Goal: Participate in discussion: Participate in discussion

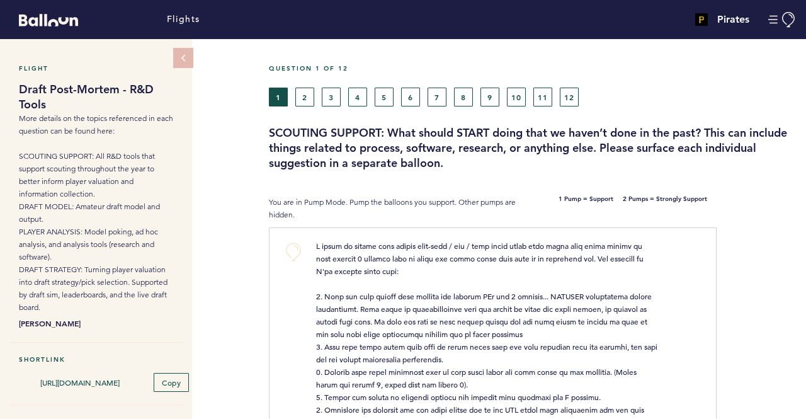
click at [225, 154] on div "Flight Draft Post-Mortem - R&D Tools More details on the topics referenced in e…" at bounding box center [403, 229] width 806 height 380
click at [226, 161] on div "Flight Draft Post-Mortem - R&D Tools More details on the topics referenced in e…" at bounding box center [403, 229] width 806 height 380
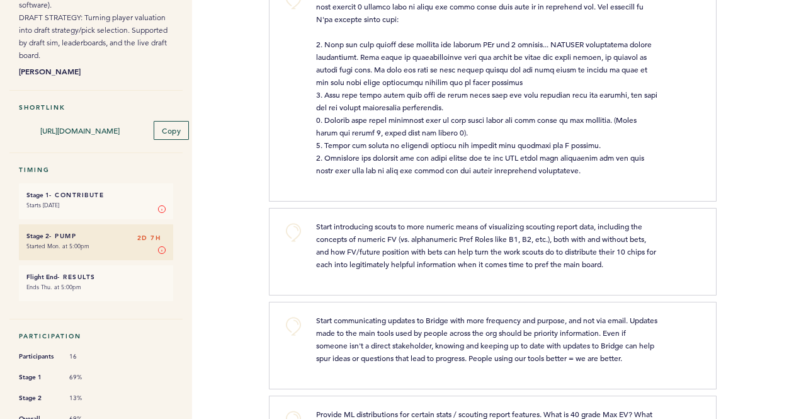
scroll to position [315, 0]
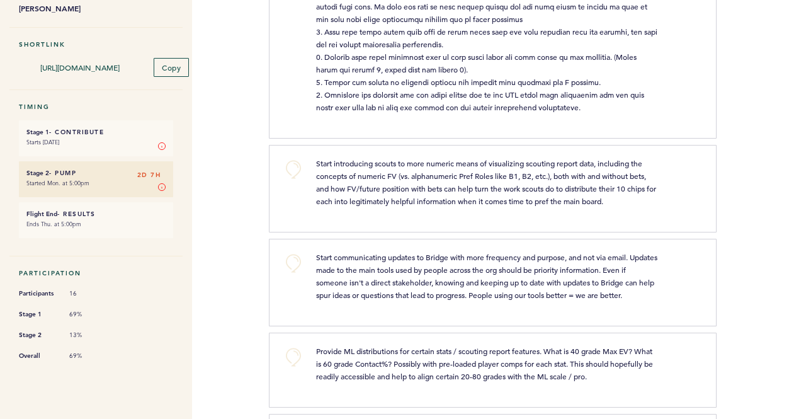
click at [251, 110] on div "Flights Pirates [PERSON_NAME][EMAIL_ADDRESS][PERSON_NAME][DOMAIN_NAME] Team Dom…" at bounding box center [403, 209] width 806 height 419
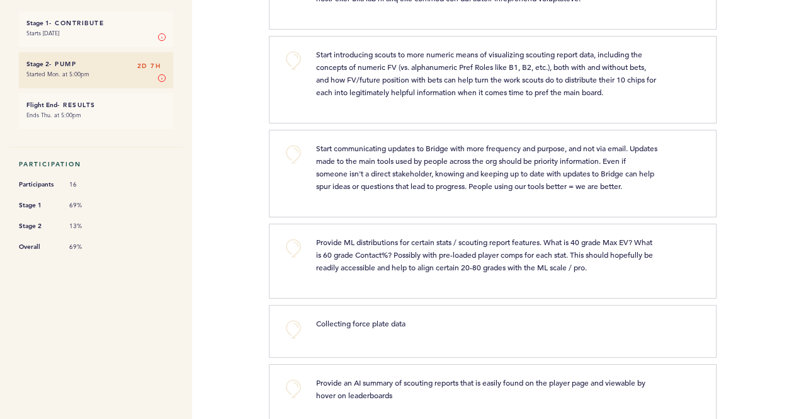
scroll to position [441, 0]
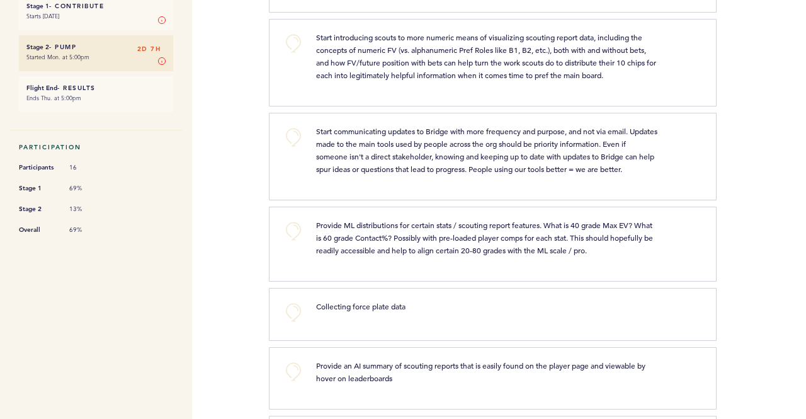
click at [248, 147] on div "Flights Pirates [PERSON_NAME][EMAIL_ADDRESS][PERSON_NAME][DOMAIN_NAME] Team Dom…" at bounding box center [403, 209] width 806 height 419
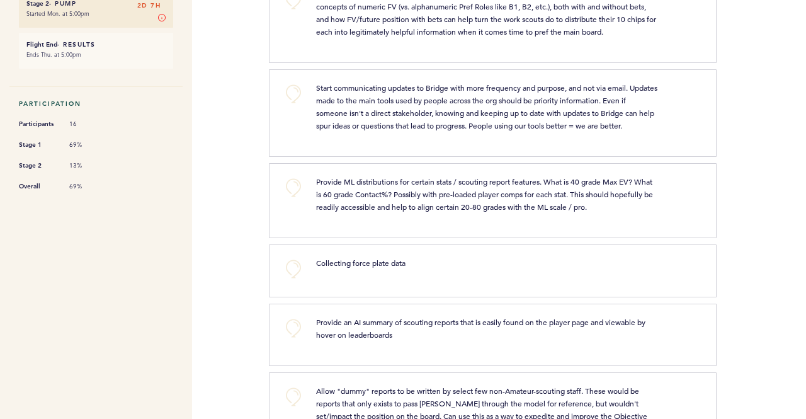
scroll to position [504, 0]
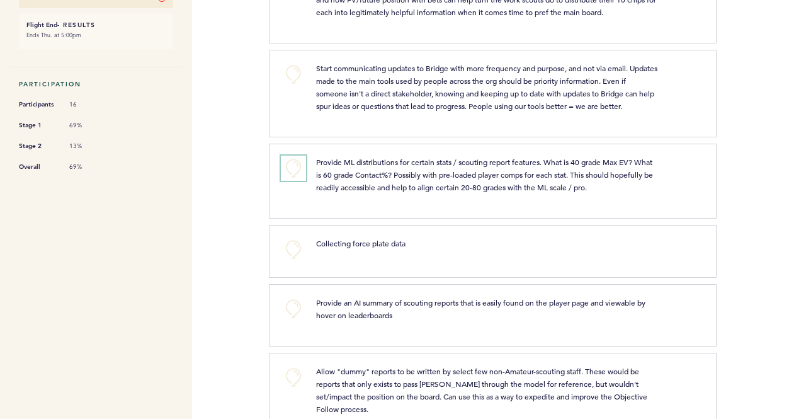
click at [290, 163] on button "+0" at bounding box center [293, 168] width 25 height 25
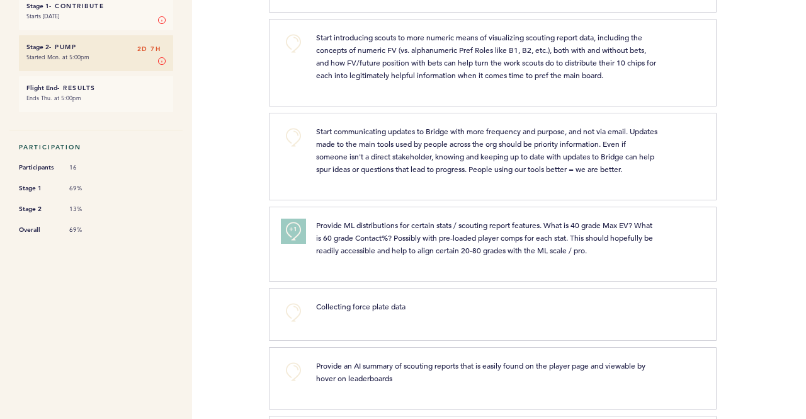
click at [266, 169] on div "Flights Pirates [PERSON_NAME][EMAIL_ADDRESS][PERSON_NAME][DOMAIN_NAME] Team Dom…" at bounding box center [403, 209] width 806 height 419
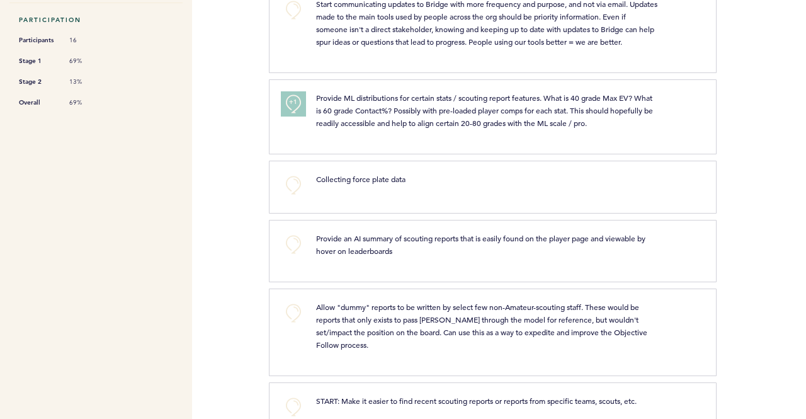
scroll to position [567, 0]
click at [229, 81] on div "Flights Pirates [PERSON_NAME][EMAIL_ADDRESS][PERSON_NAME][DOMAIN_NAME] Team Dom…" at bounding box center [403, 209] width 806 height 419
click at [230, 81] on div "Flights Pirates [PERSON_NAME][EMAIL_ADDRESS][PERSON_NAME][DOMAIN_NAME] Team Dom…" at bounding box center [403, 209] width 806 height 419
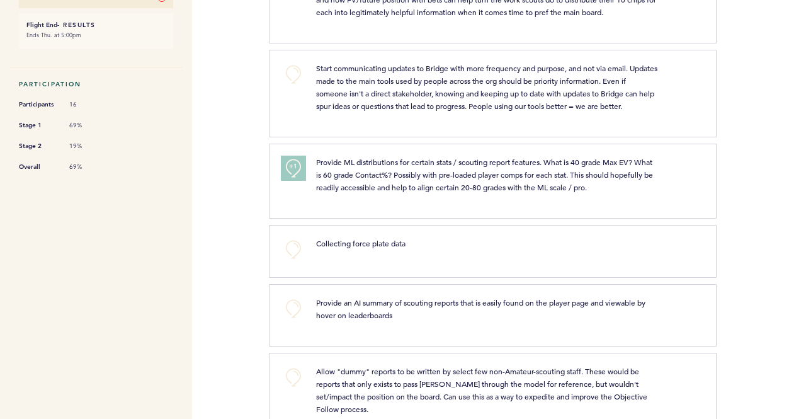
click at [243, 191] on div "Flights Pirates [PERSON_NAME][EMAIL_ADDRESS][PERSON_NAME][DOMAIN_NAME] Team Dom…" at bounding box center [403, 209] width 806 height 419
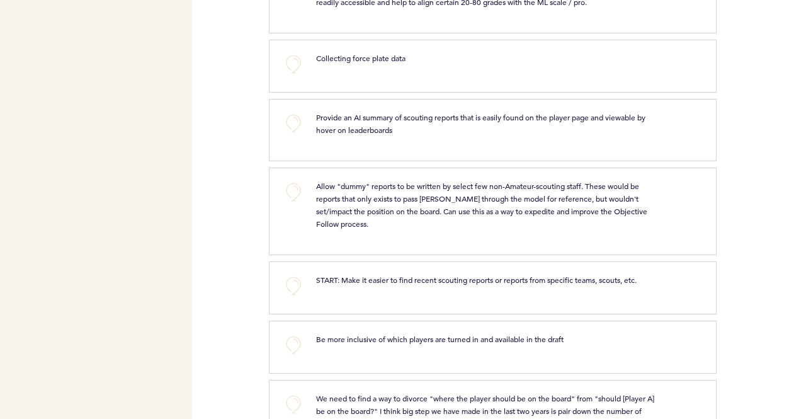
scroll to position [693, 0]
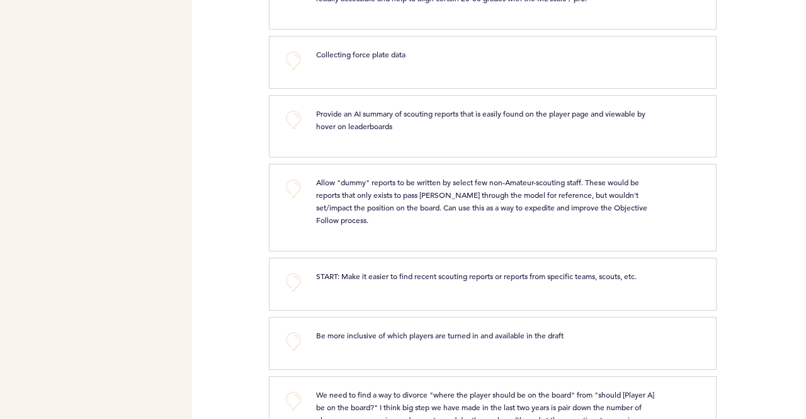
click at [247, 120] on div "Flights Pirates [PERSON_NAME][EMAIL_ADDRESS][PERSON_NAME][DOMAIN_NAME] Team Dom…" at bounding box center [403, 209] width 806 height 419
click at [246, 118] on div "Flights Pirates [PERSON_NAME][EMAIL_ADDRESS][PERSON_NAME][DOMAIN_NAME] Team Dom…" at bounding box center [403, 209] width 806 height 419
click at [294, 127] on button "+0" at bounding box center [293, 119] width 25 height 25
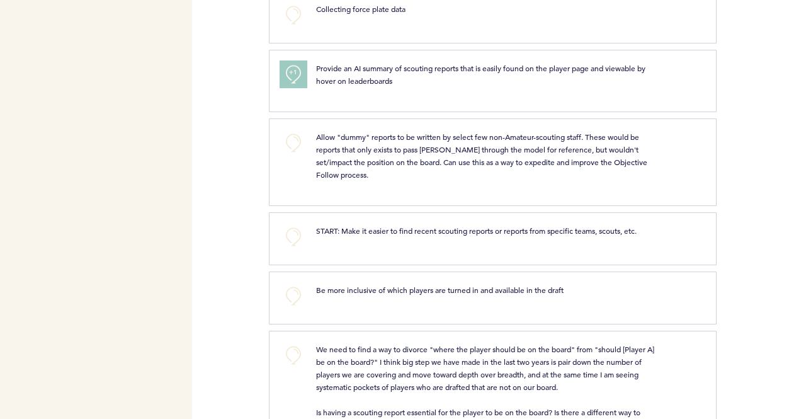
scroll to position [756, 0]
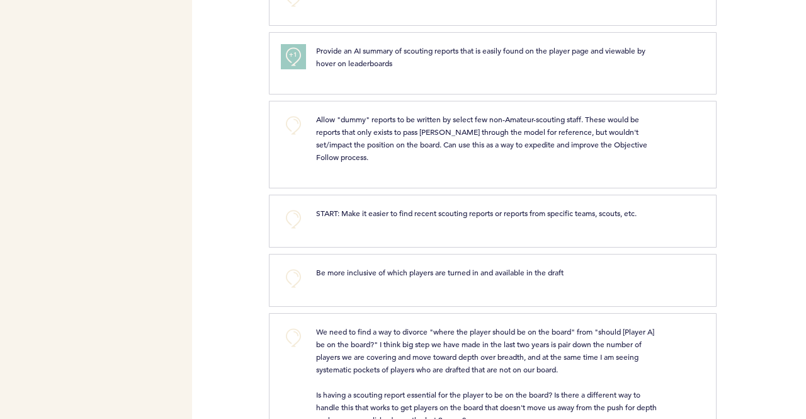
click at [255, 114] on div "Flights Pirates [PERSON_NAME][EMAIL_ADDRESS][PERSON_NAME][DOMAIN_NAME] Team Dom…" at bounding box center [403, 209] width 806 height 419
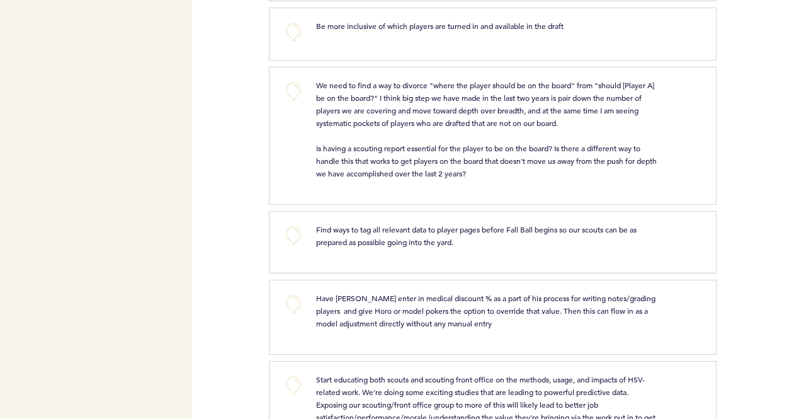
scroll to position [1008, 0]
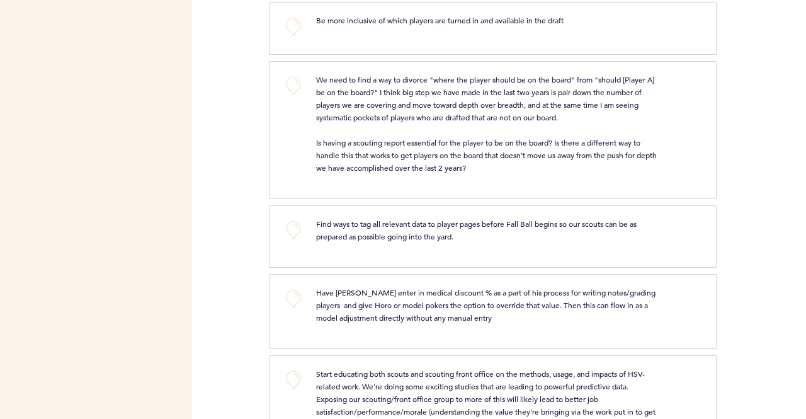
click at [244, 97] on div "Flights Pirates [PERSON_NAME][EMAIL_ADDRESS][PERSON_NAME][DOMAIN_NAME] Team Dom…" at bounding box center [403, 209] width 806 height 419
click at [242, 98] on div "Flights Pirates [PERSON_NAME][EMAIL_ADDRESS][PERSON_NAME][DOMAIN_NAME] Team Dom…" at bounding box center [403, 209] width 806 height 419
click at [285, 88] on button "+0" at bounding box center [293, 85] width 25 height 25
click at [237, 121] on div "Flights Pirates [PERSON_NAME][EMAIL_ADDRESS][PERSON_NAME][DOMAIN_NAME] Team Dom…" at bounding box center [403, 209] width 806 height 419
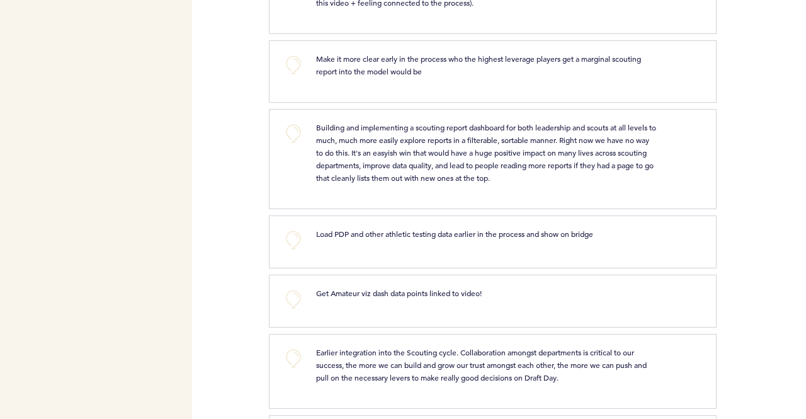
scroll to position [1449, 0]
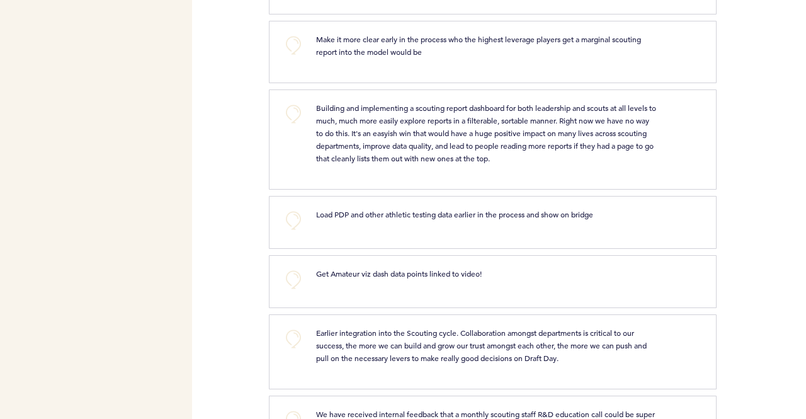
click at [450, 53] on div "Make it more clear early in the process who the highest leverage players get a …" at bounding box center [503, 50] width 393 height 35
click at [450, 54] on div "Make it more clear early in the process who the highest leverage players get a …" at bounding box center [503, 50] width 393 height 35
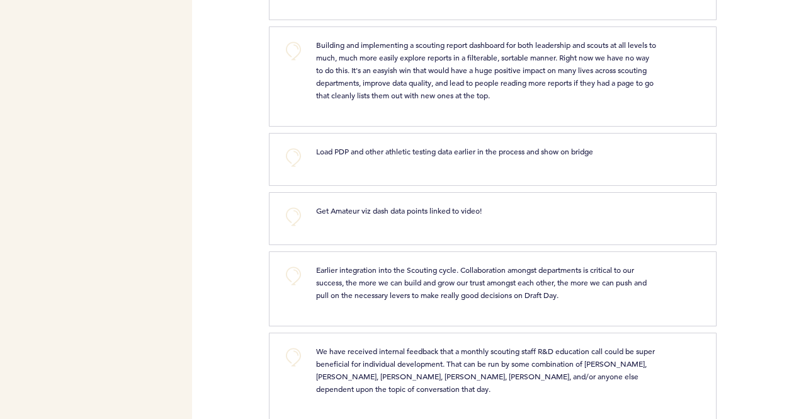
click at [237, 67] on div "Flights Pirates [PERSON_NAME][EMAIL_ADDRESS][PERSON_NAME][DOMAIN_NAME] Team Dom…" at bounding box center [403, 209] width 806 height 419
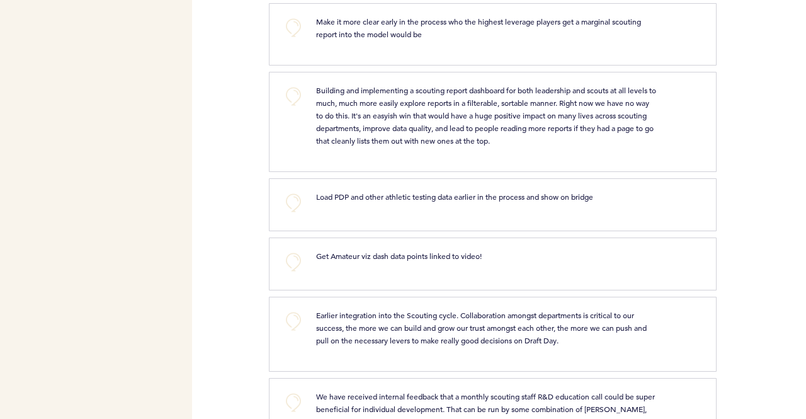
scroll to position [1449, 0]
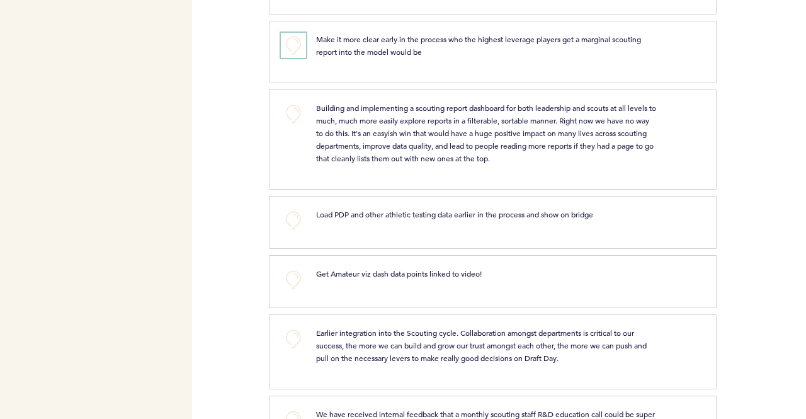
click at [287, 48] on button "+0" at bounding box center [293, 45] width 25 height 25
click at [297, 38] on button "+0" at bounding box center [293, 45] width 25 height 25
click at [248, 65] on div "Flights Pirates [PERSON_NAME][EMAIL_ADDRESS][PERSON_NAME][DOMAIN_NAME] Team Dom…" at bounding box center [403, 209] width 806 height 419
click at [289, 40] on span "+2" at bounding box center [293, 43] width 9 height 13
click at [283, 47] on button "+0" at bounding box center [293, 45] width 25 height 25
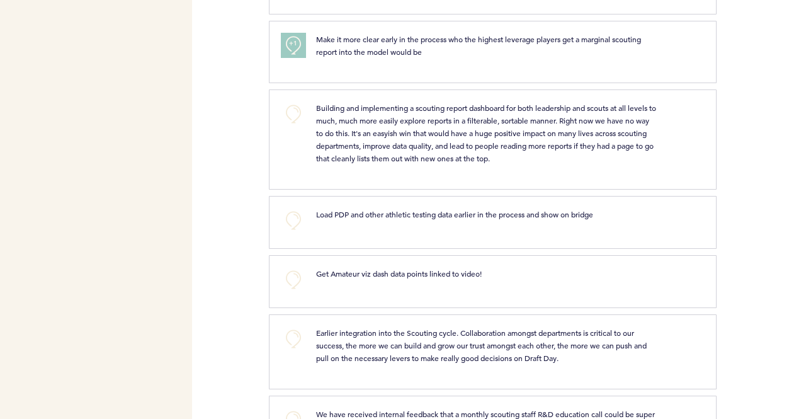
click at [249, 69] on div "Flights Pirates [PERSON_NAME][EMAIL_ADDRESS][PERSON_NAME][DOMAIN_NAME] Team Dom…" at bounding box center [403, 209] width 806 height 419
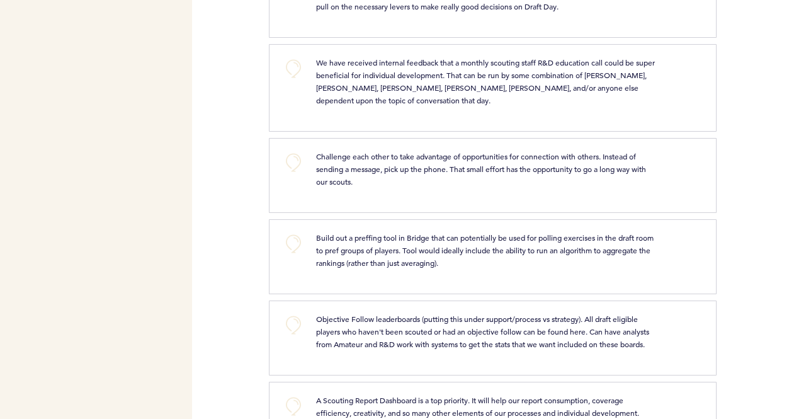
scroll to position [1827, 0]
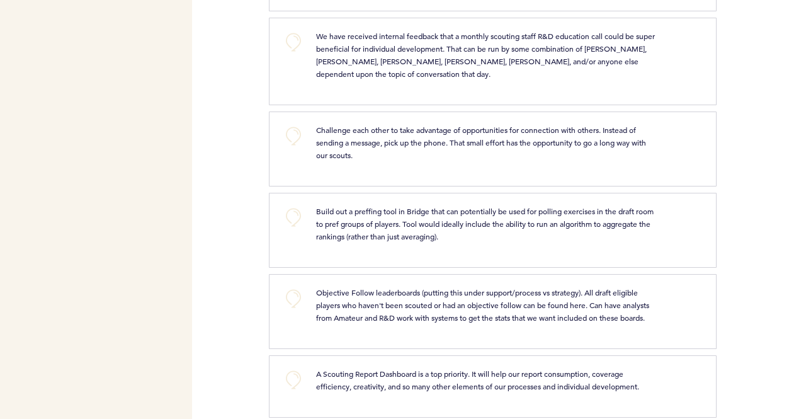
drag, startPoint x: 401, startPoint y: 79, endPoint x: 373, endPoint y: 73, distance: 27.7
click at [373, 73] on div "We have received internal feedback that a monthly scouting staff R&D education …" at bounding box center [503, 60] width 393 height 60
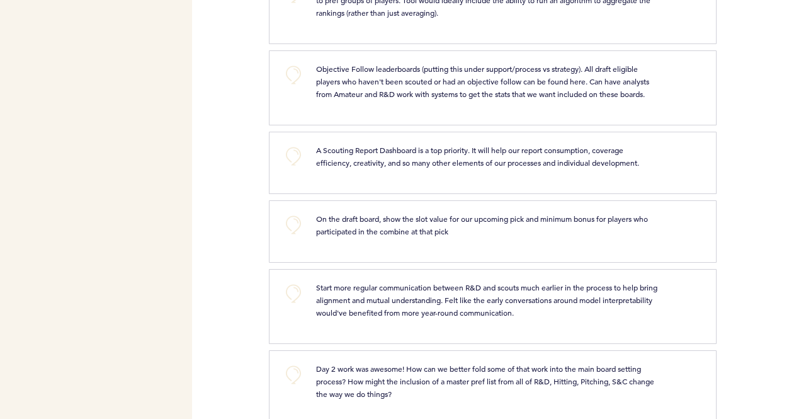
scroll to position [2078, 0]
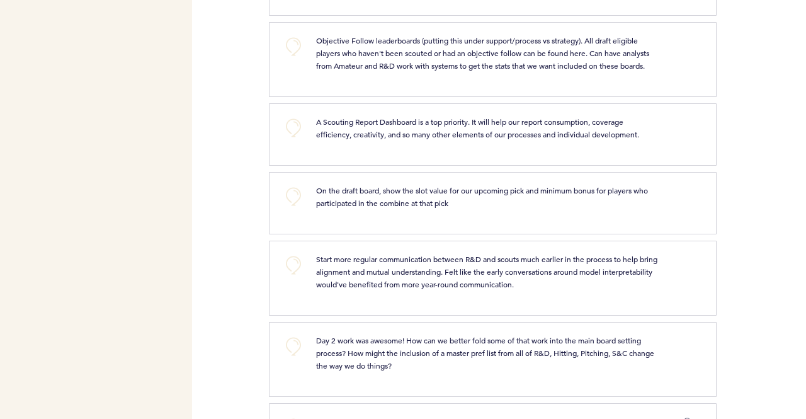
click at [406, 67] on div "Objective Follow leaderboards (putting this under support/process vs strategy).…" at bounding box center [503, 57] width 393 height 47
click at [407, 81] on div "+0 Objective Follow leaderboards (putting this under support/process vs strateg…" at bounding box center [493, 59] width 448 height 75
click at [409, 70] on div "Objective Follow leaderboards (putting this under support/process vs strategy).…" at bounding box center [503, 57] width 393 height 47
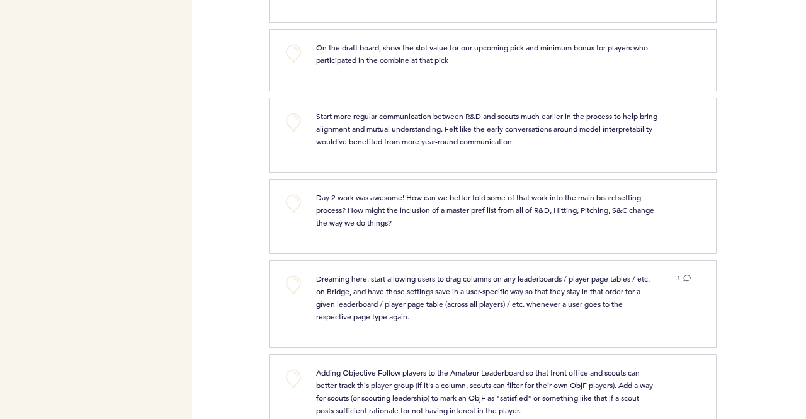
scroll to position [2204, 0]
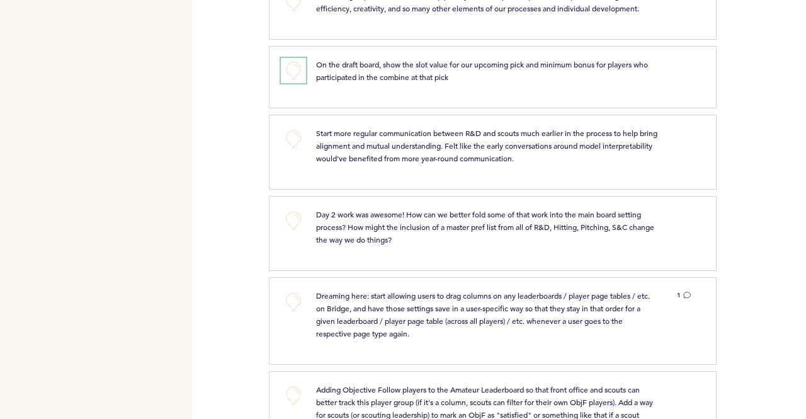
click at [296, 61] on button "+0" at bounding box center [293, 70] width 25 height 25
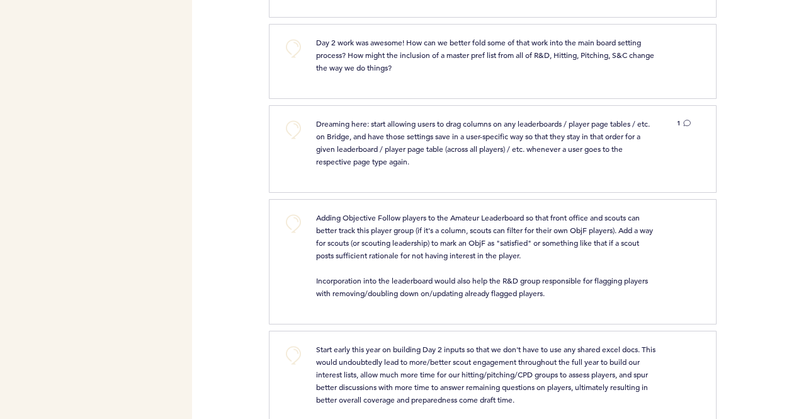
scroll to position [2330, 0]
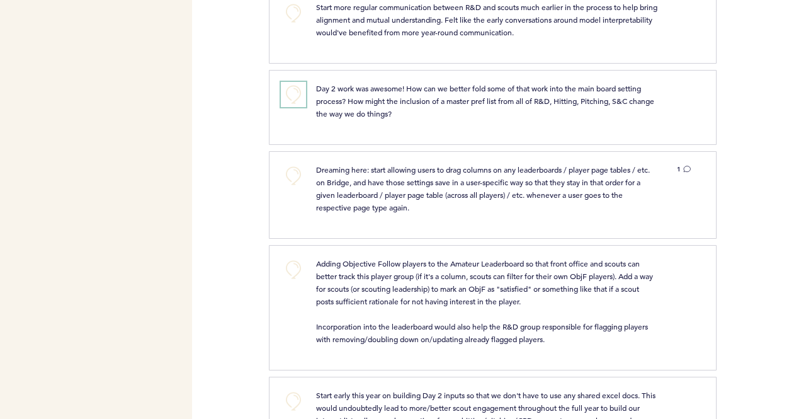
click at [299, 83] on button "+0" at bounding box center [293, 94] width 25 height 25
click at [307, 94] on div "Day 2 work was awesome! How can we better fold some of that work into the main …" at bounding box center [487, 101] width 360 height 38
click at [281, 82] on button "+1" at bounding box center [293, 94] width 25 height 25
click at [467, 119] on div "+2 Day 2 work was awesome! How can we better fold some of that work into the ma…" at bounding box center [493, 107] width 448 height 75
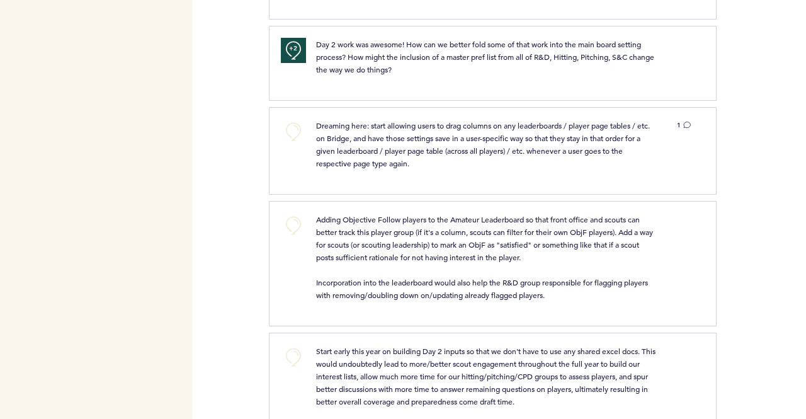
scroll to position [2394, 0]
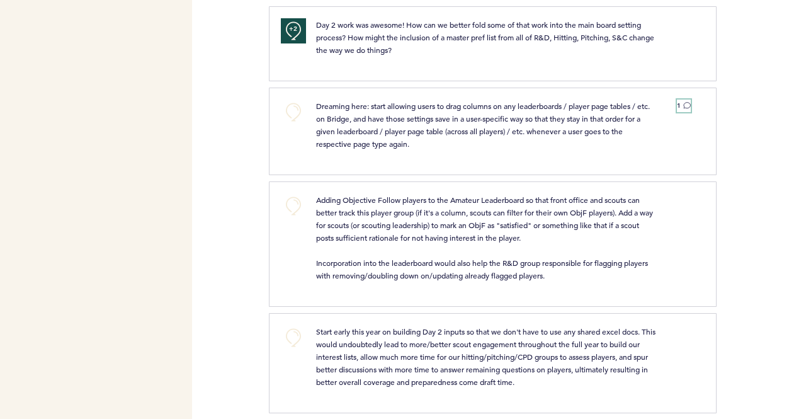
click at [685, 101] on icon at bounding box center [687, 105] width 8 height 8
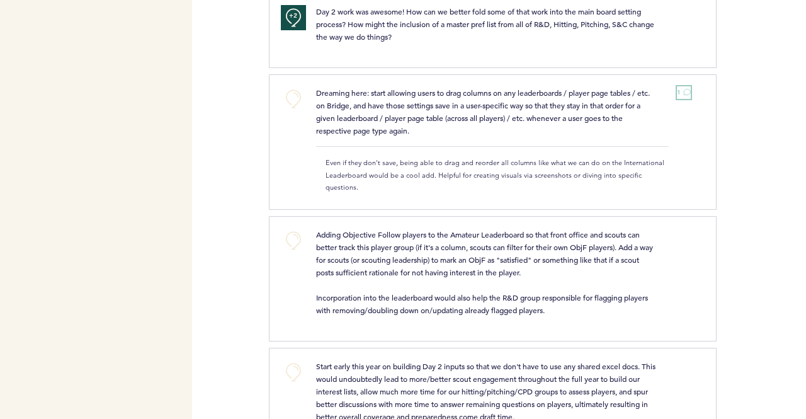
scroll to position [2429, 0]
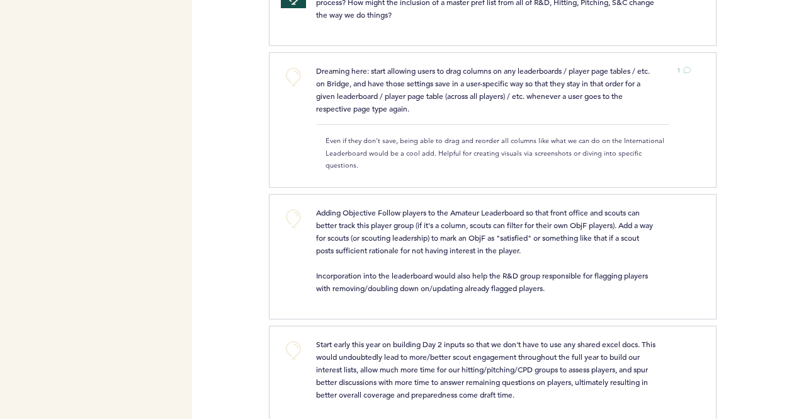
click at [243, 145] on div "Flights Pirates [PERSON_NAME][EMAIL_ADDRESS][PERSON_NAME][DOMAIN_NAME] Team Dom…" at bounding box center [403, 209] width 806 height 419
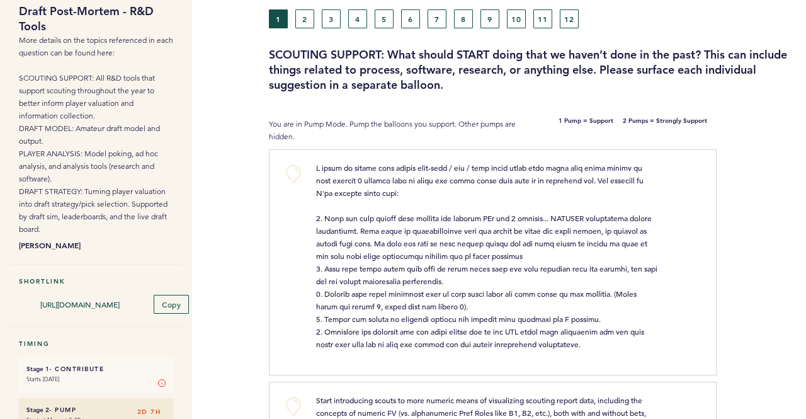
scroll to position [0, 0]
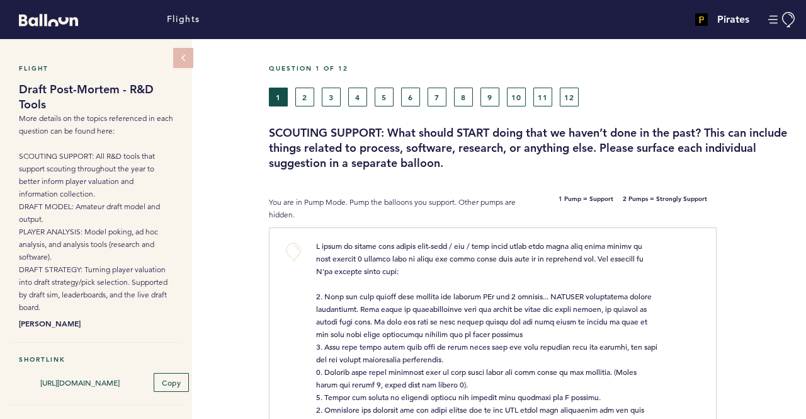
click at [316, 106] on div "Question 1 of 12 1 2 3 4 5 6 7 8 9 10 11 12 SCOUTING SUPPORT: What should START…" at bounding box center [537, 117] width 537 height 106
click at [306, 99] on button "2" at bounding box center [304, 97] width 19 height 19
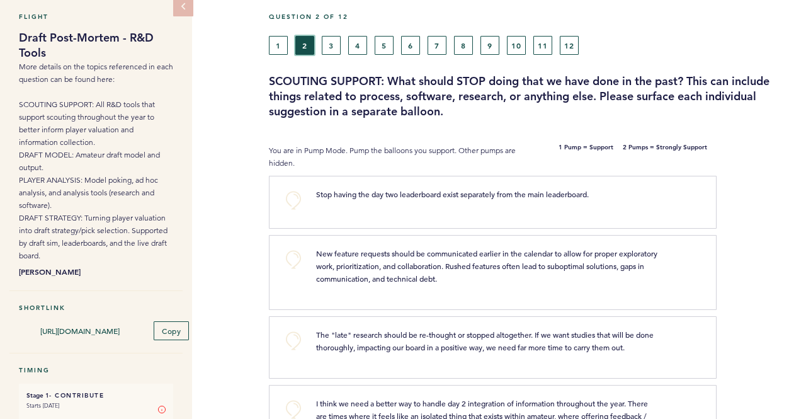
scroll to position [63, 0]
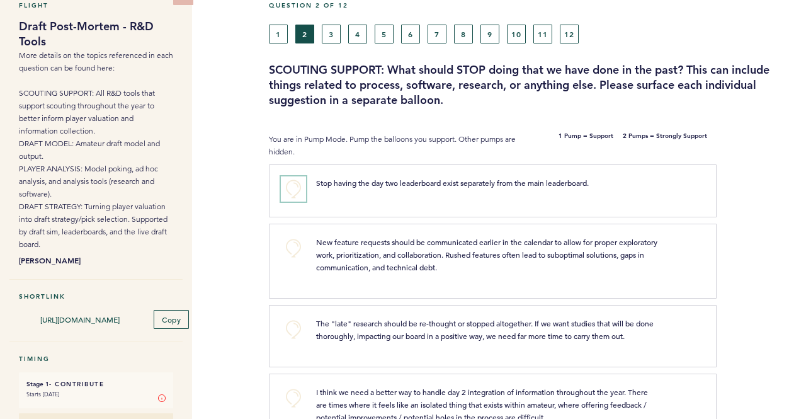
click at [294, 178] on button "+0" at bounding box center [293, 188] width 25 height 25
click at [294, 178] on button "+1" at bounding box center [293, 188] width 25 height 25
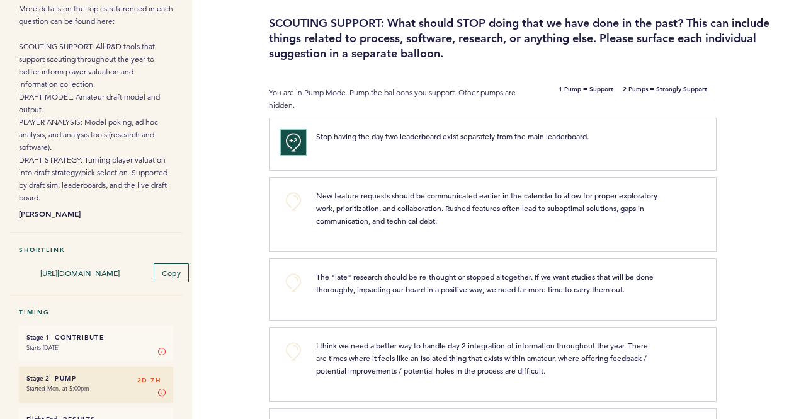
scroll to position [126, 0]
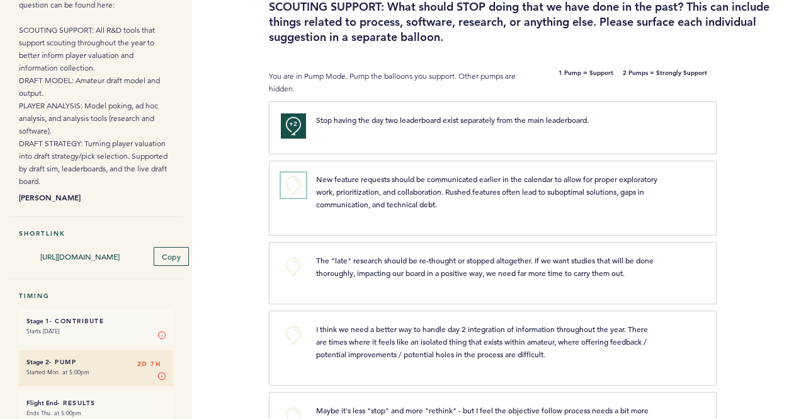
click at [294, 182] on button "+0" at bounding box center [293, 185] width 25 height 25
click at [299, 268] on button "+0" at bounding box center [293, 266] width 25 height 25
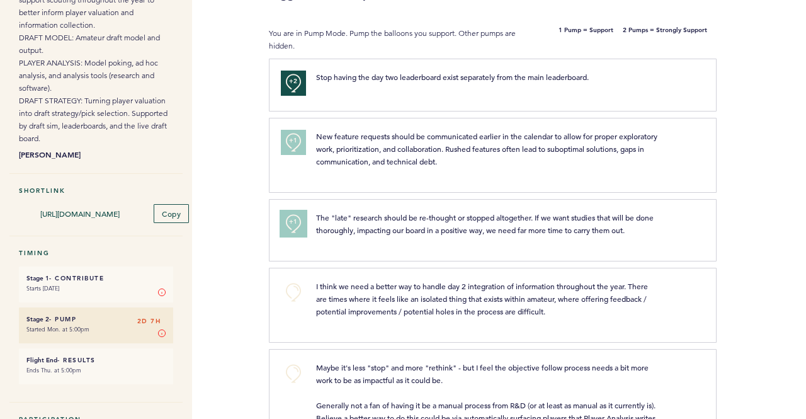
scroll to position [189, 0]
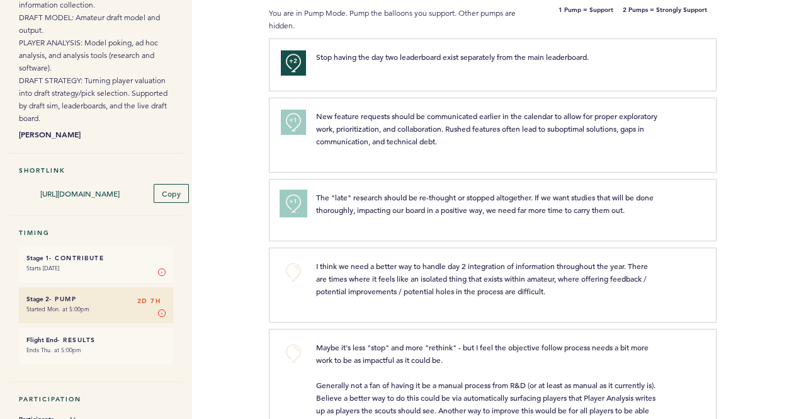
click at [297, 206] on button "+1" at bounding box center [293, 203] width 25 height 25
click at [419, 220] on div "The "late" research should be re-thought or stopped altogether. If we want stud…" at bounding box center [503, 208] width 393 height 35
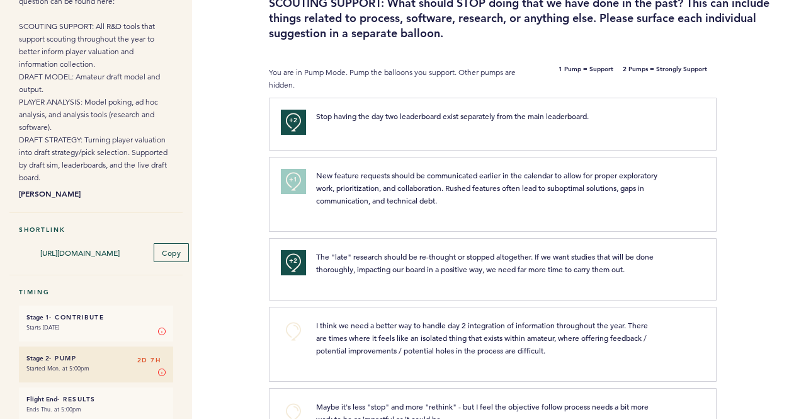
scroll to position [126, 0]
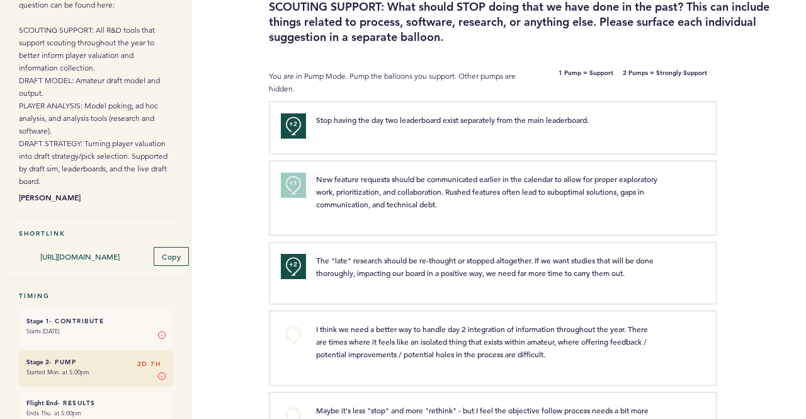
click at [225, 115] on div "Flight Draft Post-Mortem - R&D Tools More details on the topics referenced in e…" at bounding box center [403, 103] width 806 height 380
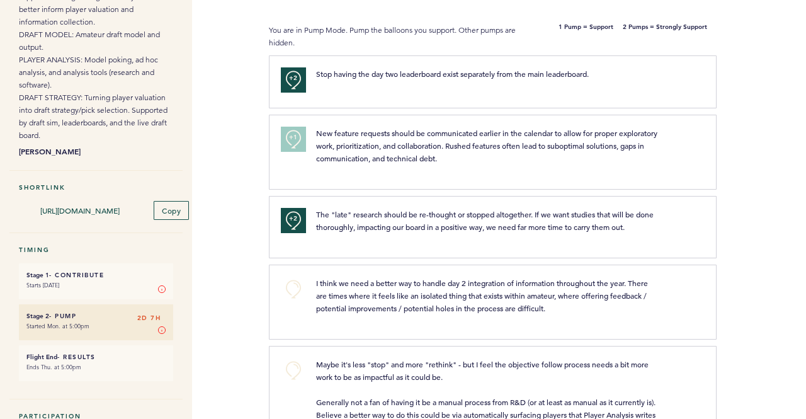
scroll to position [189, 0]
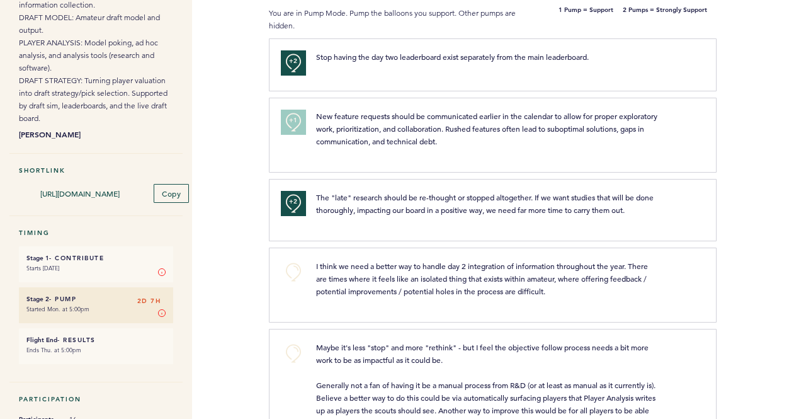
click at [233, 113] on div "Flight Draft Post-Mortem - R&D Tools More details on the topics referenced in e…" at bounding box center [403, 40] width 806 height 380
click at [237, 117] on div "Flight Draft Post-Mortem - R&D Tools More details on the topics referenced in e…" at bounding box center [403, 40] width 806 height 380
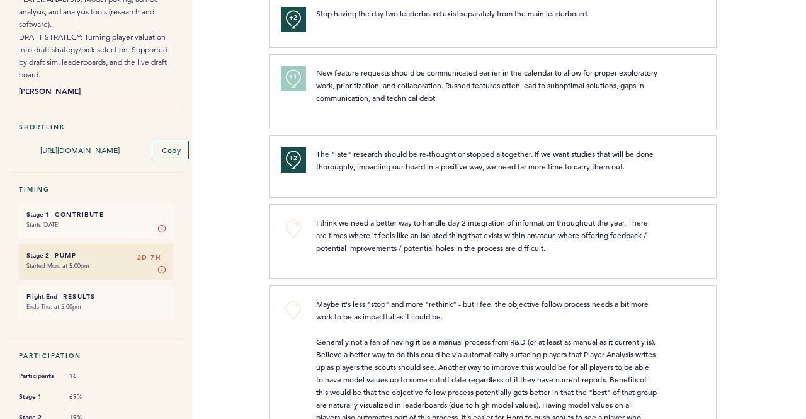
scroll to position [252, 0]
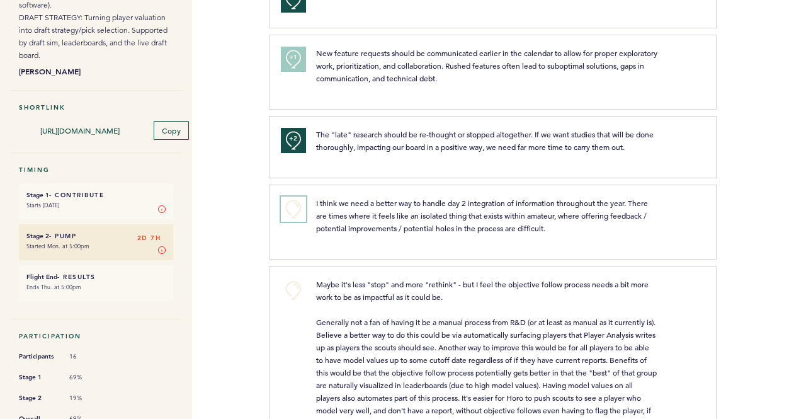
click at [302, 215] on button "+0" at bounding box center [293, 209] width 25 height 25
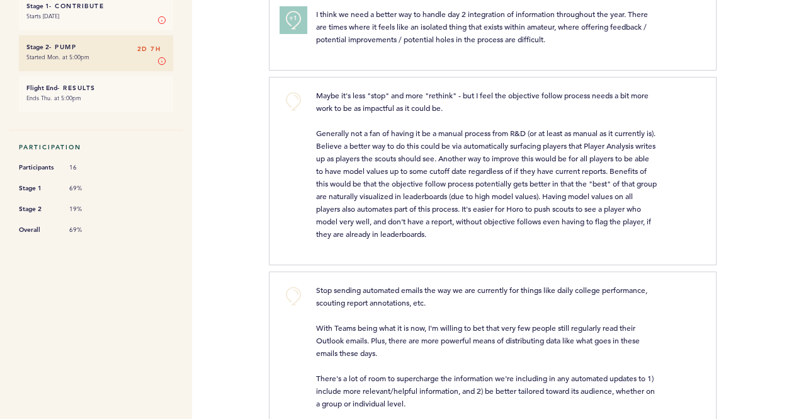
scroll to position [504, 0]
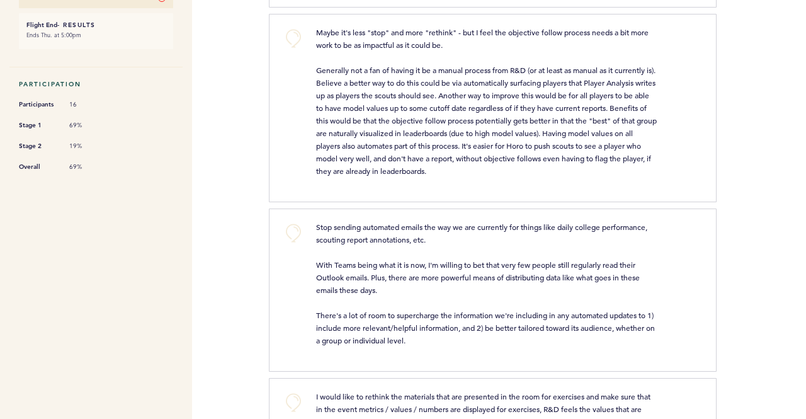
click at [220, 169] on div "Flights Pirates [PERSON_NAME][EMAIL_ADDRESS][PERSON_NAME][DOMAIN_NAME] Team Dom…" at bounding box center [403, 209] width 806 height 419
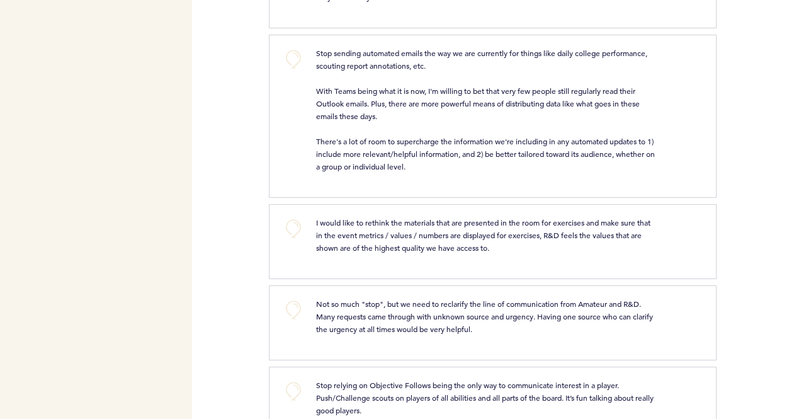
scroll to position [693, 0]
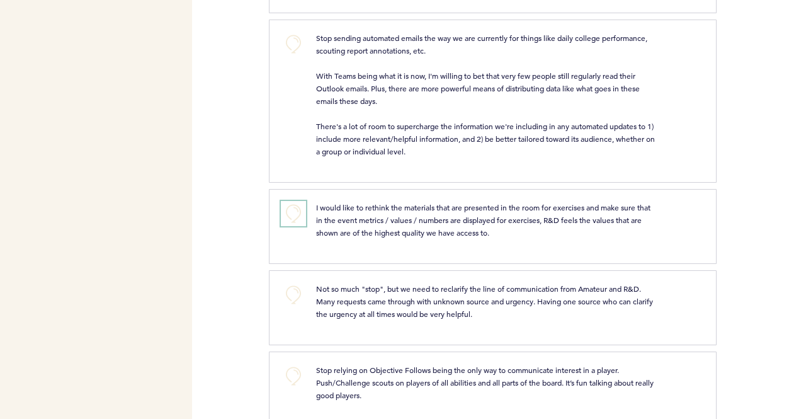
click at [281, 207] on button "+0" at bounding box center [293, 213] width 25 height 25
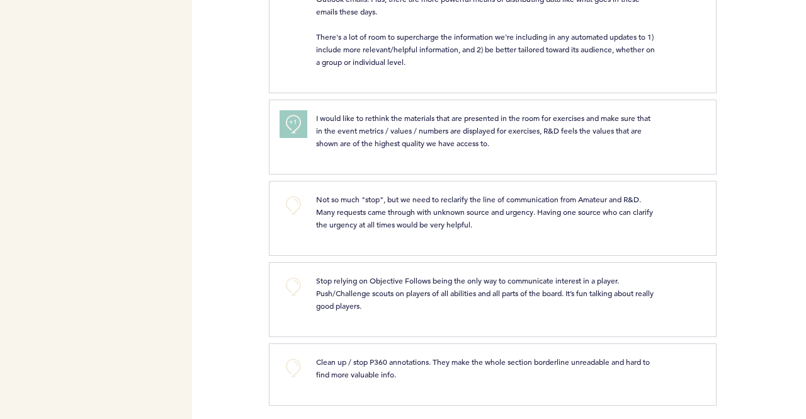
scroll to position [782, 0]
click at [291, 201] on button "+0" at bounding box center [293, 205] width 25 height 25
click at [291, 201] on span "+1" at bounding box center [293, 203] width 9 height 13
click at [288, 208] on button "+1" at bounding box center [293, 205] width 25 height 25
click at [736, 205] on div at bounding box center [761, 223] width 89 height 78
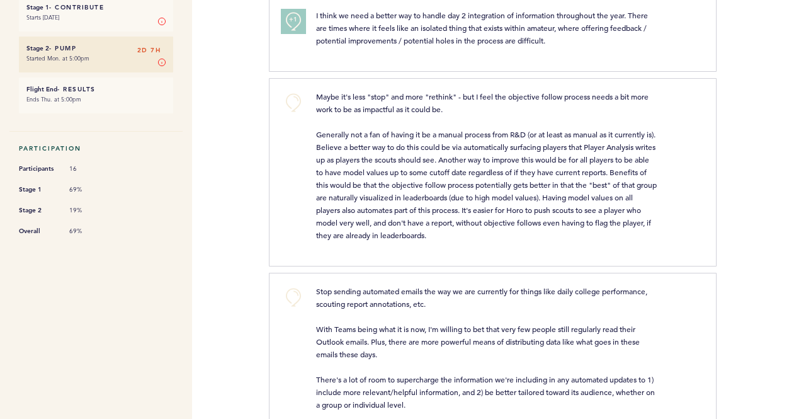
scroll to position [0, 0]
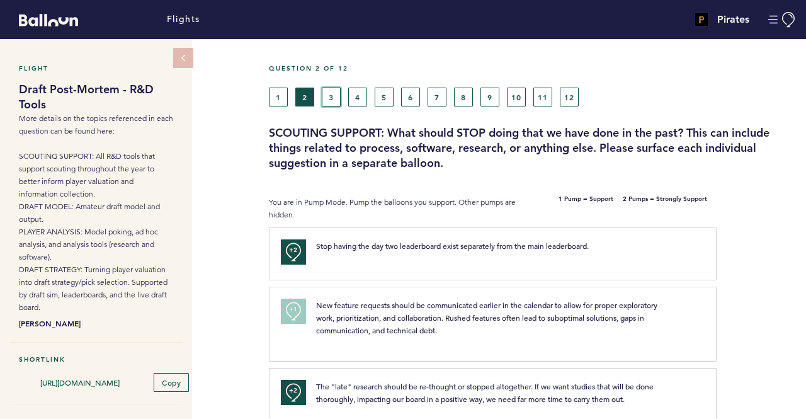
click at [328, 95] on button "3" at bounding box center [331, 97] width 19 height 19
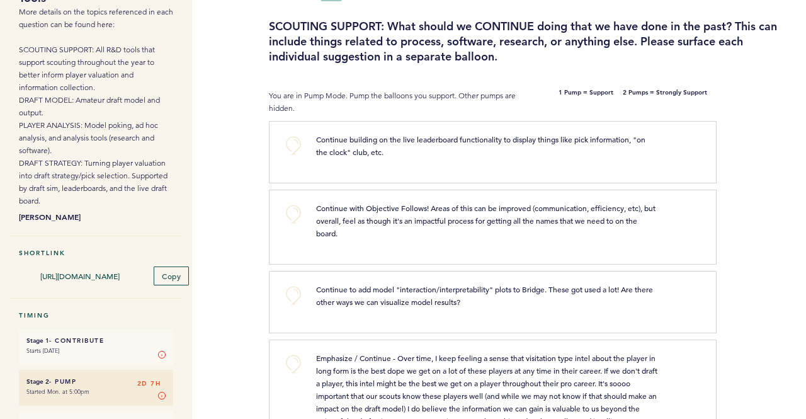
scroll to position [126, 0]
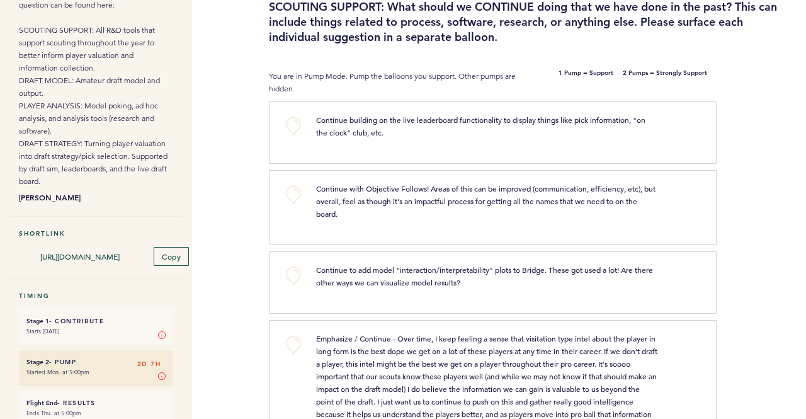
click at [286, 142] on div "+0" at bounding box center [289, 130] width 36 height 35
click at [294, 121] on button "+0" at bounding box center [293, 125] width 25 height 25
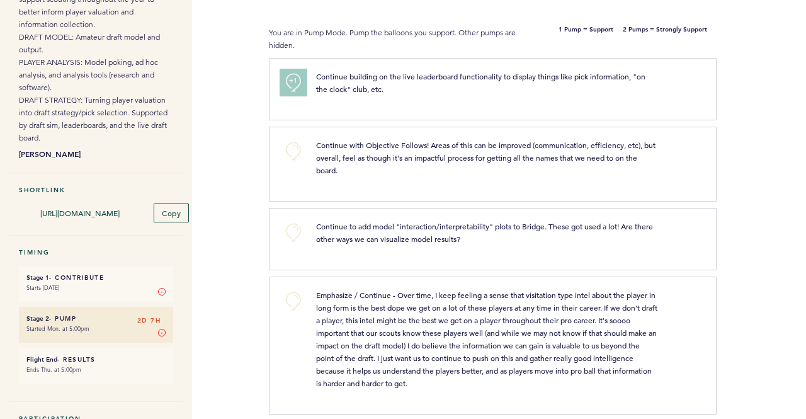
scroll to position [189, 0]
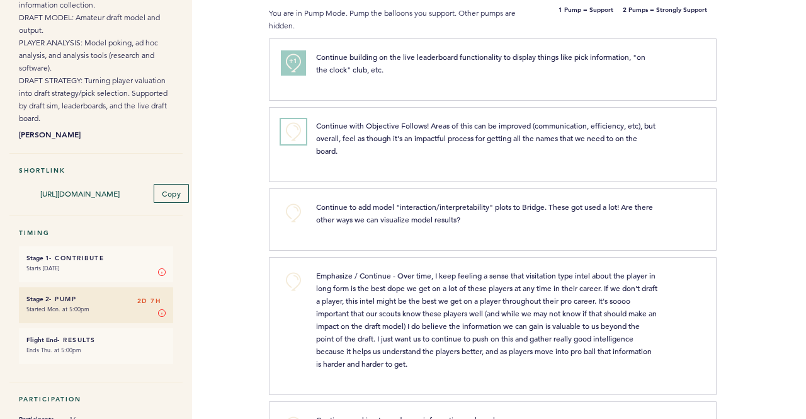
click at [296, 130] on button "+0" at bounding box center [293, 131] width 25 height 25
click at [0, 0] on span "+0" at bounding box center [0, 0] width 0 height 0
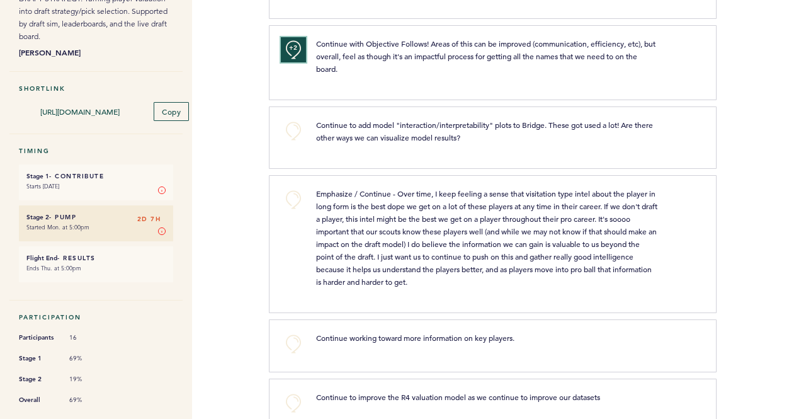
scroll to position [252, 0]
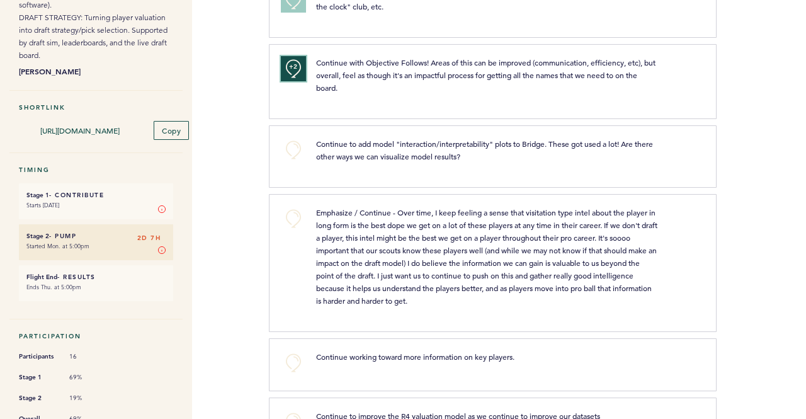
click at [292, 73] on button "+2" at bounding box center [293, 68] width 25 height 25
click at [292, 73] on button "+0" at bounding box center [293, 68] width 25 height 25
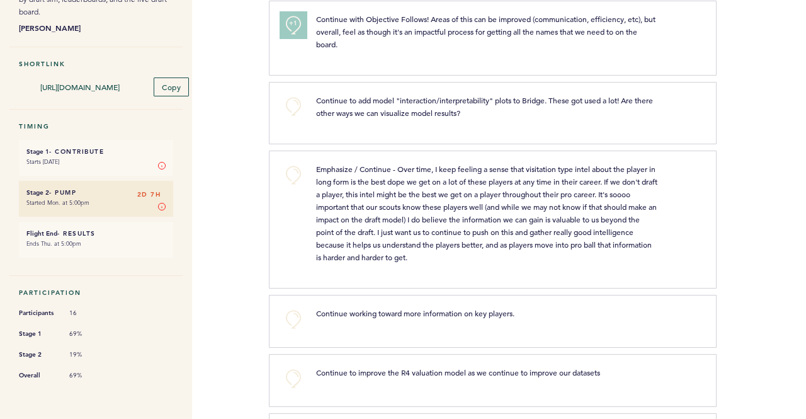
scroll to position [315, 0]
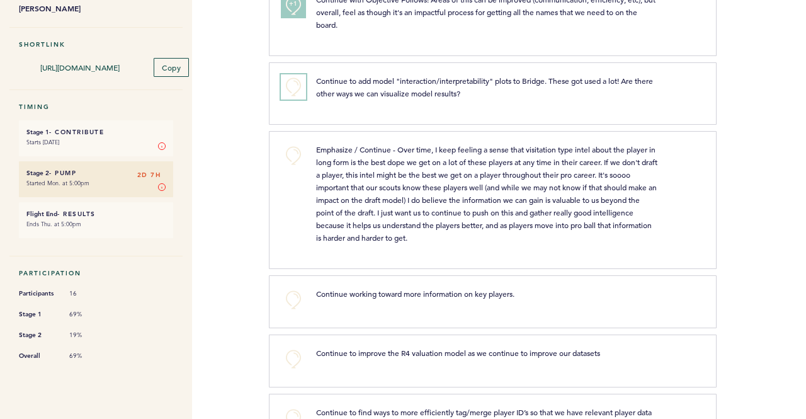
click at [299, 89] on button "+0" at bounding box center [293, 86] width 25 height 25
click at [299, 89] on button "+1" at bounding box center [293, 86] width 25 height 25
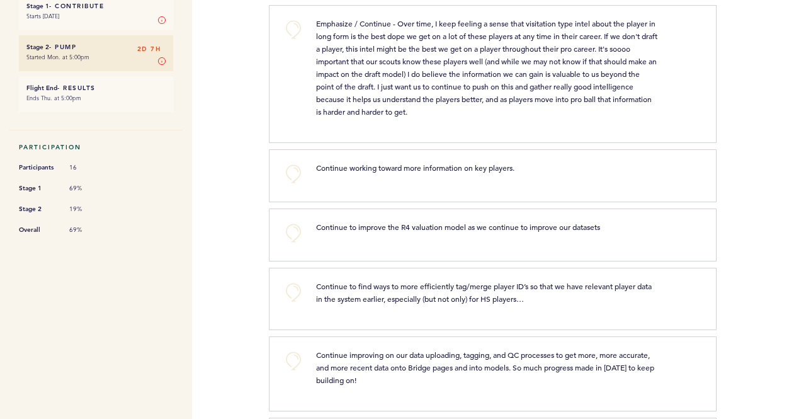
scroll to position [504, 0]
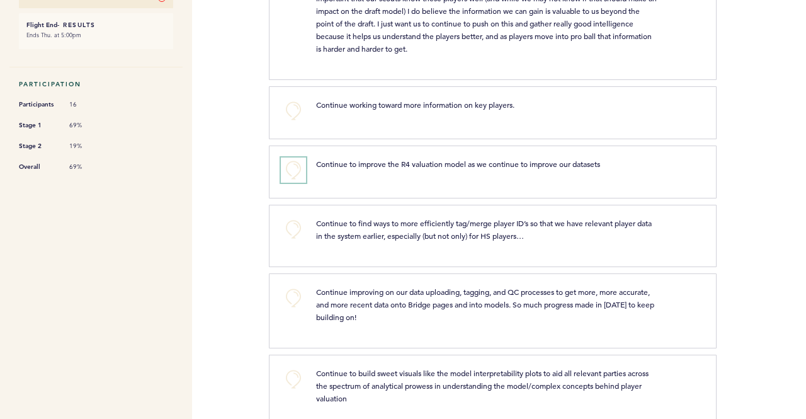
click at [288, 173] on button "+0" at bounding box center [293, 169] width 25 height 25
click at [289, 170] on span "+1" at bounding box center [293, 168] width 9 height 13
click at [292, 171] on span "+2" at bounding box center [293, 168] width 9 height 13
click at [292, 171] on button "+2" at bounding box center [293, 169] width 25 height 25
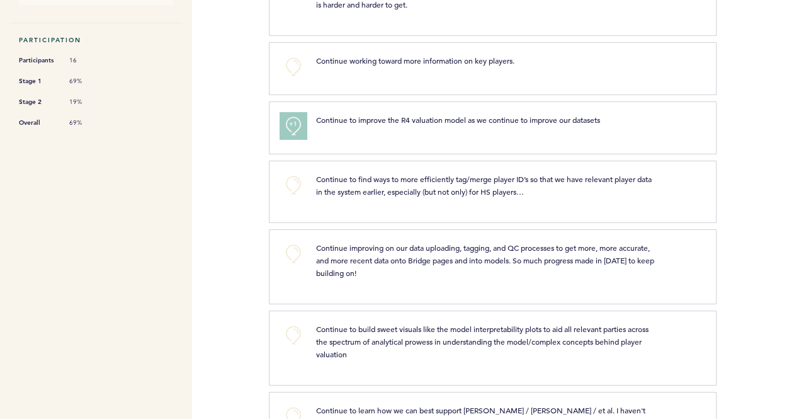
scroll to position [567, 0]
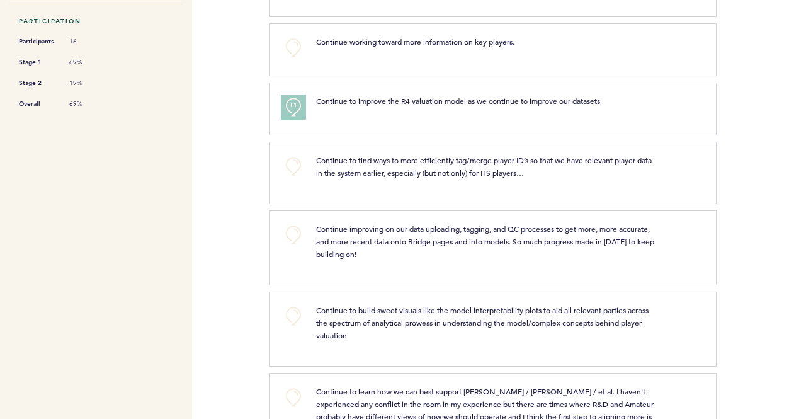
click at [280, 122] on div "+1 Continue to improve the R4 valuation model as we continue to improve our dat…" at bounding box center [493, 109] width 448 height 53
click at [291, 103] on span "+1" at bounding box center [293, 105] width 9 height 13
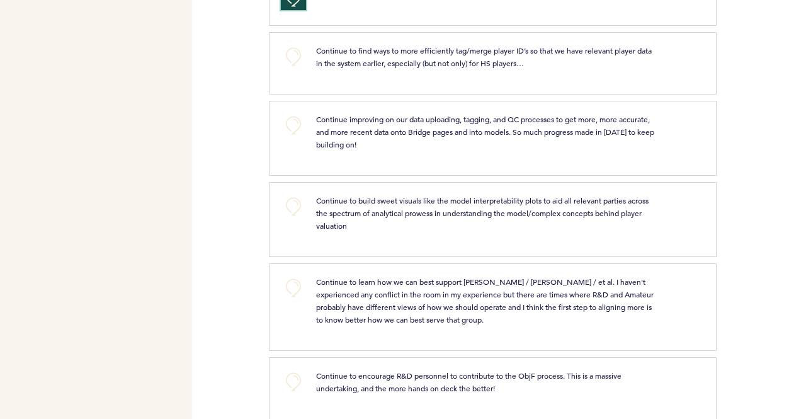
scroll to position [693, 0]
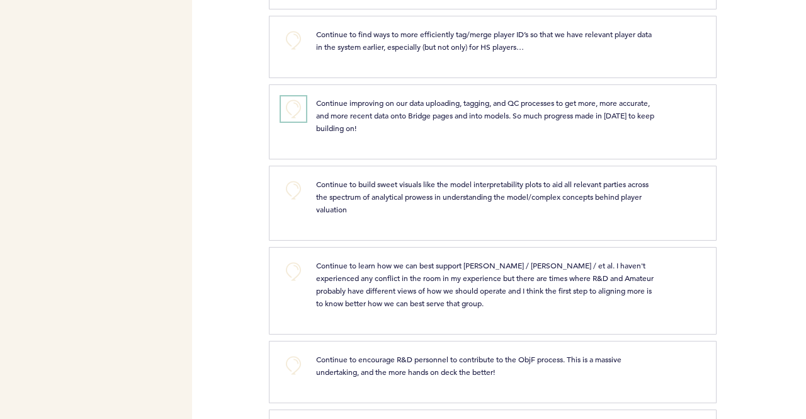
click at [299, 105] on button "+0" at bounding box center [293, 108] width 25 height 25
click at [299, 105] on button "+1" at bounding box center [293, 108] width 25 height 25
click at [299, 105] on button "+2" at bounding box center [293, 108] width 25 height 25
click at [299, 105] on button "+0" at bounding box center [293, 108] width 25 height 25
click at [299, 105] on button "+1" at bounding box center [293, 108] width 25 height 25
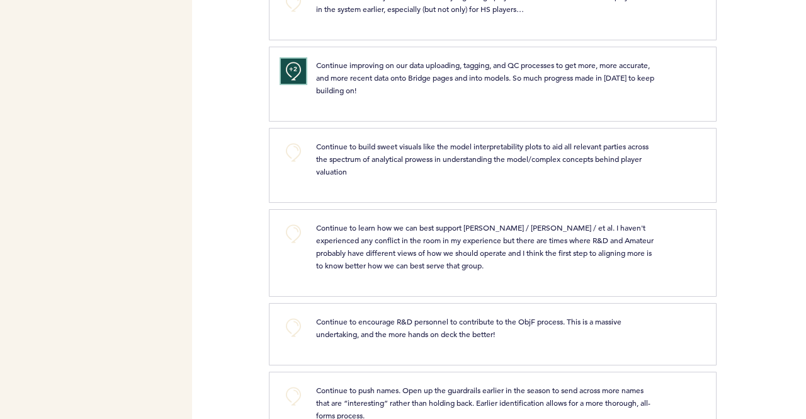
scroll to position [756, 0]
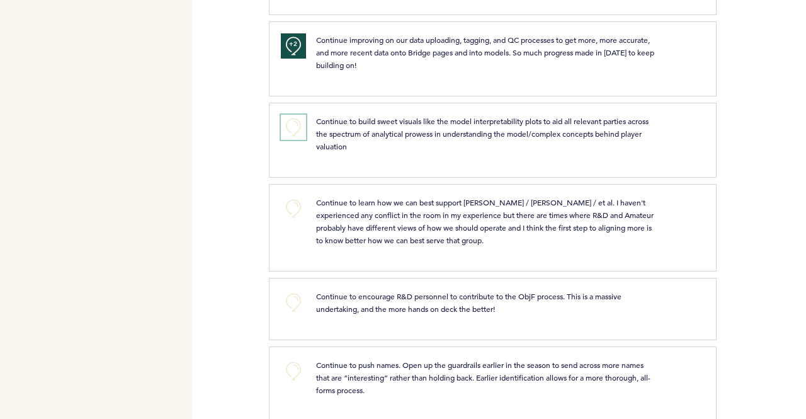
click at [294, 130] on button "+0" at bounding box center [293, 127] width 25 height 25
click at [294, 130] on button "+1" at bounding box center [293, 127] width 25 height 25
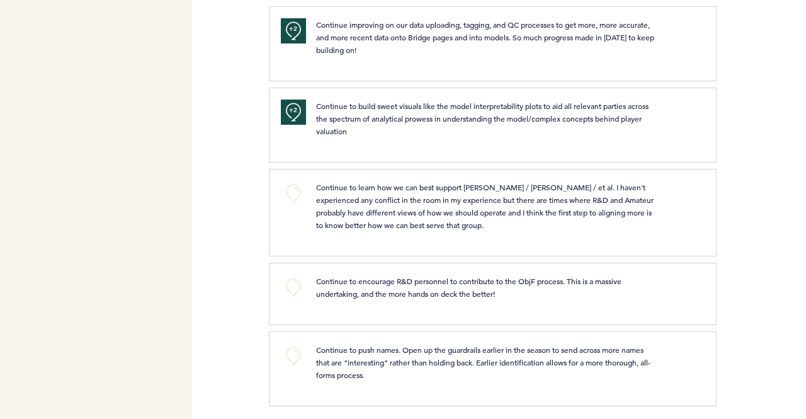
click at [262, 184] on div "Flights Pirates [PERSON_NAME][EMAIL_ADDRESS][PERSON_NAME][DOMAIN_NAME] Team Dom…" at bounding box center [403, 209] width 806 height 419
click at [217, 237] on div "Flights Pirates [PERSON_NAME][EMAIL_ADDRESS][PERSON_NAME][DOMAIN_NAME] Team Dom…" at bounding box center [403, 209] width 806 height 419
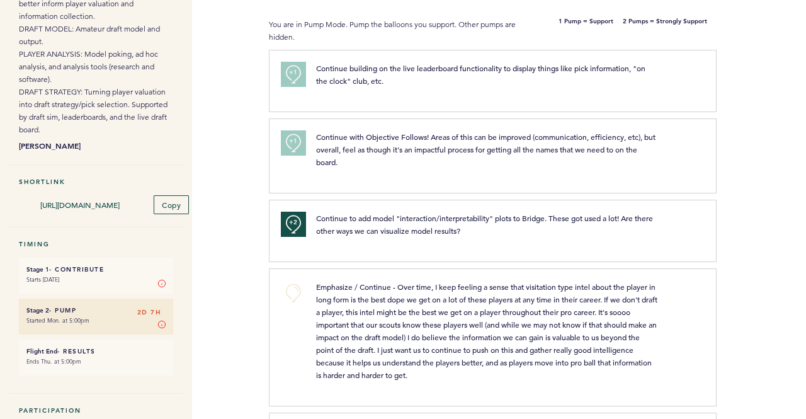
scroll to position [0, 0]
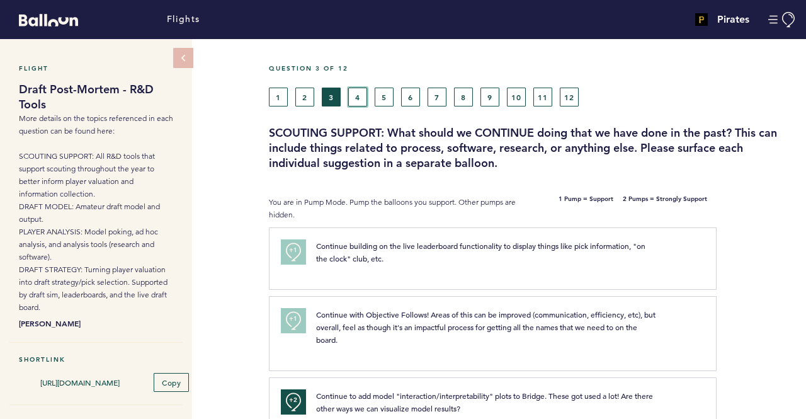
click at [365, 94] on button "4" at bounding box center [357, 97] width 19 height 19
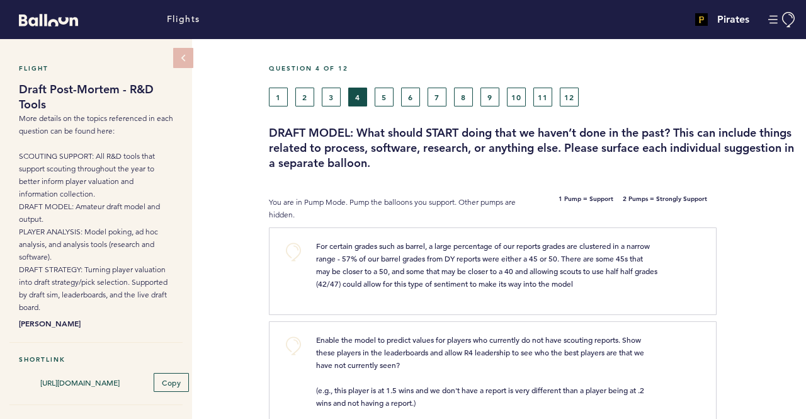
click at [732, 88] on div "1 2 3 4 5 6 7 8 9 10 11 12" at bounding box center [532, 97] width 547 height 19
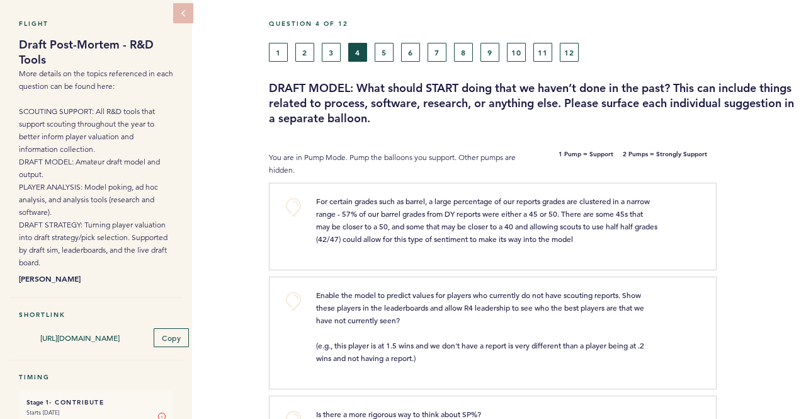
scroll to position [63, 0]
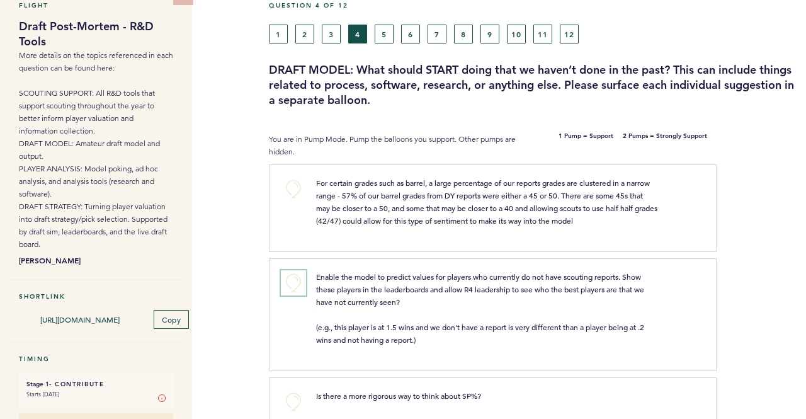
click at [297, 279] on button "+0" at bounding box center [293, 282] width 25 height 25
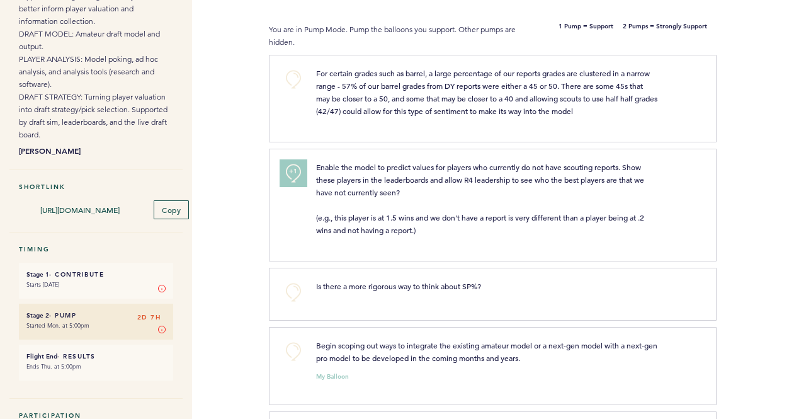
scroll to position [189, 0]
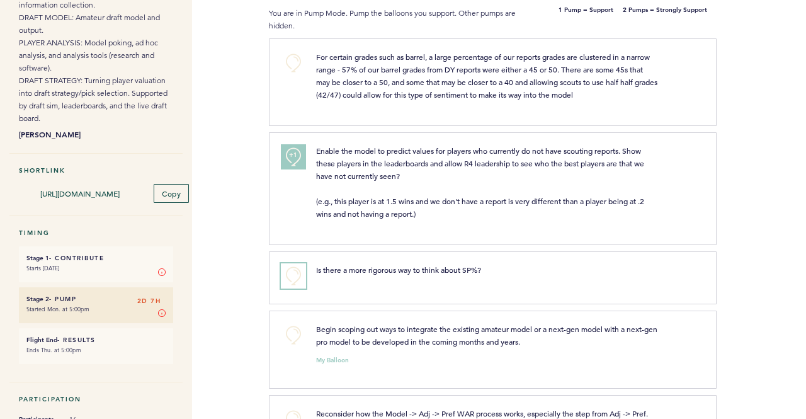
click at [288, 274] on button "+0" at bounding box center [293, 275] width 25 height 25
click at [289, 273] on span "+1" at bounding box center [293, 274] width 9 height 13
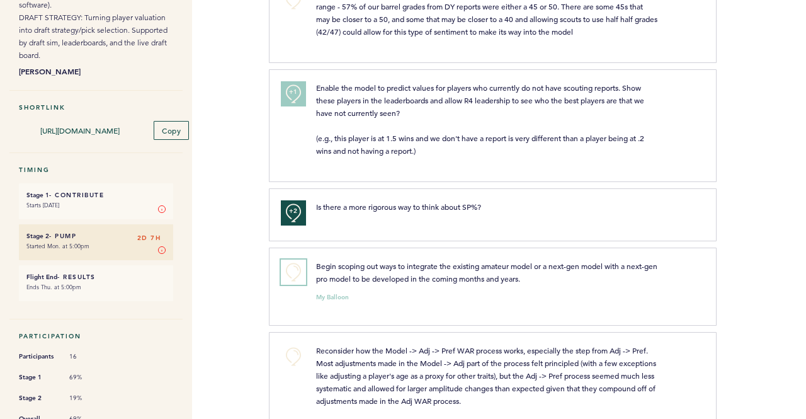
click at [286, 274] on button "+0" at bounding box center [293, 271] width 25 height 25
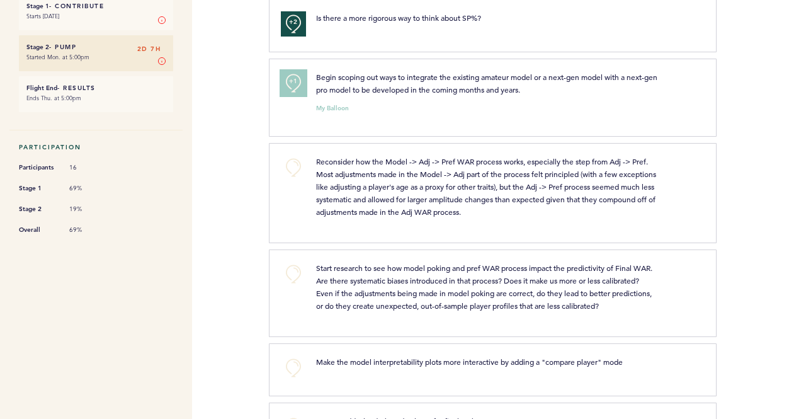
scroll to position [504, 0]
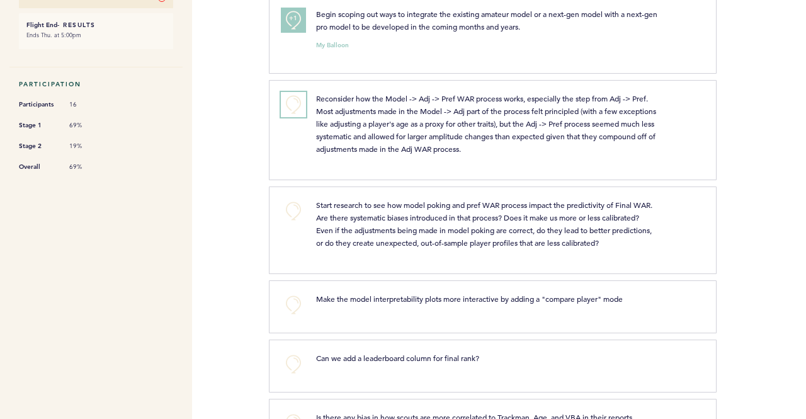
click at [288, 99] on button "+0" at bounding box center [293, 104] width 25 height 25
click at [289, 99] on span "+1" at bounding box center [293, 102] width 9 height 13
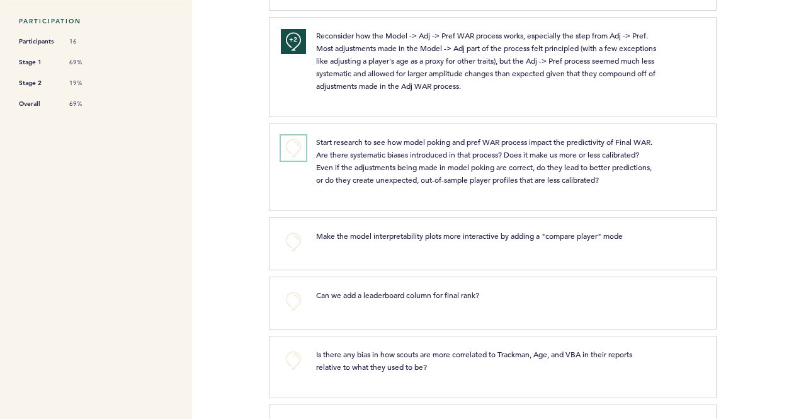
click at [299, 148] on button "+0" at bounding box center [293, 147] width 25 height 25
click at [254, 153] on div "Flights Pirates [PERSON_NAME][EMAIL_ADDRESS][PERSON_NAME][DOMAIN_NAME] Team Dom…" at bounding box center [403, 209] width 806 height 419
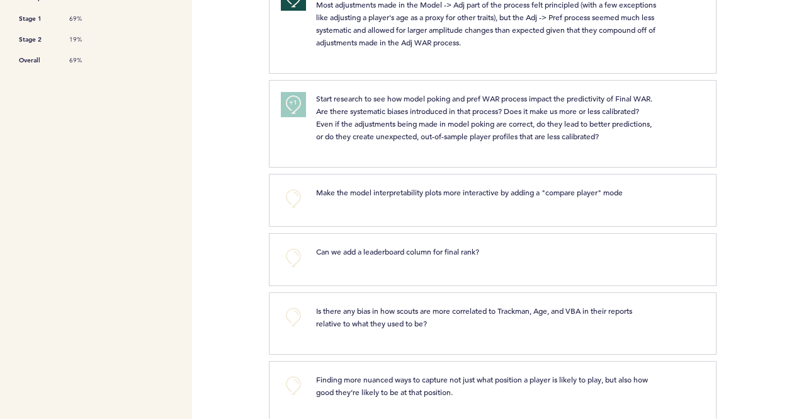
scroll to position [630, 0]
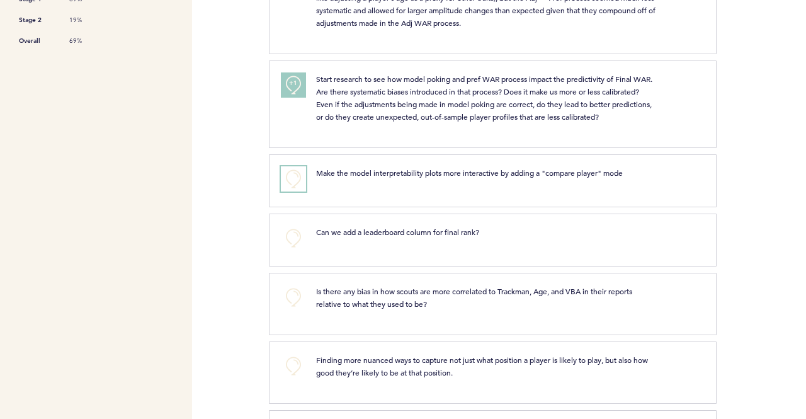
click at [285, 174] on button "+0" at bounding box center [293, 178] width 25 height 25
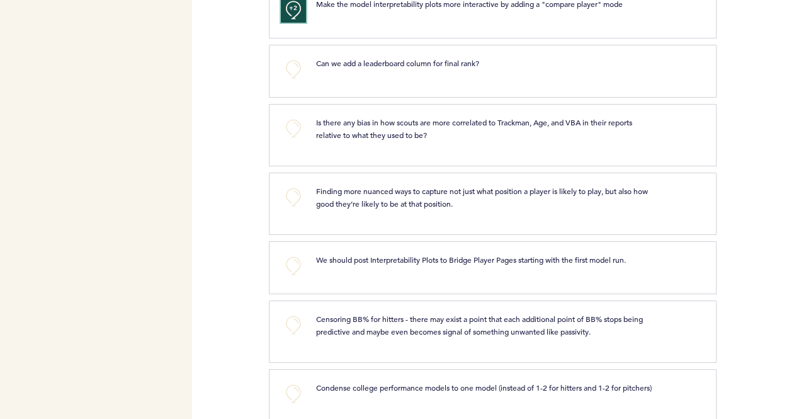
scroll to position [819, 0]
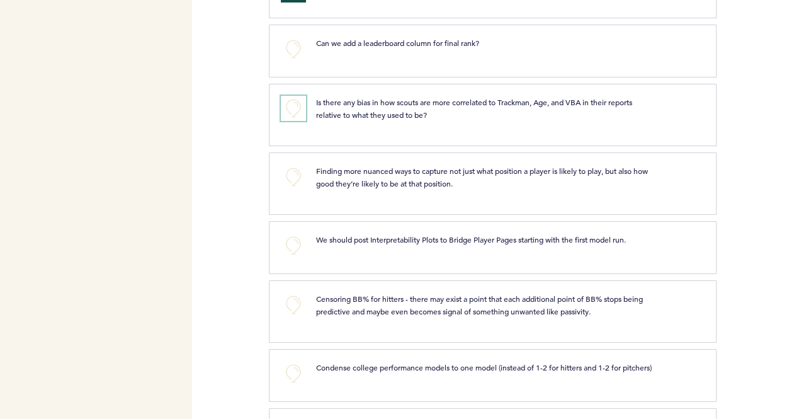
click at [289, 106] on button "+0" at bounding box center [293, 108] width 25 height 25
click at [251, 100] on div "Flights Pirates [PERSON_NAME][EMAIL_ADDRESS][PERSON_NAME][DOMAIN_NAME] Team Dom…" at bounding box center [403, 209] width 806 height 419
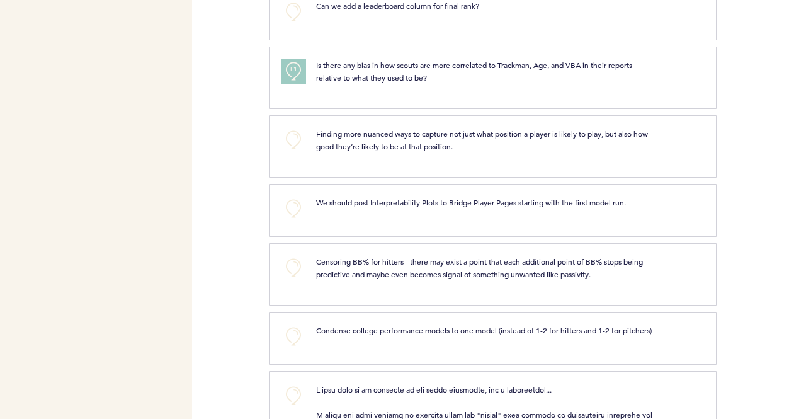
scroll to position [882, 0]
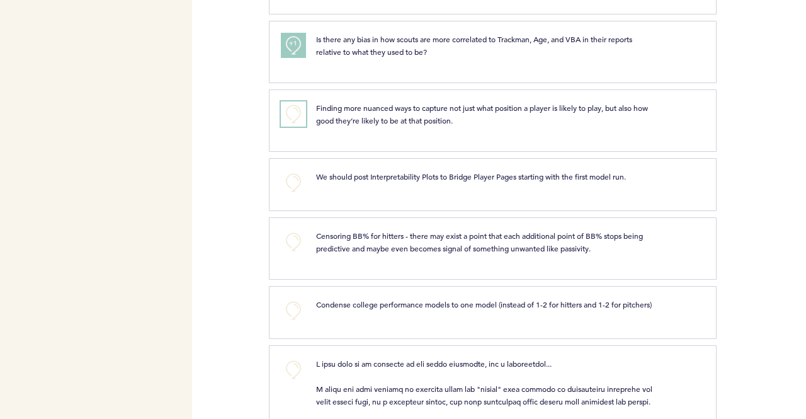
click at [290, 110] on button "+0" at bounding box center [293, 113] width 25 height 25
click at [290, 111] on span "+1" at bounding box center [293, 112] width 9 height 13
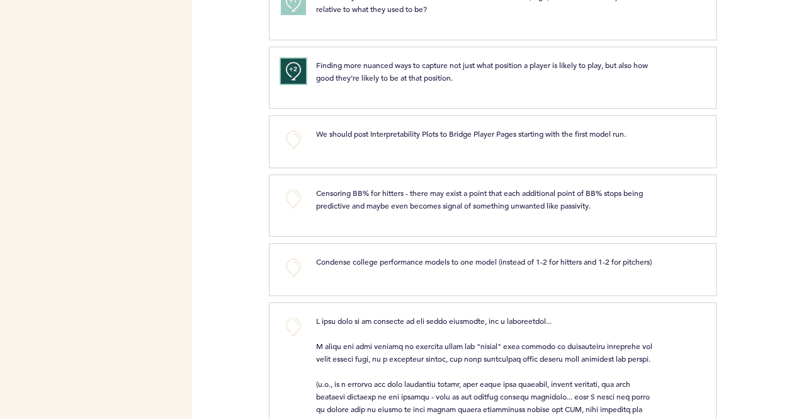
scroll to position [945, 0]
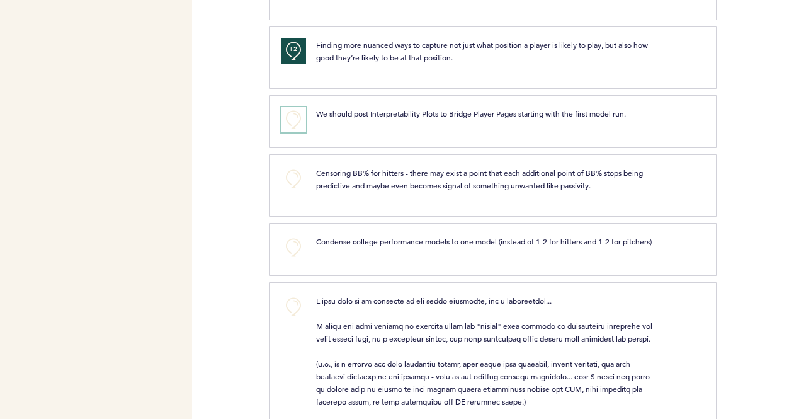
click at [292, 115] on button "+0" at bounding box center [293, 119] width 25 height 25
click at [210, 159] on div "Flights Pirates [PERSON_NAME][EMAIL_ADDRESS][PERSON_NAME][DOMAIN_NAME] Team Dom…" at bounding box center [403, 209] width 806 height 419
click at [228, 159] on div "Flights Pirates [PERSON_NAME][EMAIL_ADDRESS][PERSON_NAME][DOMAIN_NAME] Team Dom…" at bounding box center [403, 209] width 806 height 419
click at [203, 100] on div "Flights Pirates [PERSON_NAME][EMAIL_ADDRESS][PERSON_NAME][DOMAIN_NAME] Team Dom…" at bounding box center [403, 209] width 806 height 419
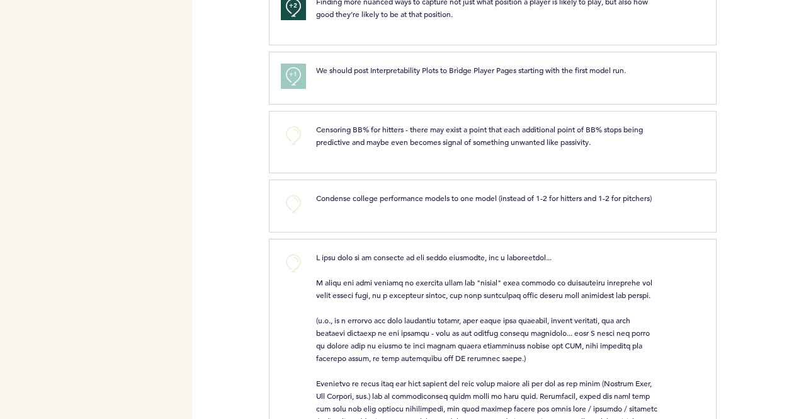
scroll to position [1008, 0]
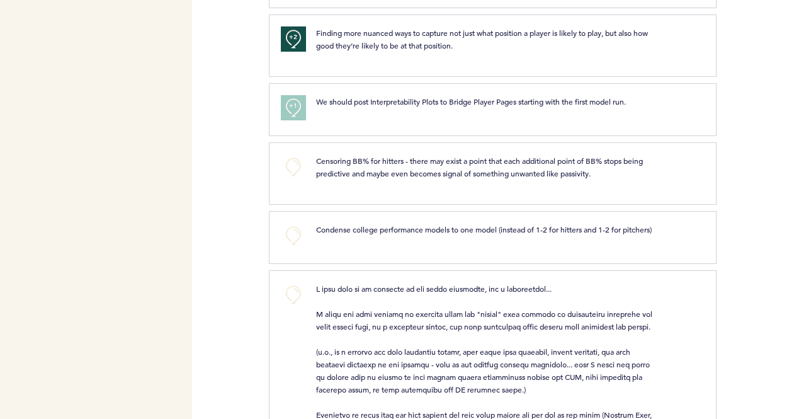
scroll to position [819, 0]
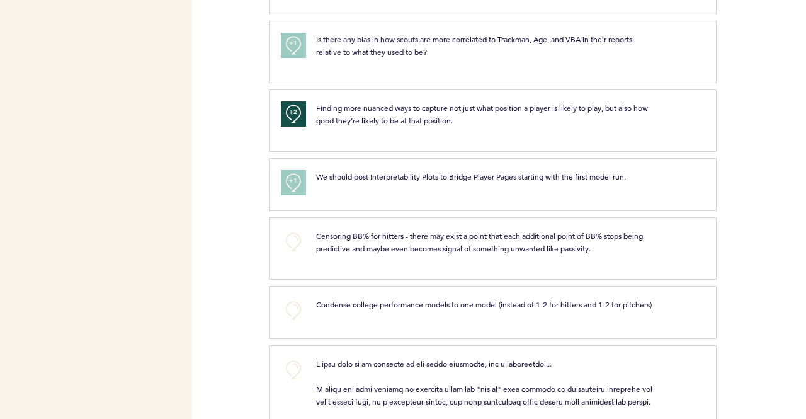
scroll to position [945, 0]
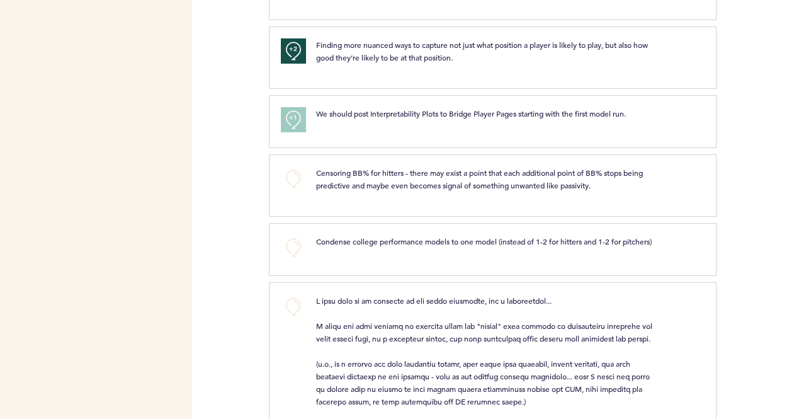
click at [212, 107] on div "Flights Pirates [PERSON_NAME][EMAIL_ADDRESS][PERSON_NAME][DOMAIN_NAME] Team Dom…" at bounding box center [403, 209] width 806 height 419
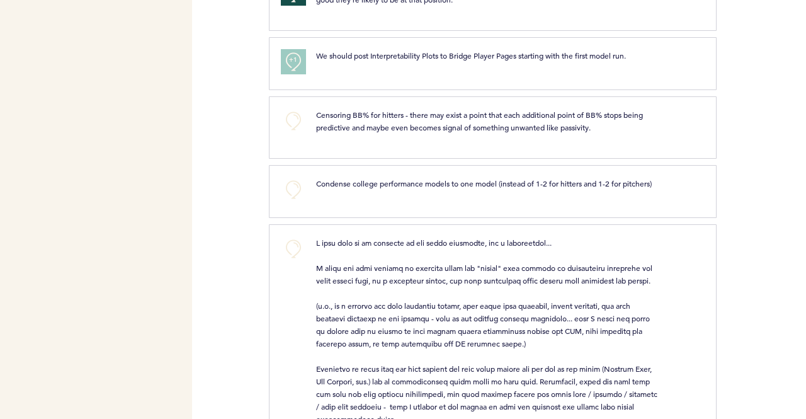
scroll to position [1008, 0]
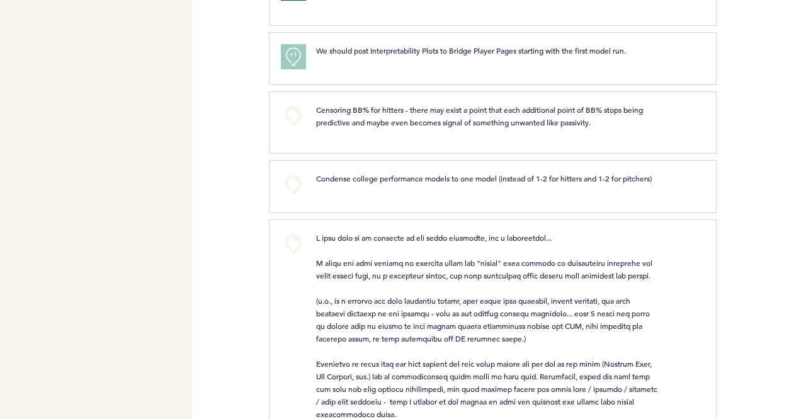
click at [225, 123] on div "Flights Pirates [PERSON_NAME][EMAIL_ADDRESS][PERSON_NAME][DOMAIN_NAME] Team Dom…" at bounding box center [403, 209] width 806 height 419
click at [223, 119] on div "Flights Pirates [PERSON_NAME][EMAIL_ADDRESS][PERSON_NAME][DOMAIN_NAME] Team Dom…" at bounding box center [403, 209] width 806 height 419
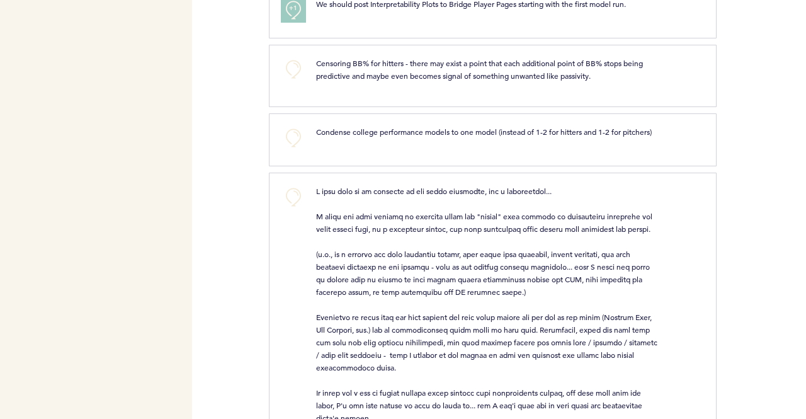
scroll to position [1071, 0]
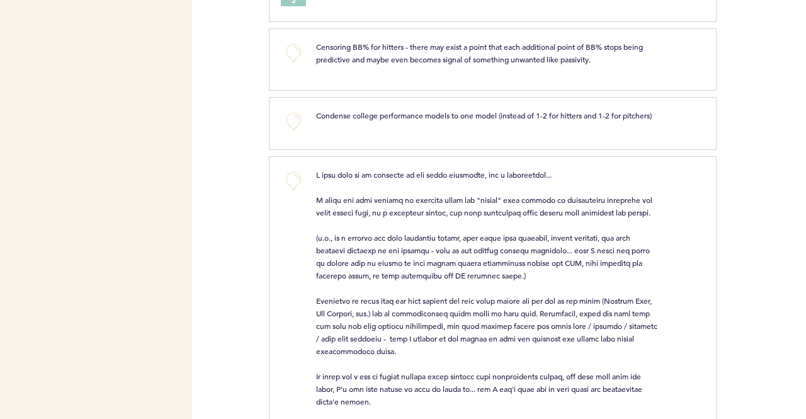
click at [243, 93] on div "Flights Pirates [PERSON_NAME][EMAIL_ADDRESS][PERSON_NAME][DOMAIN_NAME] Team Dom…" at bounding box center [403, 209] width 806 height 419
click at [234, 102] on div "Flights Pirates [PERSON_NAME][EMAIL_ADDRESS][PERSON_NAME][DOMAIN_NAME] Team Dom…" at bounding box center [403, 209] width 806 height 419
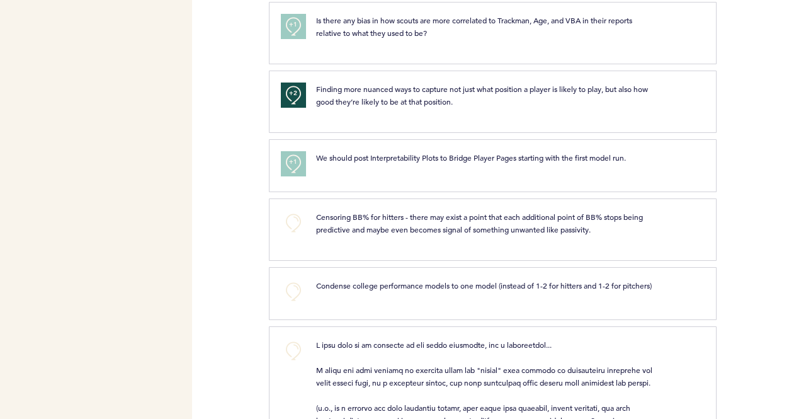
scroll to position [882, 0]
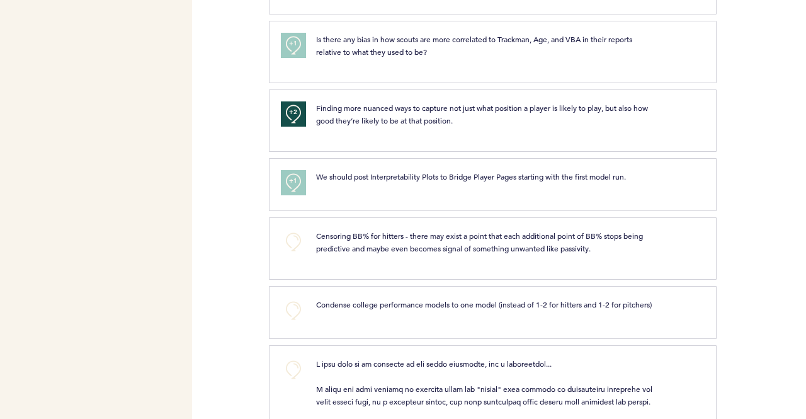
click at [244, 86] on div "Flights Pirates [PERSON_NAME][EMAIL_ADDRESS][PERSON_NAME][DOMAIN_NAME] Team Dom…" at bounding box center [403, 209] width 806 height 419
click at [243, 85] on div "Flights Pirates [PERSON_NAME][EMAIL_ADDRESS][PERSON_NAME][DOMAIN_NAME] Team Dom…" at bounding box center [403, 209] width 806 height 419
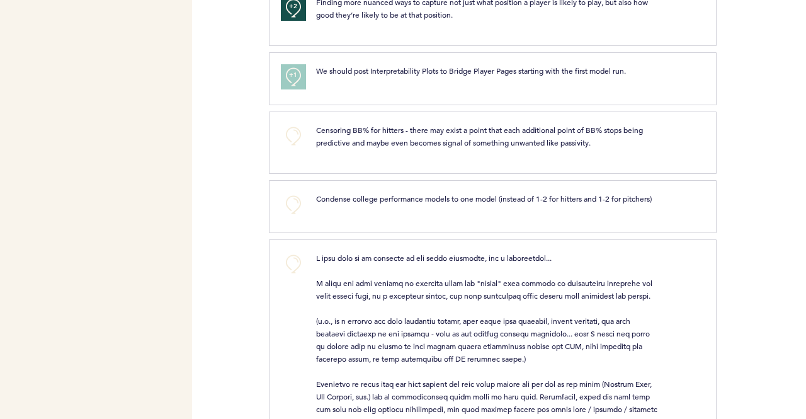
scroll to position [1008, 0]
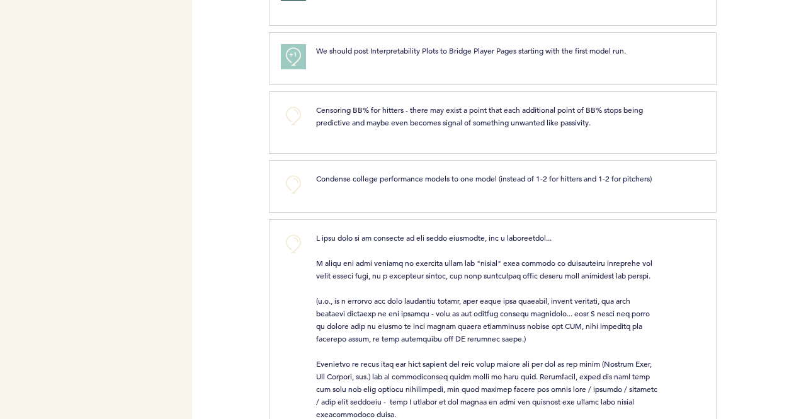
click at [246, 100] on div "Flights Pirates [PERSON_NAME][EMAIL_ADDRESS][PERSON_NAME][DOMAIN_NAME] Team Dom…" at bounding box center [403, 209] width 806 height 419
click at [238, 112] on div "Flights Pirates [PERSON_NAME][EMAIL_ADDRESS][PERSON_NAME][DOMAIN_NAME] Team Dom…" at bounding box center [403, 209] width 806 height 419
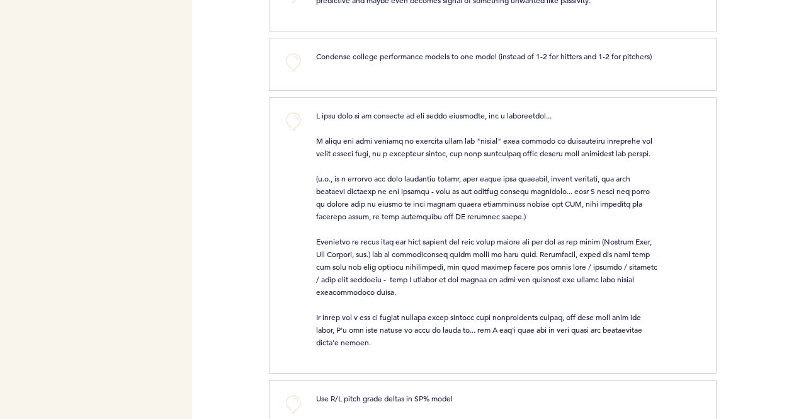
scroll to position [1197, 0]
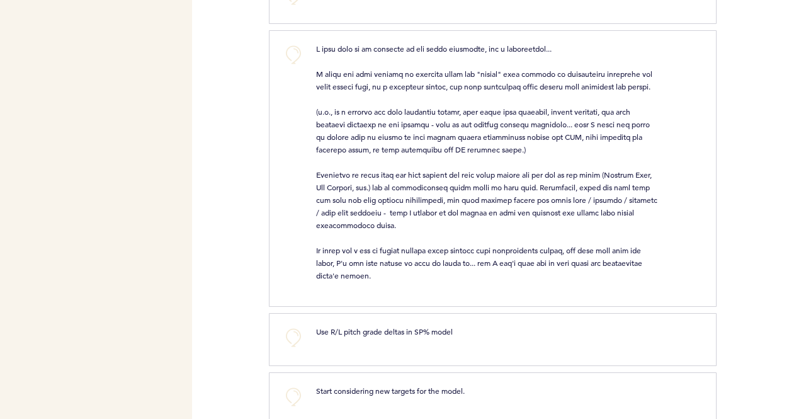
click at [245, 139] on div "Flights Pirates [PERSON_NAME][EMAIL_ADDRESS][PERSON_NAME][DOMAIN_NAME] Team Dom…" at bounding box center [403, 209] width 806 height 419
click at [249, 136] on div "Flights Pirates [PERSON_NAME][EMAIL_ADDRESS][PERSON_NAME][DOMAIN_NAME] Team Dom…" at bounding box center [403, 209] width 806 height 419
click at [242, 187] on div "Flights Pirates [PERSON_NAME][EMAIL_ADDRESS][PERSON_NAME][DOMAIN_NAME] Team Dom…" at bounding box center [403, 209] width 806 height 419
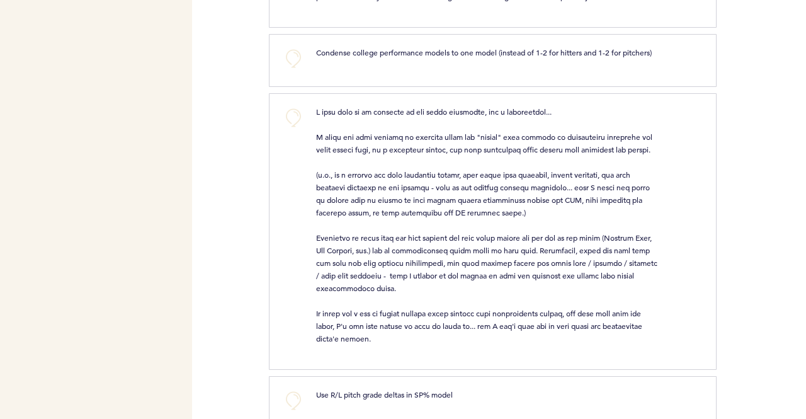
click at [243, 190] on div "Flights Pirates [PERSON_NAME][EMAIL_ADDRESS][PERSON_NAME][DOMAIN_NAME] Team Dom…" at bounding box center [403, 209] width 806 height 419
click at [253, 173] on div "Flights Pirates [PERSON_NAME][EMAIL_ADDRESS][PERSON_NAME][DOMAIN_NAME] Team Dom…" at bounding box center [403, 209] width 806 height 419
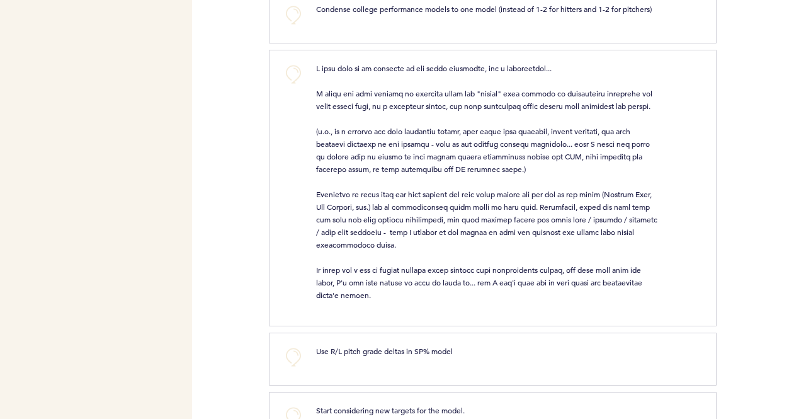
scroll to position [1197, 0]
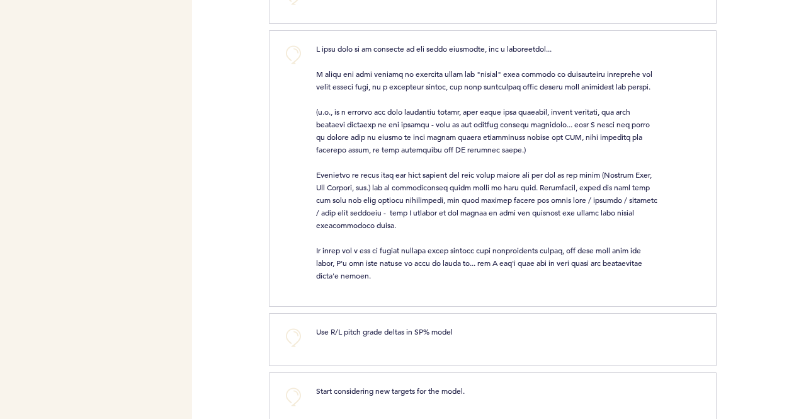
click at [229, 144] on div "Flights Pirates [PERSON_NAME][EMAIL_ADDRESS][PERSON_NAME][DOMAIN_NAME] Team Dom…" at bounding box center [403, 209] width 806 height 419
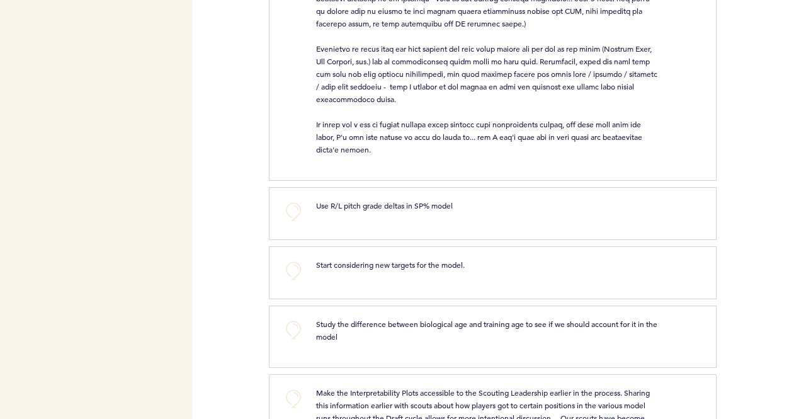
click at [228, 145] on div "Flights Pirates [PERSON_NAME][EMAIL_ADDRESS][PERSON_NAME][DOMAIN_NAME] Team Dom…" at bounding box center [403, 209] width 806 height 419
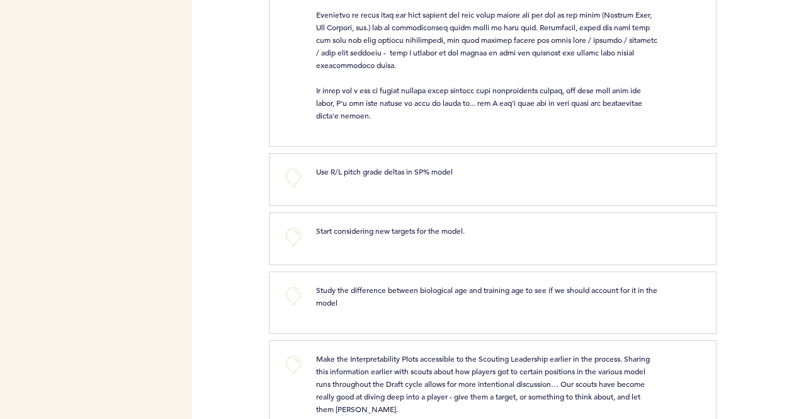
scroll to position [1386, 0]
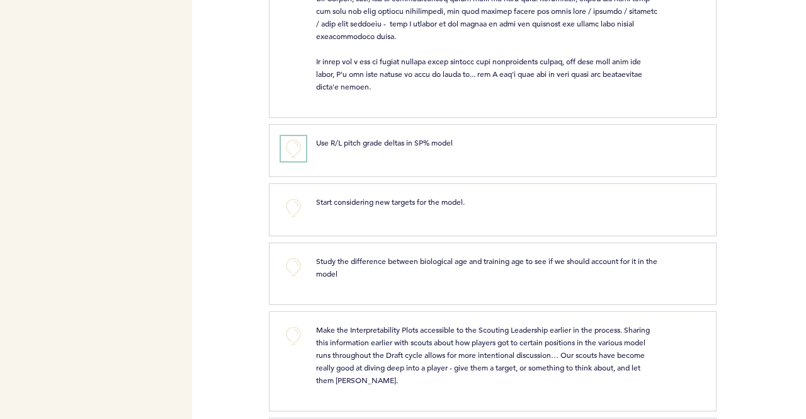
click at [291, 147] on button "+0" at bounding box center [293, 148] width 25 height 25
click at [236, 148] on div "Flights Pirates [PERSON_NAME][EMAIL_ADDRESS][PERSON_NAME][DOMAIN_NAME] Team Dom…" at bounding box center [403, 209] width 806 height 419
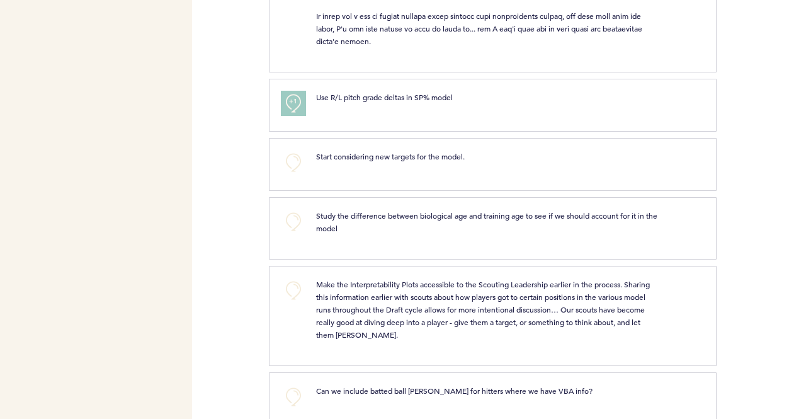
scroll to position [1449, 0]
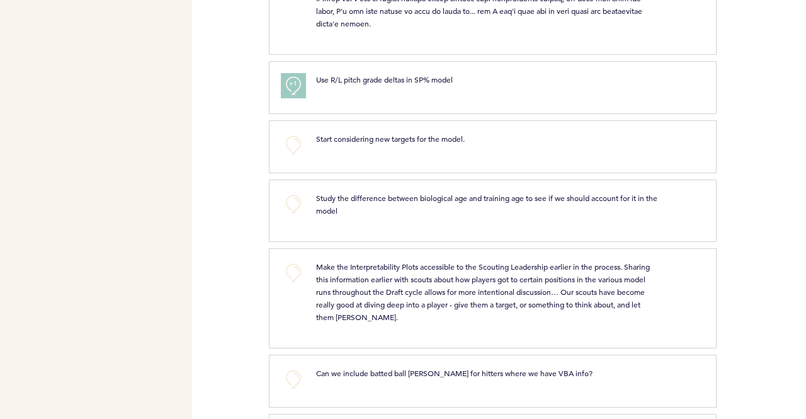
click at [221, 138] on div "Flights Pirates [PERSON_NAME][EMAIL_ADDRESS][PERSON_NAME][DOMAIN_NAME] Team Dom…" at bounding box center [403, 209] width 806 height 419
click at [284, 144] on button "+0" at bounding box center [293, 144] width 25 height 25
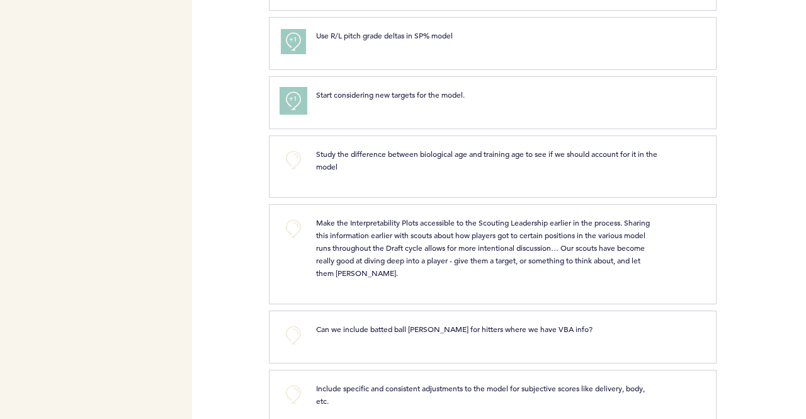
scroll to position [1512, 0]
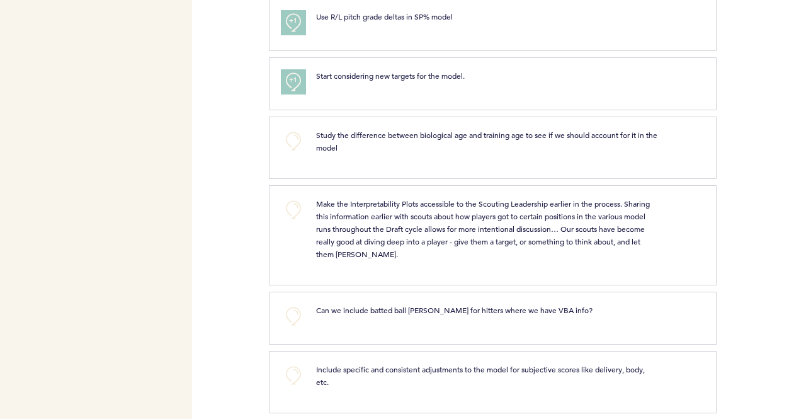
click at [239, 187] on div "Flights Pirates [PERSON_NAME][EMAIL_ADDRESS][PERSON_NAME][DOMAIN_NAME] Team Dom…" at bounding box center [403, 209] width 806 height 419
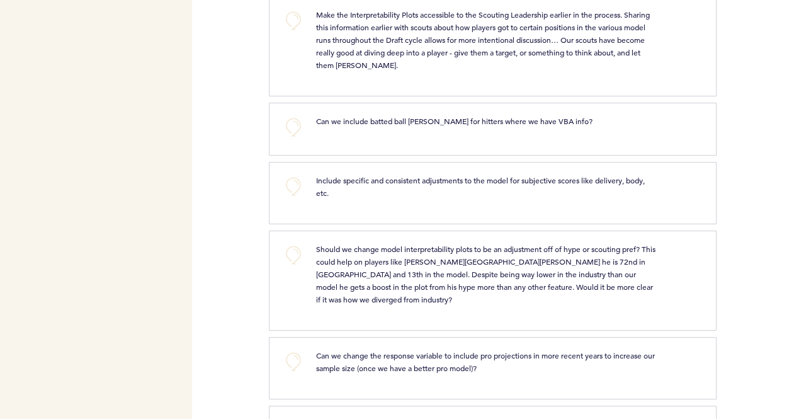
scroll to position [1764, 0]
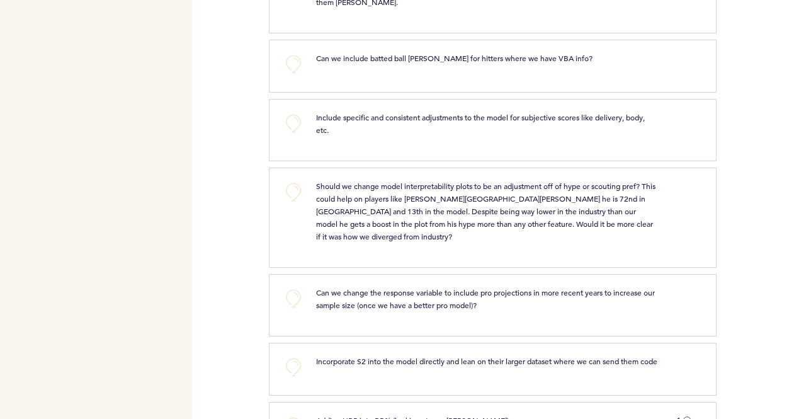
click at [309, 99] on div "+0 Include specific and consistent adjustments to the model for subjective scor…" at bounding box center [493, 130] width 448 height 62
click at [277, 129] on div "+0" at bounding box center [289, 128] width 36 height 35
drag, startPoint x: 320, startPoint y: 106, endPoint x: 312, endPoint y: 117, distance: 12.6
click at [320, 112] on span "Include specific and consistent adjustments to the model for subjective scores …" at bounding box center [481, 123] width 331 height 23
click at [307, 117] on div "+0 Include specific and consistent adjustments to the model for subjective scor…" at bounding box center [485, 128] width 429 height 35
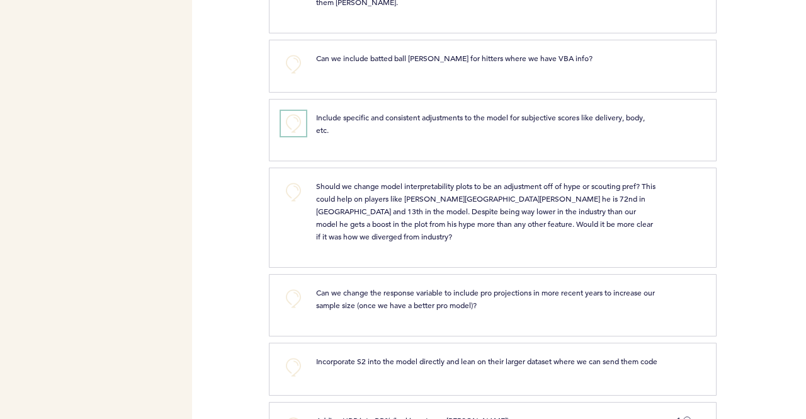
click at [296, 116] on button "+0" at bounding box center [293, 123] width 25 height 25
click at [246, 145] on div "Flights Pirates [PERSON_NAME][EMAIL_ADDRESS][PERSON_NAME][DOMAIN_NAME] Team Dom…" at bounding box center [403, 209] width 806 height 419
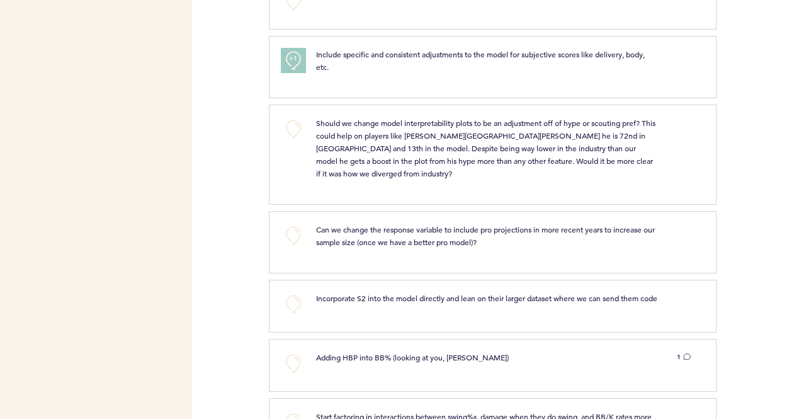
click at [229, 157] on div "Flights Pirates [PERSON_NAME][EMAIL_ADDRESS][PERSON_NAME][DOMAIN_NAME] Team Dom…" at bounding box center [403, 209] width 806 height 419
click at [242, 142] on div "Flights Pirates [PERSON_NAME][EMAIL_ADDRESS][PERSON_NAME][DOMAIN_NAME] Team Dom…" at bounding box center [403, 209] width 806 height 419
click at [251, 142] on div "Flights Pirates [PERSON_NAME][EMAIL_ADDRESS][PERSON_NAME][DOMAIN_NAME] Team Dom…" at bounding box center [403, 209] width 806 height 419
click at [222, 153] on div "Flights Pirates [PERSON_NAME][EMAIL_ADDRESS][PERSON_NAME][DOMAIN_NAME] Team Dom…" at bounding box center [403, 209] width 806 height 419
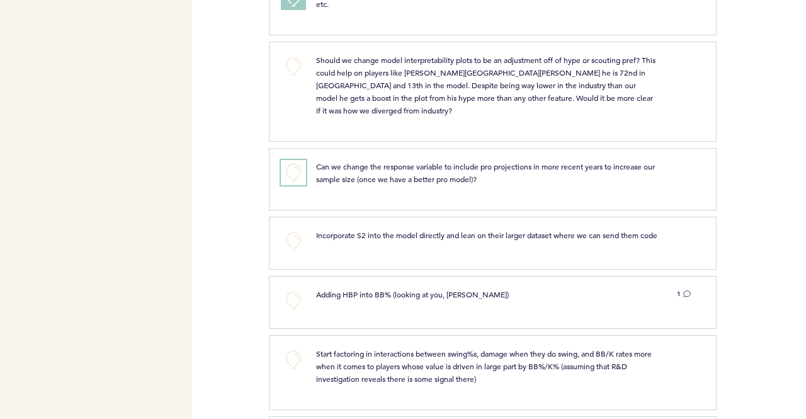
click at [293, 160] on button "+0" at bounding box center [293, 172] width 25 height 25
click at [283, 160] on button "+1" at bounding box center [293, 172] width 25 height 25
click at [236, 163] on div "Flights Pirates [PERSON_NAME][EMAIL_ADDRESS][PERSON_NAME][DOMAIN_NAME] Team Dom…" at bounding box center [403, 209] width 806 height 419
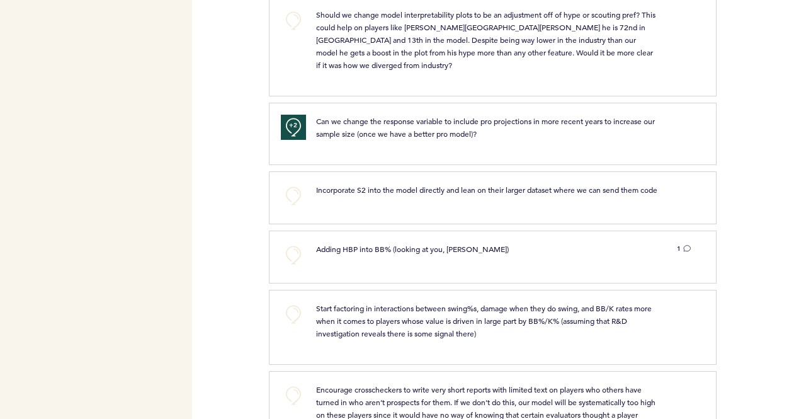
scroll to position [1953, 0]
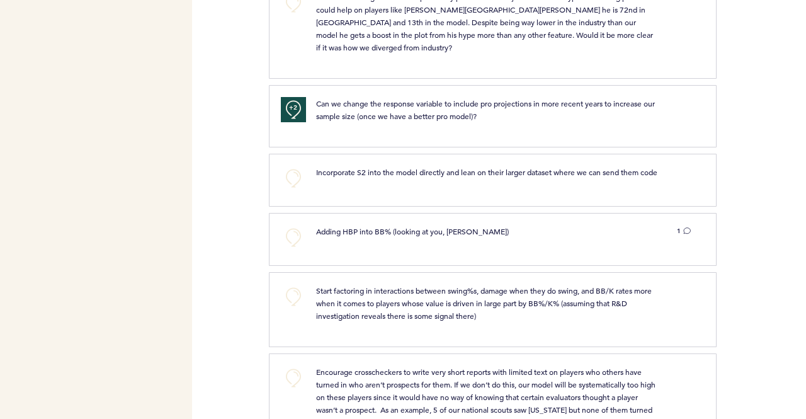
click at [219, 152] on div "Flights Pirates [PERSON_NAME][EMAIL_ADDRESS][PERSON_NAME][DOMAIN_NAME] Team Dom…" at bounding box center [403, 209] width 806 height 419
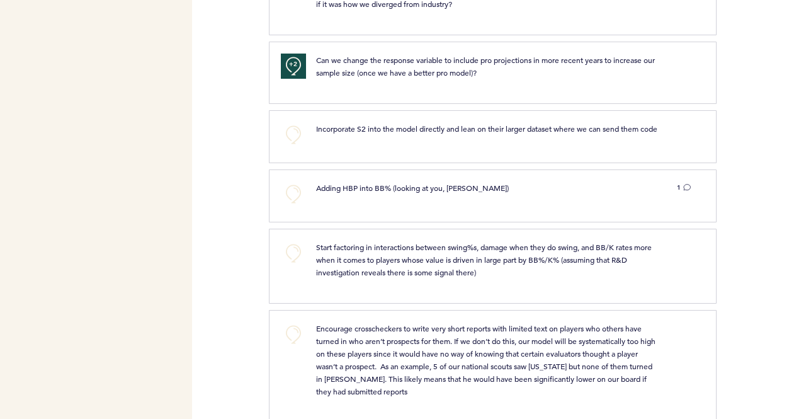
scroll to position [2016, 0]
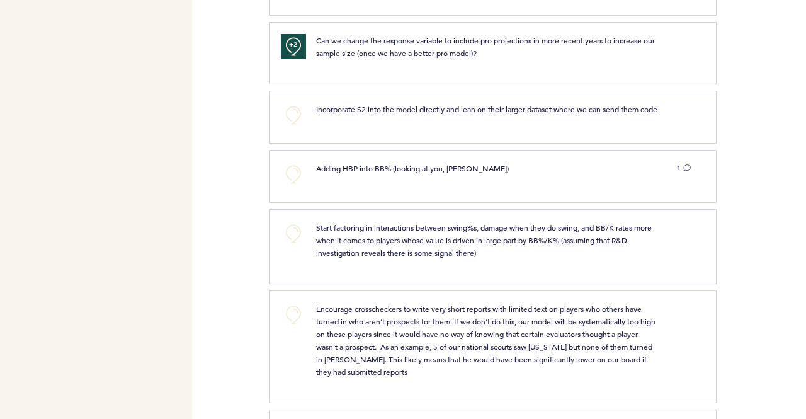
click at [227, 130] on div "Flights Pirates [PERSON_NAME][EMAIL_ADDRESS][PERSON_NAME][DOMAIN_NAME] Team Dom…" at bounding box center [403, 209] width 806 height 419
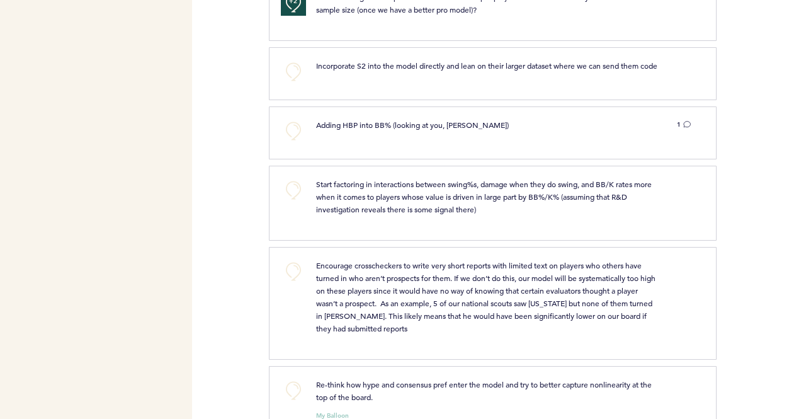
scroll to position [2078, 0]
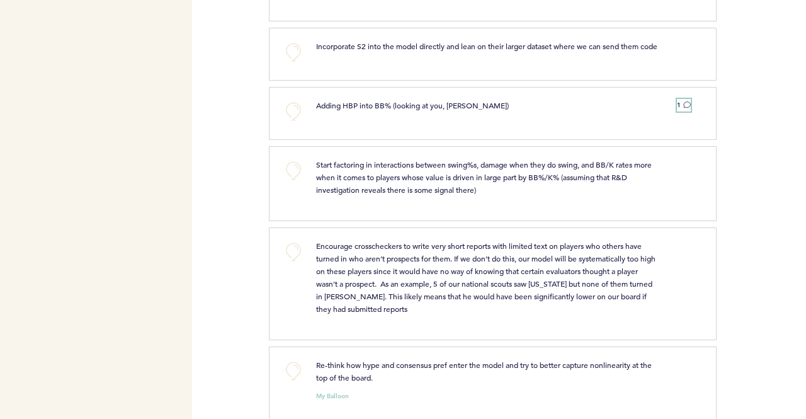
click at [688, 101] on icon at bounding box center [687, 105] width 8 height 8
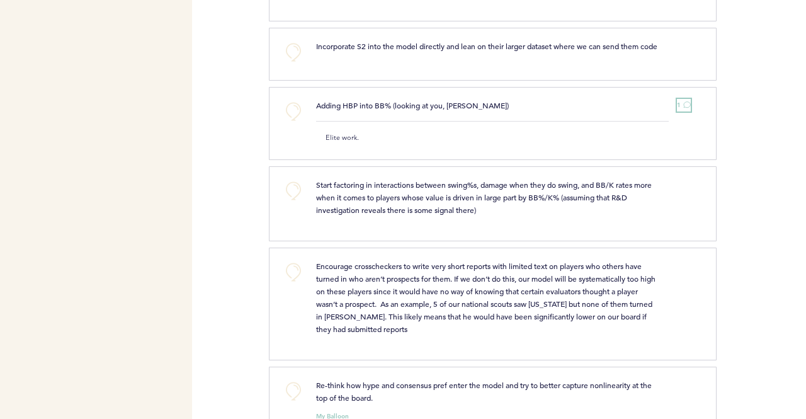
click at [687, 101] on icon at bounding box center [687, 105] width 8 height 8
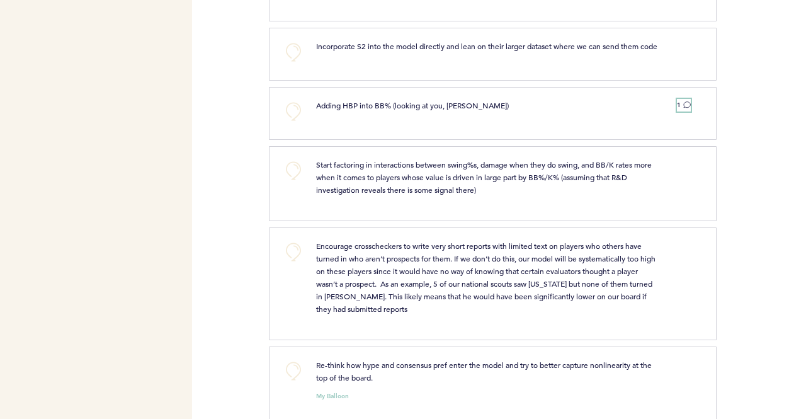
scroll to position [2141, 0]
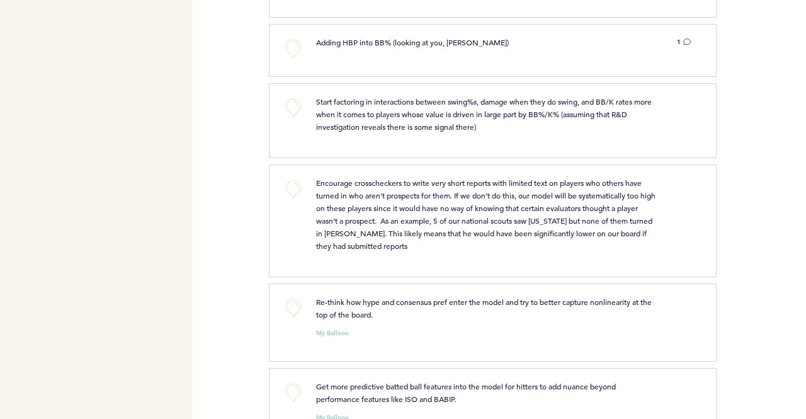
click at [234, 69] on div "Flights Pirates [PERSON_NAME][EMAIL_ADDRESS][PERSON_NAME][DOMAIN_NAME] Team Dom…" at bounding box center [403, 209] width 806 height 419
click at [291, 40] on button "+0" at bounding box center [293, 48] width 25 height 25
click at [233, 61] on div "Flights Pirates [PERSON_NAME][EMAIL_ADDRESS][PERSON_NAME][DOMAIN_NAME] Team Dom…" at bounding box center [403, 209] width 806 height 419
click at [291, 101] on button "+0" at bounding box center [293, 107] width 25 height 25
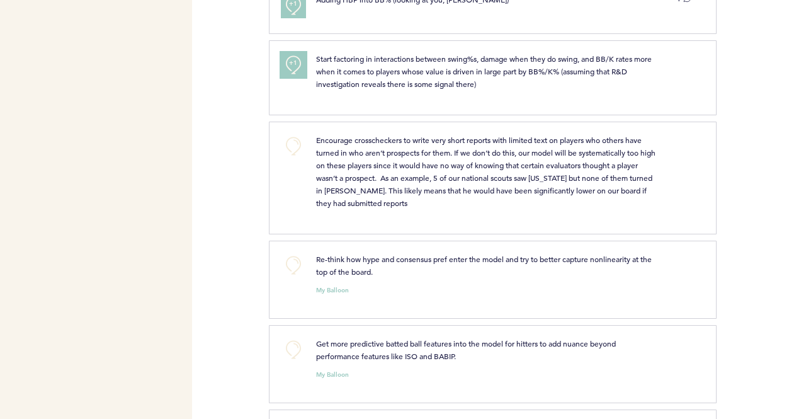
scroll to position [2204, 0]
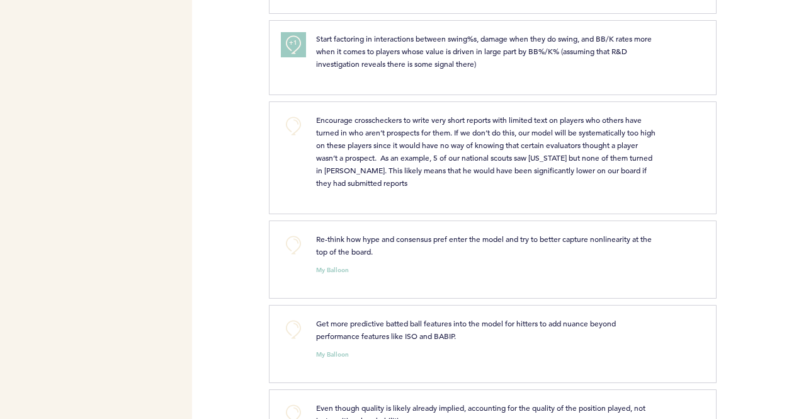
click at [375, 167] on span "Encourage crosscheckers to write very short reports with limited text on player…" at bounding box center [486, 151] width 341 height 73
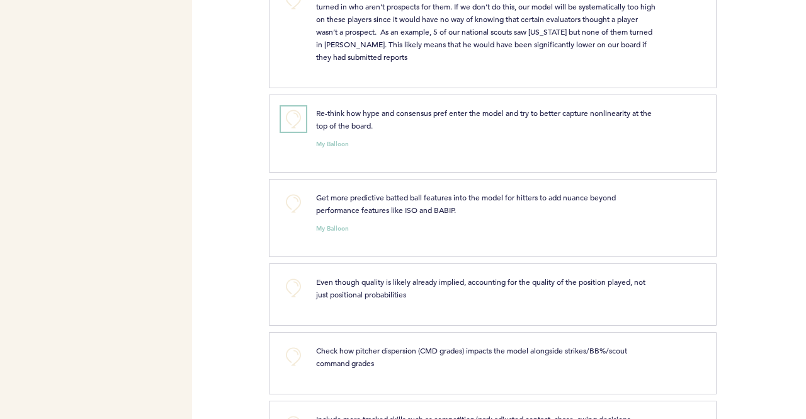
click at [296, 106] on button "+0" at bounding box center [293, 118] width 25 height 25
click at [0, 0] on span "+0" at bounding box center [0, 0] width 0 height 0
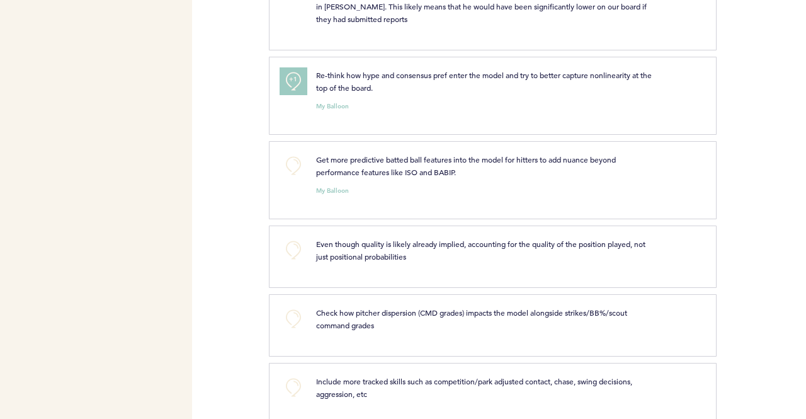
scroll to position [2393, 0]
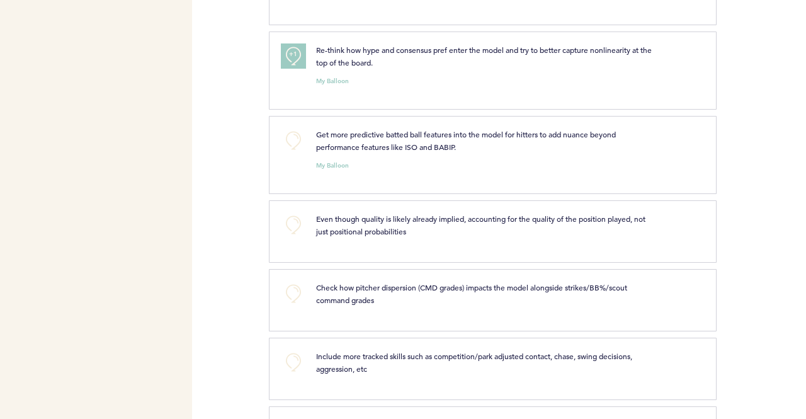
click at [292, 59] on div "+1" at bounding box center [289, 68] width 36 height 50
click at [297, 43] on button "+1" at bounding box center [293, 55] width 25 height 25
click at [296, 130] on button "+0" at bounding box center [293, 140] width 25 height 25
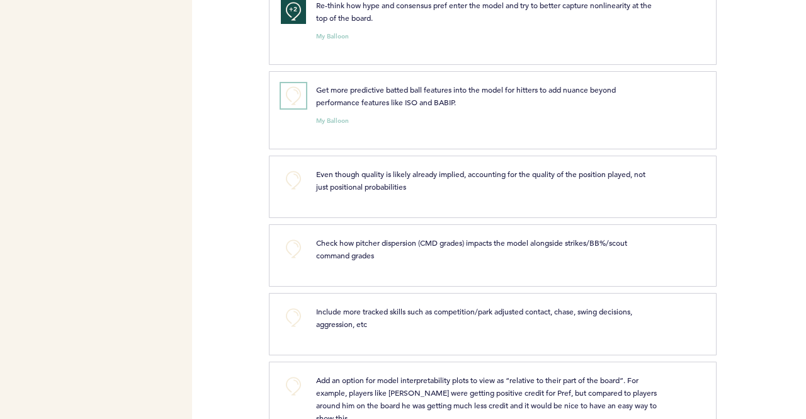
scroll to position [2456, 0]
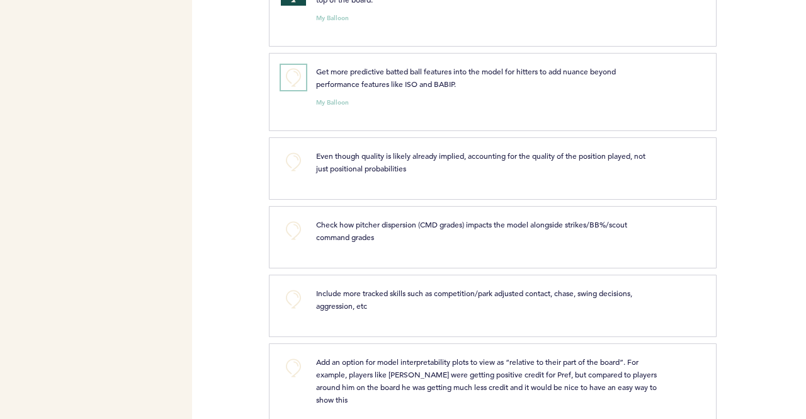
click at [288, 65] on button "+0" at bounding box center [293, 77] width 25 height 25
click at [248, 91] on div "Flights Pirates [PERSON_NAME][EMAIL_ADDRESS][PERSON_NAME][DOMAIN_NAME] Team Dom…" at bounding box center [403, 209] width 806 height 419
drag, startPoint x: 282, startPoint y: 58, endPoint x: 288, endPoint y: 67, distance: 10.8
click at [283, 65] on button "+2" at bounding box center [293, 77] width 25 height 25
click at [292, 67] on button "+0" at bounding box center [293, 77] width 25 height 25
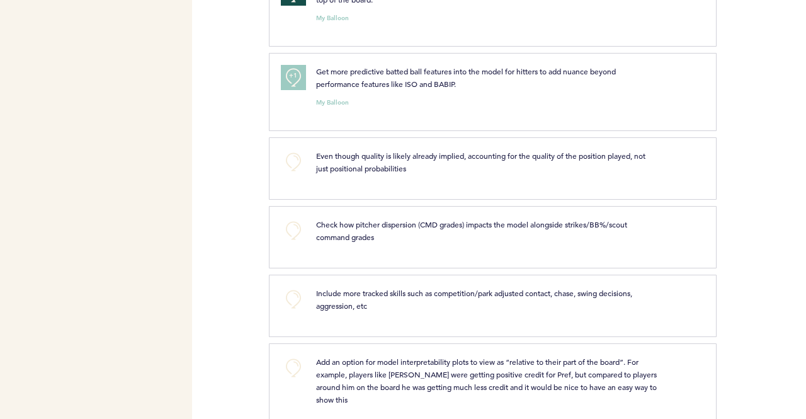
drag, startPoint x: 250, startPoint y: 82, endPoint x: 242, endPoint y: 96, distance: 16.6
click at [249, 83] on div "Flights Pirates [PERSON_NAME][EMAIL_ADDRESS][PERSON_NAME][DOMAIN_NAME] Team Dom…" at bounding box center [403, 209] width 806 height 419
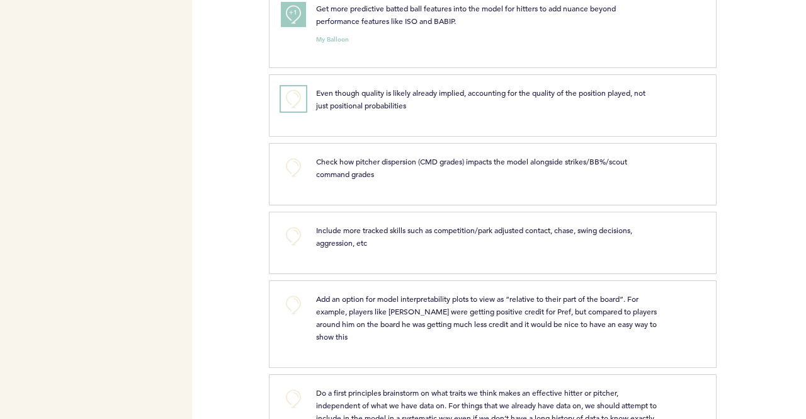
click at [287, 86] on button "+0" at bounding box center [293, 98] width 25 height 25
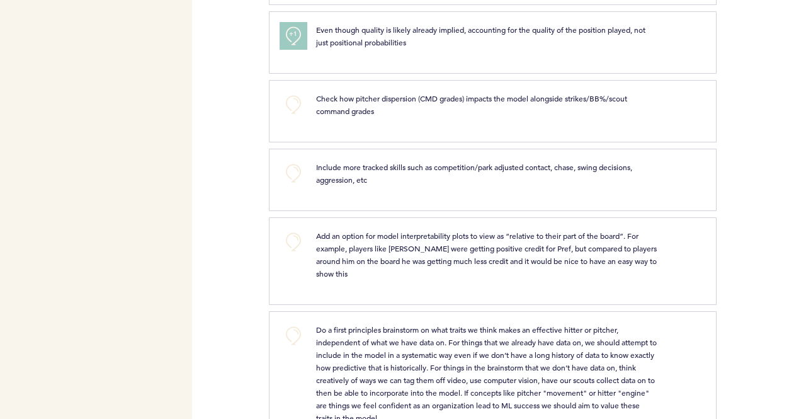
scroll to position [2645, 0]
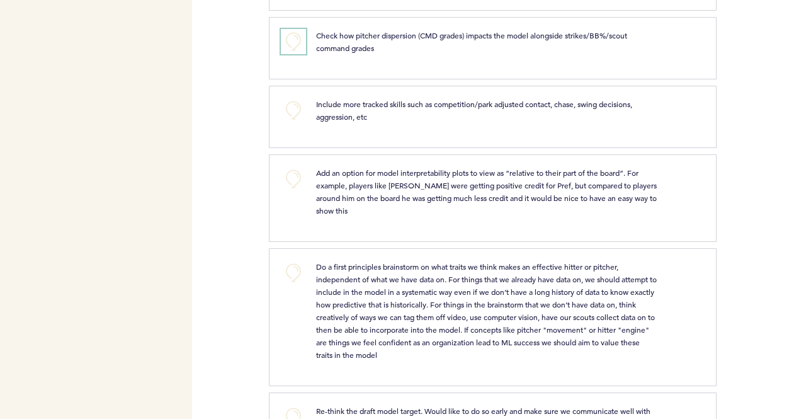
click at [289, 33] on button "+0" at bounding box center [293, 41] width 25 height 25
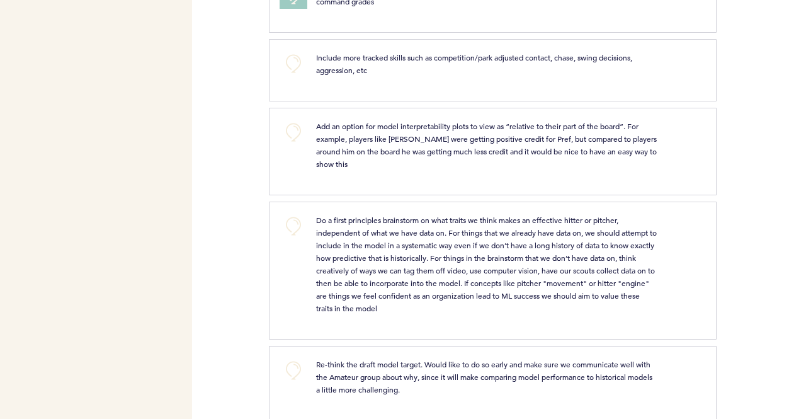
scroll to position [2708, 0]
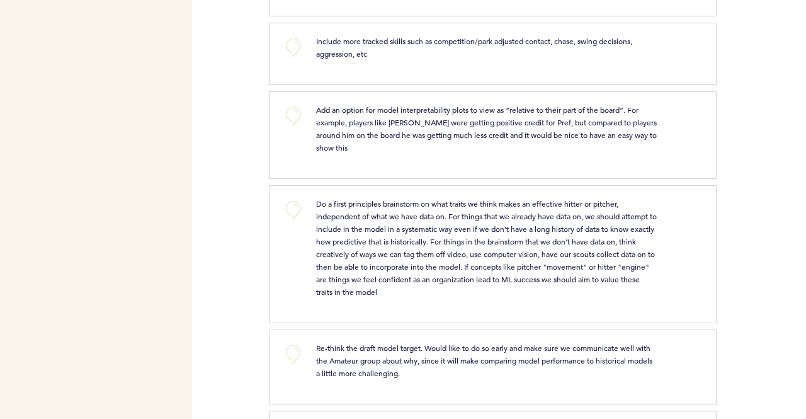
click at [450, 145] on div "Add an option for model interpretability plots to view as “relative to their pa…" at bounding box center [503, 133] width 393 height 60
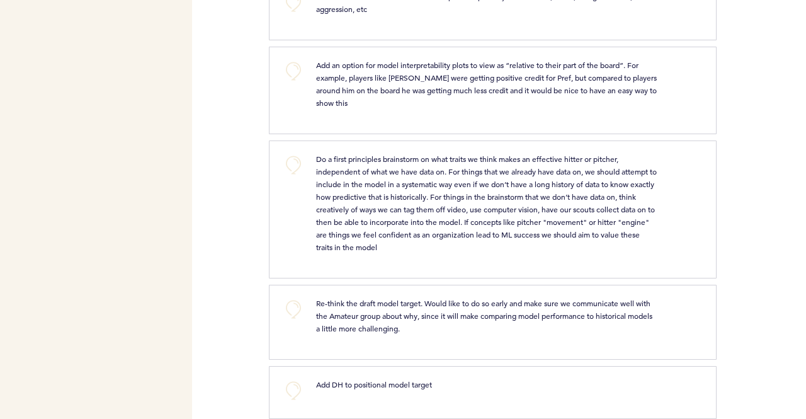
scroll to position [2771, 0]
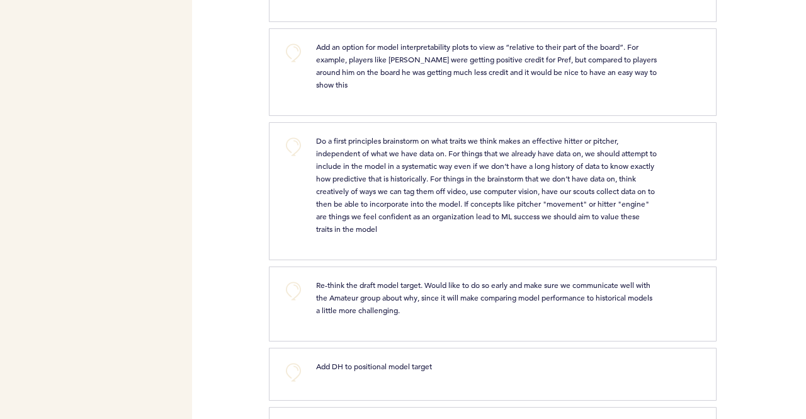
click at [253, 122] on div "Flights Pirates [PERSON_NAME][EMAIL_ADDRESS][PERSON_NAME][DOMAIN_NAME] Team Dom…" at bounding box center [403, 209] width 806 height 419
click at [297, 40] on button "+0" at bounding box center [293, 52] width 25 height 25
click at [481, 168] on span "Do a first principles brainstorm on what traits we think makes an effective hit…" at bounding box center [487, 184] width 343 height 98
click at [243, 167] on div "Flights Pirates [PERSON_NAME][EMAIL_ADDRESS][PERSON_NAME][DOMAIN_NAME] Team Dom…" at bounding box center [403, 209] width 806 height 419
click at [304, 134] on button "+0" at bounding box center [293, 146] width 25 height 25
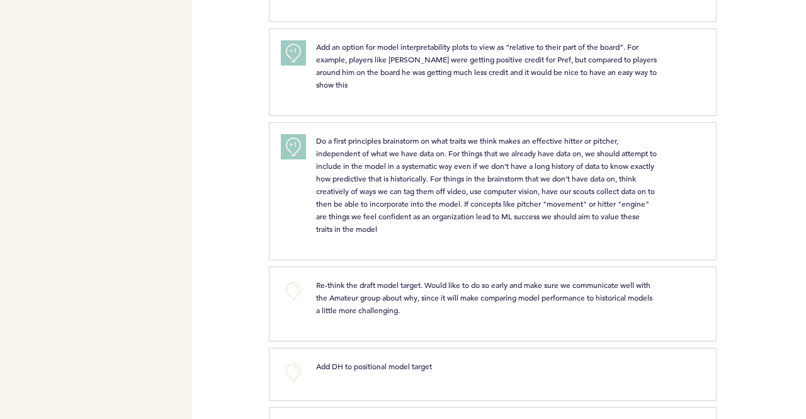
click at [244, 142] on div "Flights Pirates [PERSON_NAME][EMAIL_ADDRESS][PERSON_NAME][DOMAIN_NAME] Team Dom…" at bounding box center [403, 209] width 806 height 419
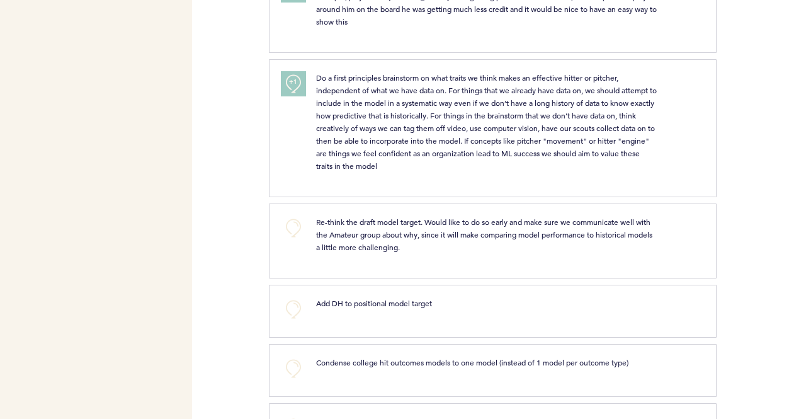
click at [248, 149] on div "Flights Pirates [PERSON_NAME][EMAIL_ADDRESS][PERSON_NAME][DOMAIN_NAME] Team Dom…" at bounding box center [403, 209] width 806 height 419
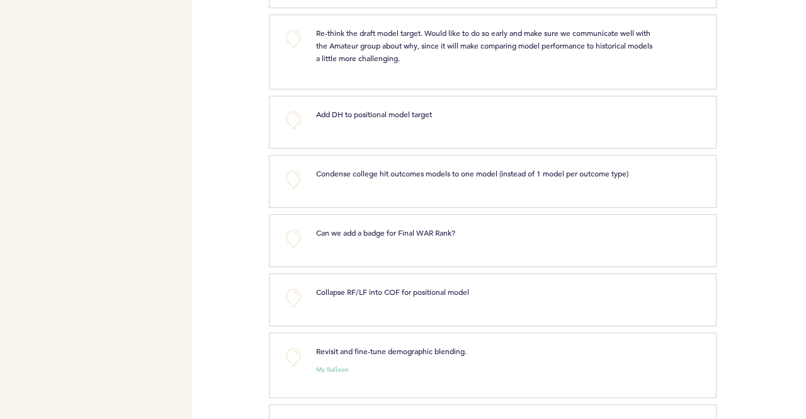
scroll to position [3086, 0]
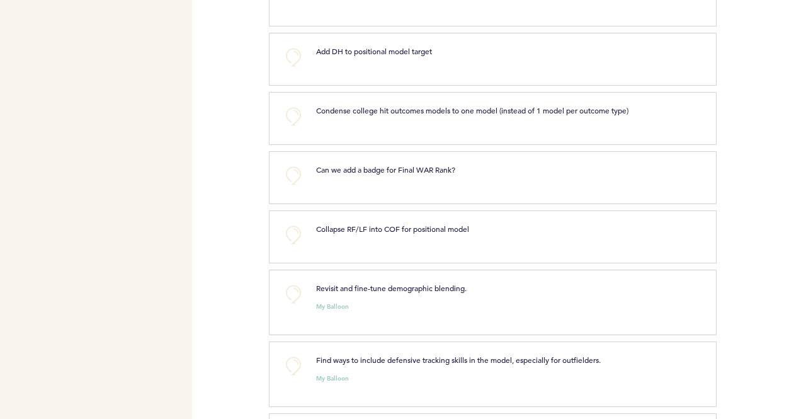
click at [253, 169] on div "Flights Pirates [PERSON_NAME][EMAIL_ADDRESS][PERSON_NAME][DOMAIN_NAME] Team Dom…" at bounding box center [403, 209] width 806 height 419
click at [292, 282] on button "+0" at bounding box center [293, 294] width 25 height 25
click at [293, 353] on button "+0" at bounding box center [293, 365] width 25 height 25
click at [295, 358] on span "+1" at bounding box center [293, 364] width 9 height 13
click at [220, 179] on div "Flights Pirates [PERSON_NAME][EMAIL_ADDRESS][PERSON_NAME][DOMAIN_NAME] Team Dom…" at bounding box center [403, 209] width 806 height 419
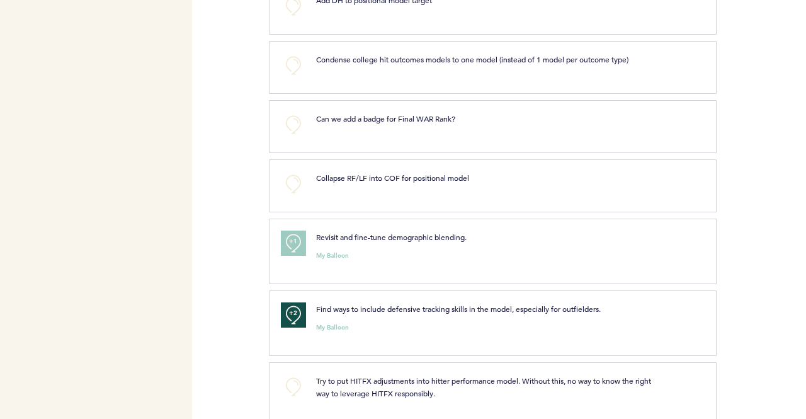
scroll to position [3149, 0]
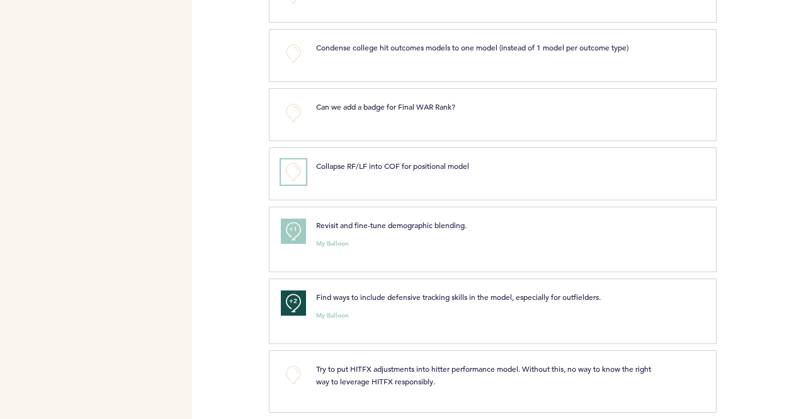
drag, startPoint x: 286, startPoint y: 148, endPoint x: 276, endPoint y: 153, distance: 11.3
click at [287, 159] on button "+0" at bounding box center [293, 171] width 25 height 25
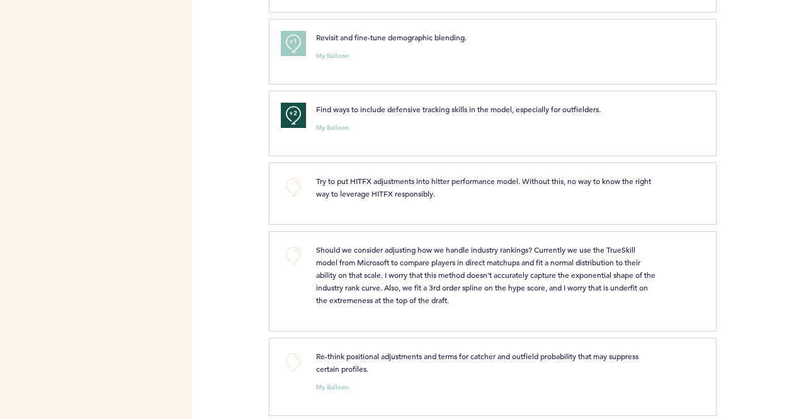
scroll to position [3338, 0]
click at [284, 173] on button "+0" at bounding box center [293, 185] width 25 height 25
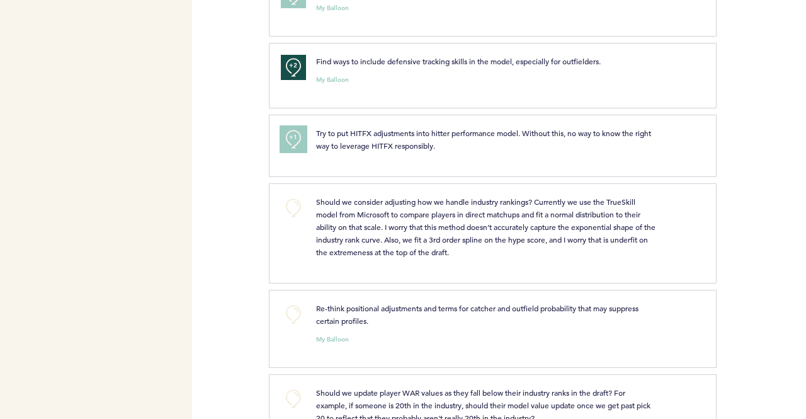
scroll to position [3401, 0]
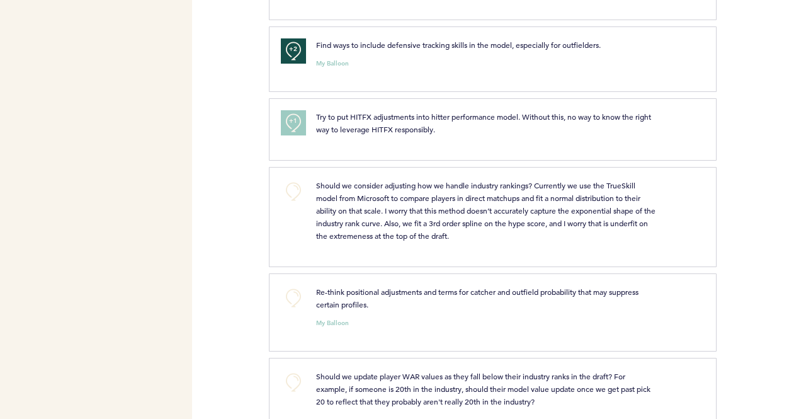
click at [350, 188] on span "Should we consider adjusting how we handle industry rankings? Currently we use …" at bounding box center [486, 210] width 341 height 60
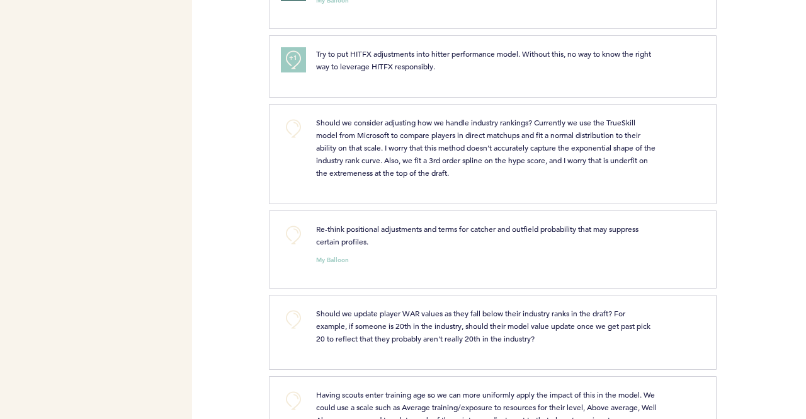
click at [237, 141] on div "Flights Pirates [PERSON_NAME][EMAIL_ADDRESS][PERSON_NAME][DOMAIN_NAME] Team Dom…" at bounding box center [403, 209] width 806 height 419
click at [287, 116] on button "+0" at bounding box center [293, 128] width 25 height 25
click at [287, 116] on button "+1" at bounding box center [293, 128] width 25 height 25
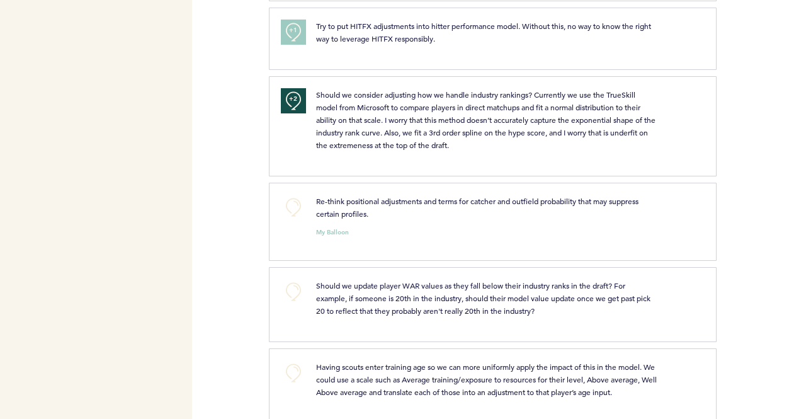
click at [382, 195] on p "Re-think positional adjustments and terms for catcher and outfield probability …" at bounding box center [486, 207] width 341 height 25
click at [227, 204] on div "Flights Pirates [PERSON_NAME][EMAIL_ADDRESS][PERSON_NAME][DOMAIN_NAME] Team Dom…" at bounding box center [403, 209] width 806 height 419
click at [296, 195] on button "+0" at bounding box center [293, 207] width 25 height 25
click at [296, 195] on button "+1" at bounding box center [293, 207] width 25 height 25
click at [238, 194] on div "Flights Pirates [PERSON_NAME][EMAIL_ADDRESS][PERSON_NAME][DOMAIN_NAME] Team Dom…" at bounding box center [403, 209] width 806 height 419
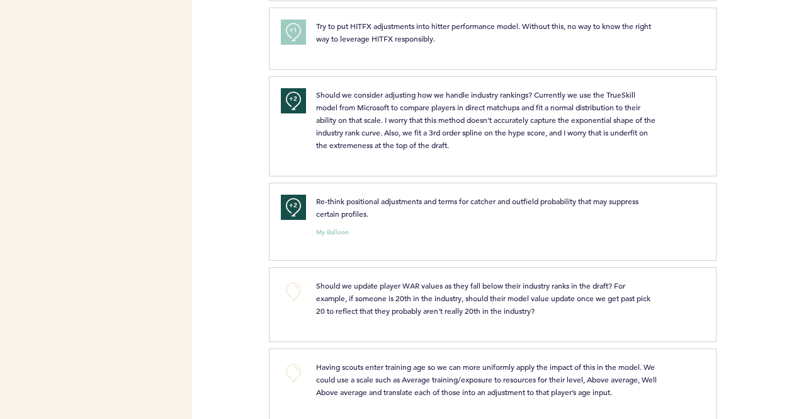
click at [227, 109] on div "Flights Pirates [PERSON_NAME][EMAIL_ADDRESS][PERSON_NAME][DOMAIN_NAME] Team Dom…" at bounding box center [403, 209] width 806 height 419
click at [223, 90] on div "Flights Pirates [PERSON_NAME][EMAIL_ADDRESS][PERSON_NAME][DOMAIN_NAME] Team Dom…" at bounding box center [403, 209] width 806 height 419
click at [224, 86] on div "Flights Pirates [PERSON_NAME][EMAIL_ADDRESS][PERSON_NAME][DOMAIN_NAME] Team Dom…" at bounding box center [403, 209] width 806 height 419
click at [224, 87] on div "Flights Pirates [PERSON_NAME][EMAIL_ADDRESS][PERSON_NAME][DOMAIN_NAME] Team Dom…" at bounding box center [403, 209] width 806 height 419
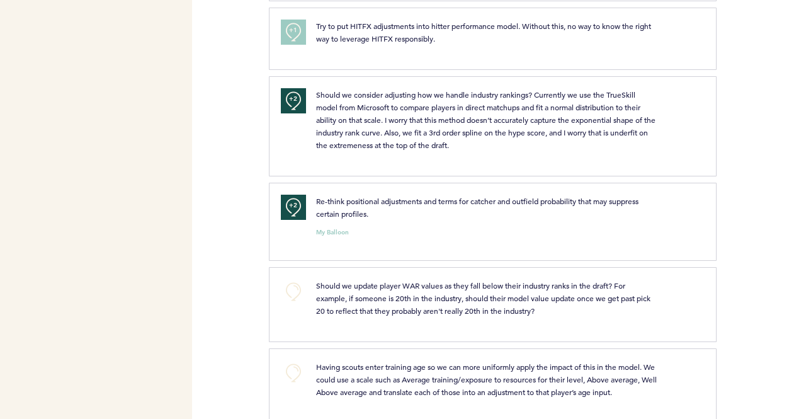
click at [252, 278] on div "Flights Pirates [PERSON_NAME][EMAIL_ADDRESS][PERSON_NAME][DOMAIN_NAME] Team Dom…" at bounding box center [403, 209] width 806 height 419
click at [295, 279] on button "+0" at bounding box center [293, 291] width 25 height 25
click at [248, 270] on div "Flights Pirates [PERSON_NAME][EMAIL_ADDRESS][PERSON_NAME][DOMAIN_NAME] Team Dom…" at bounding box center [403, 209] width 806 height 419
click at [287, 279] on button "+1" at bounding box center [293, 291] width 25 height 25
click at [287, 279] on button "+2" at bounding box center [293, 291] width 25 height 25
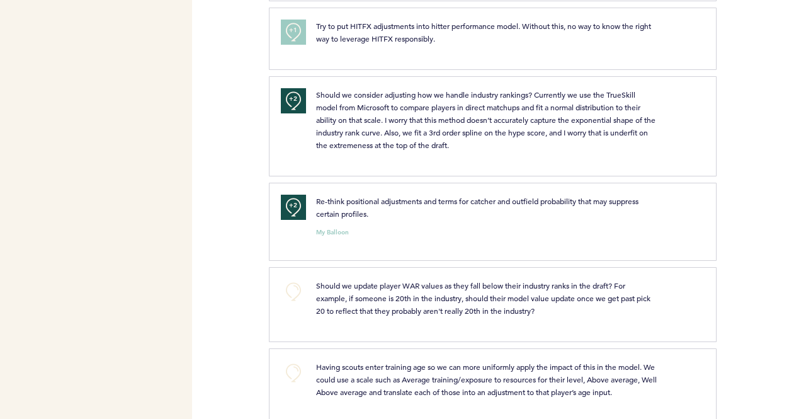
click at [212, 261] on div "Flights Pirates [PERSON_NAME][EMAIL_ADDRESS][PERSON_NAME][DOMAIN_NAME] Team Dom…" at bounding box center [403, 209] width 806 height 419
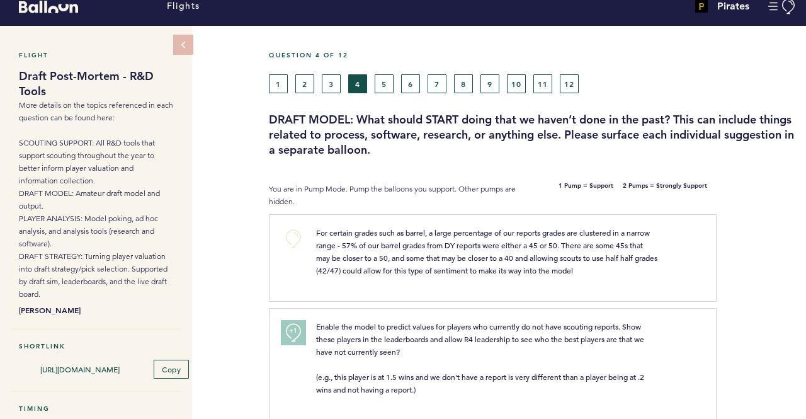
scroll to position [0, 0]
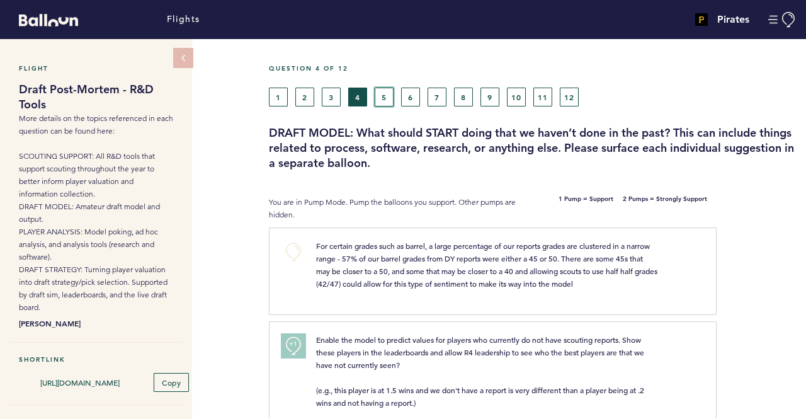
click at [382, 96] on button "5" at bounding box center [384, 97] width 19 height 19
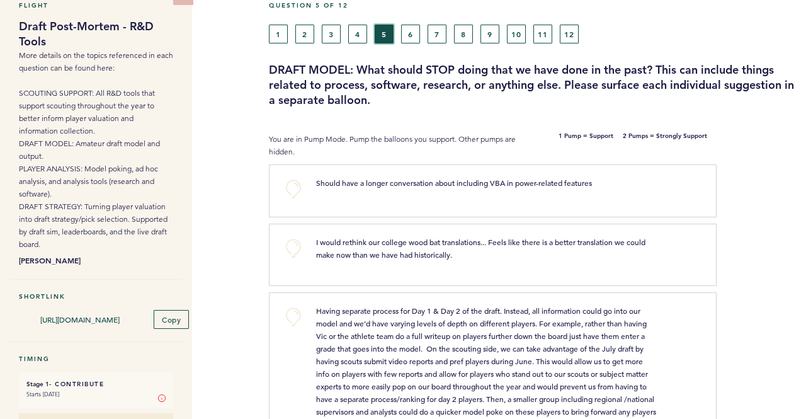
scroll to position [189, 0]
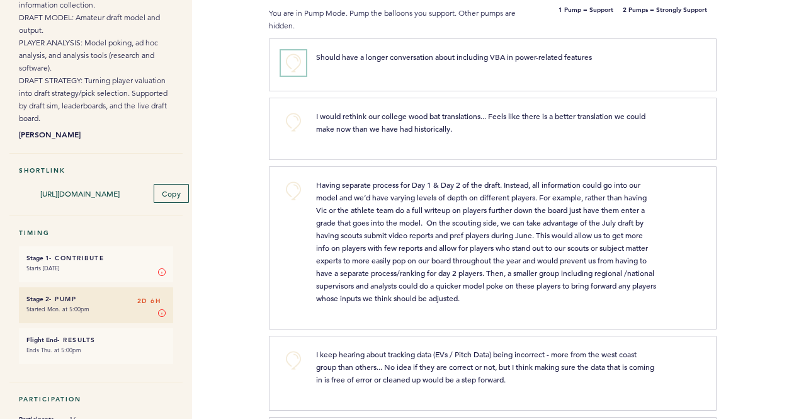
click at [299, 69] on button "+0" at bounding box center [293, 62] width 25 height 25
click at [295, 117] on button "+0" at bounding box center [293, 122] width 25 height 25
click at [295, 117] on span "+1" at bounding box center [293, 120] width 9 height 13
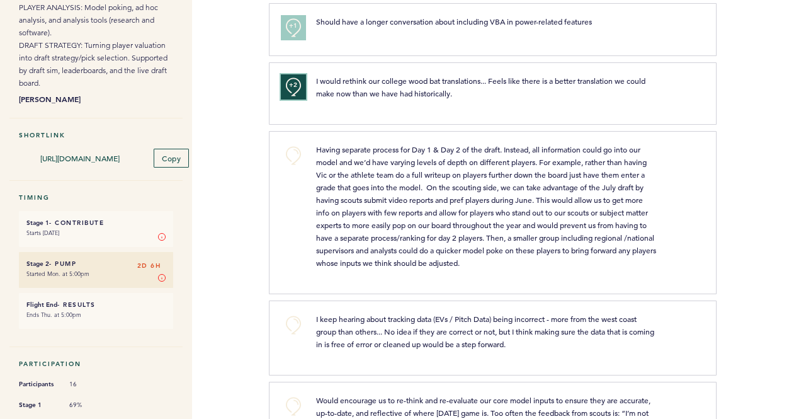
scroll to position [252, 0]
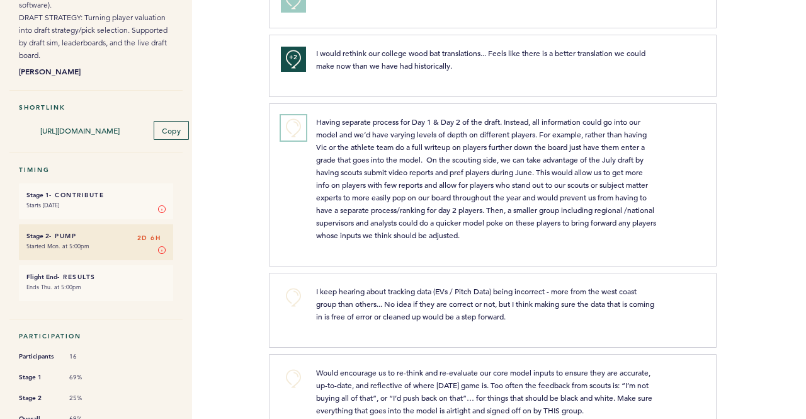
click at [296, 123] on button "+0" at bounding box center [293, 127] width 25 height 25
click at [246, 197] on div "Flights Pirates [PERSON_NAME][EMAIL_ADDRESS][PERSON_NAME][DOMAIN_NAME] Team Dom…" at bounding box center [403, 209] width 806 height 419
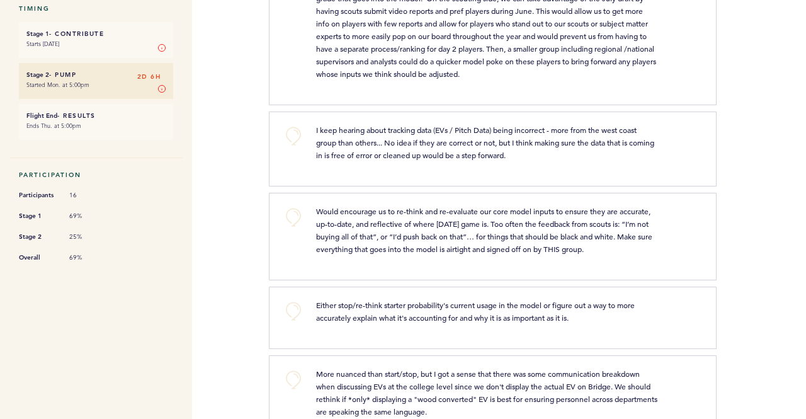
scroll to position [441, 0]
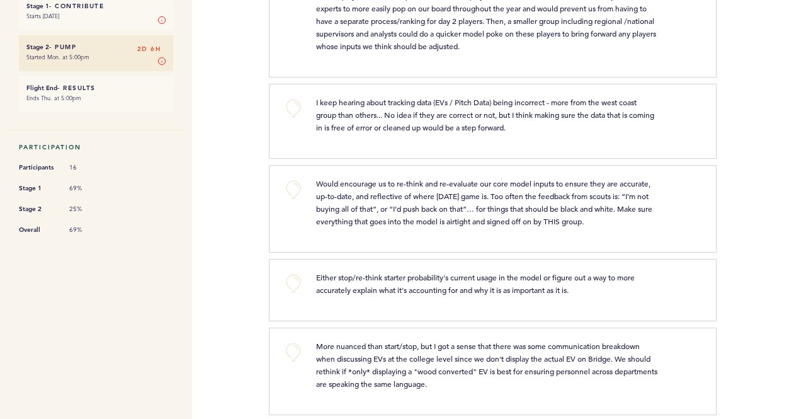
click at [263, 181] on div "Flights Pirates [PERSON_NAME][EMAIL_ADDRESS][PERSON_NAME][DOMAIN_NAME] Team Dom…" at bounding box center [403, 209] width 806 height 419
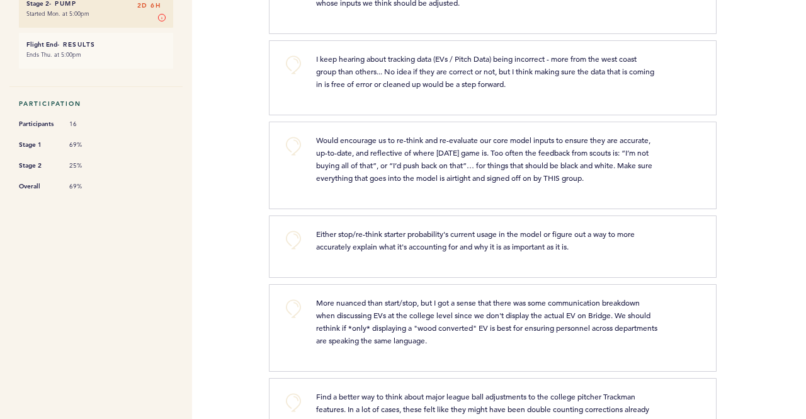
scroll to position [504, 0]
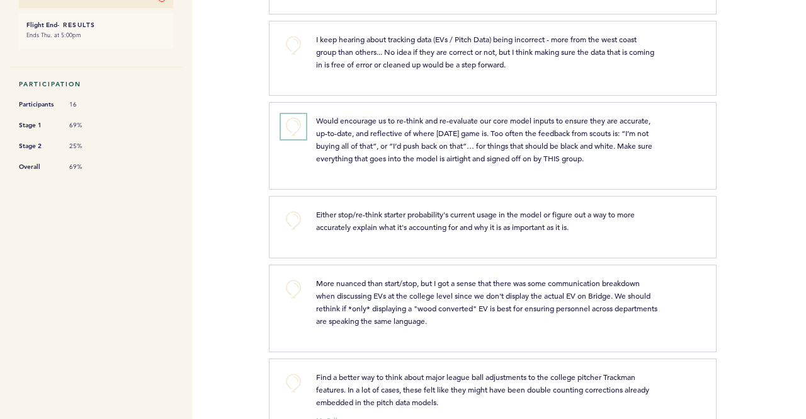
click at [292, 122] on button "+0" at bounding box center [293, 126] width 25 height 25
click at [242, 174] on div "Flights Pirates [PERSON_NAME][EMAIL_ADDRESS][PERSON_NAME][DOMAIN_NAME] Team Dom…" at bounding box center [403, 209] width 806 height 419
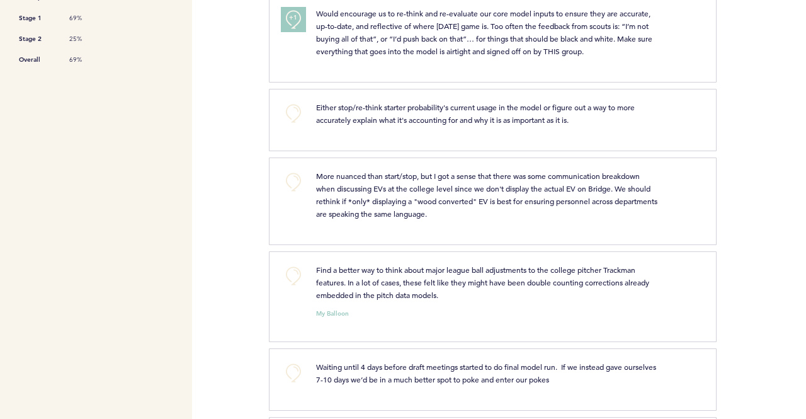
scroll to position [630, 0]
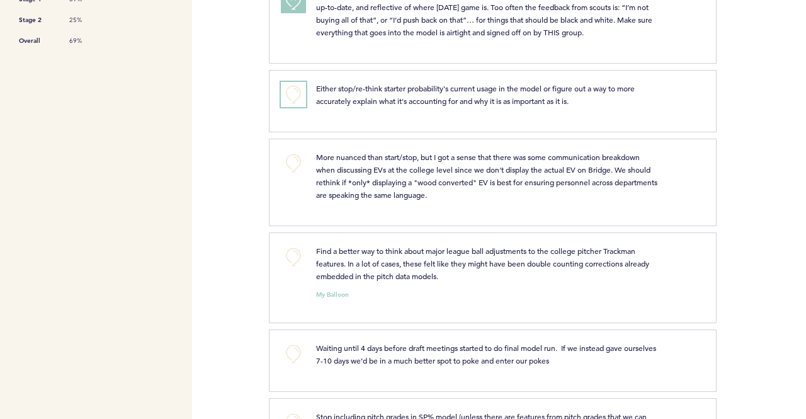
click at [285, 90] on button "+0" at bounding box center [293, 94] width 25 height 25
click at [285, 90] on button "+1" at bounding box center [293, 94] width 25 height 25
click at [295, 96] on span "+1" at bounding box center [293, 92] width 9 height 13
click at [233, 128] on div "Flights Pirates [PERSON_NAME][EMAIL_ADDRESS][PERSON_NAME][DOMAIN_NAME] Team Dom…" at bounding box center [403, 209] width 806 height 419
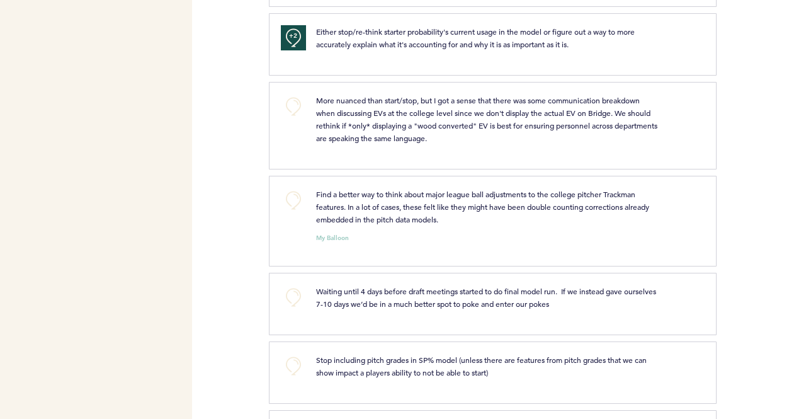
scroll to position [693, 0]
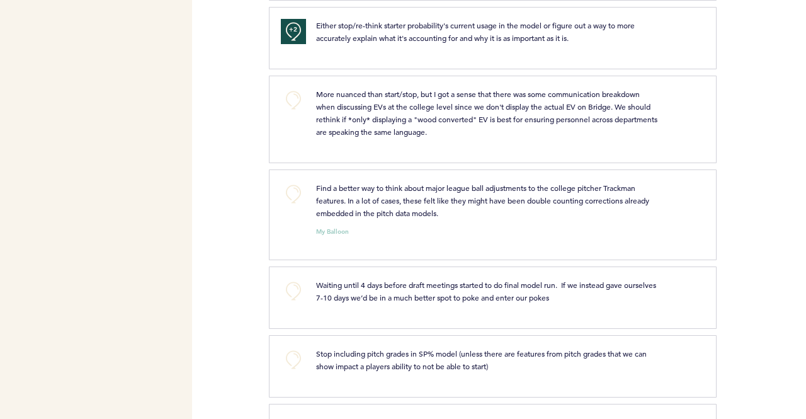
click at [260, 177] on div "Flights Pirates [PERSON_NAME][EMAIL_ADDRESS][PERSON_NAME][DOMAIN_NAME] Team Dom…" at bounding box center [403, 209] width 806 height 419
click at [289, 192] on button "+0" at bounding box center [293, 193] width 25 height 25
click at [289, 192] on span "+1" at bounding box center [293, 192] width 9 height 13
click at [247, 169] on div "Flights Pirates [PERSON_NAME][EMAIL_ADDRESS][PERSON_NAME][DOMAIN_NAME] Team Dom…" at bounding box center [403, 209] width 806 height 419
click at [241, 115] on div "Flights Pirates [PERSON_NAME][EMAIL_ADDRESS][PERSON_NAME][DOMAIN_NAME] Team Dom…" at bounding box center [403, 209] width 806 height 419
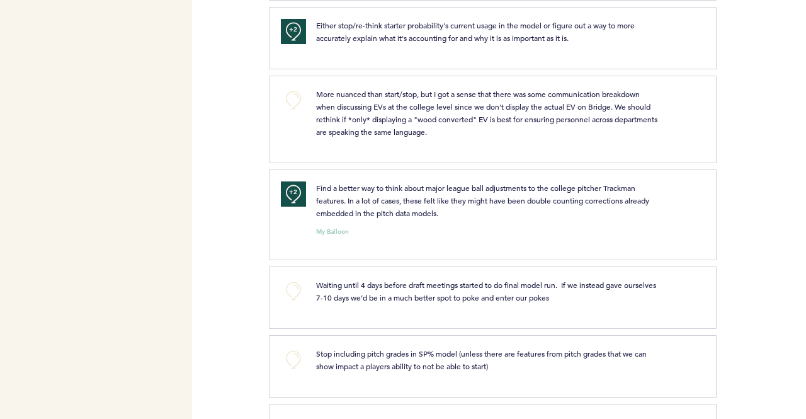
click at [168, 120] on nav "Flight Draft Post-Mortem - R&D Tools More details on the topics referenced in e…" at bounding box center [96, 106] width 192 height 1520
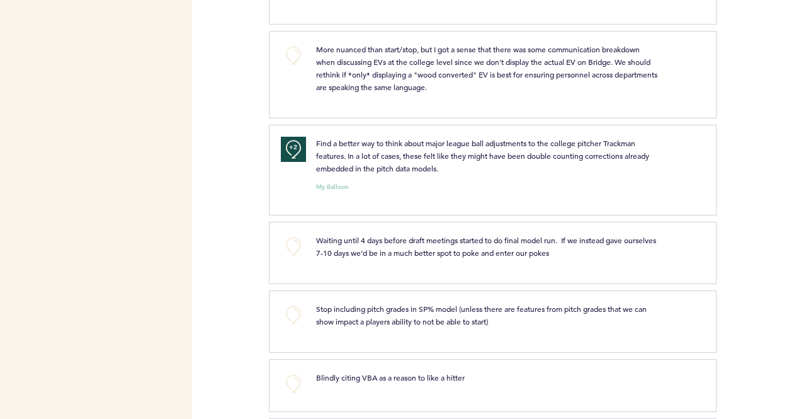
scroll to position [756, 0]
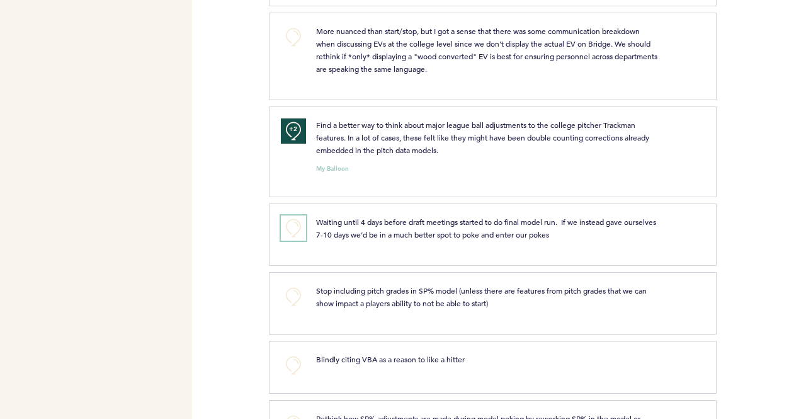
click at [283, 221] on button "+0" at bounding box center [293, 227] width 25 height 25
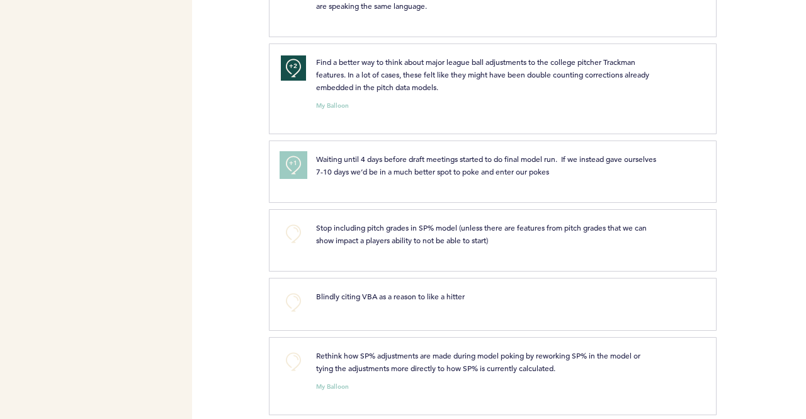
scroll to position [882, 0]
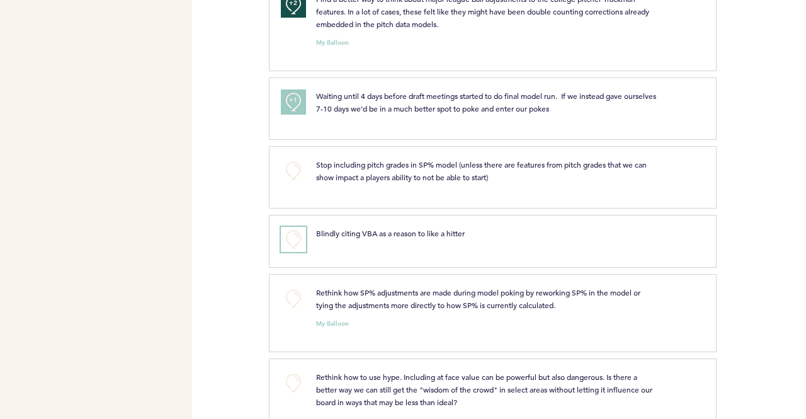
click at [292, 236] on button "+0" at bounding box center [293, 239] width 25 height 25
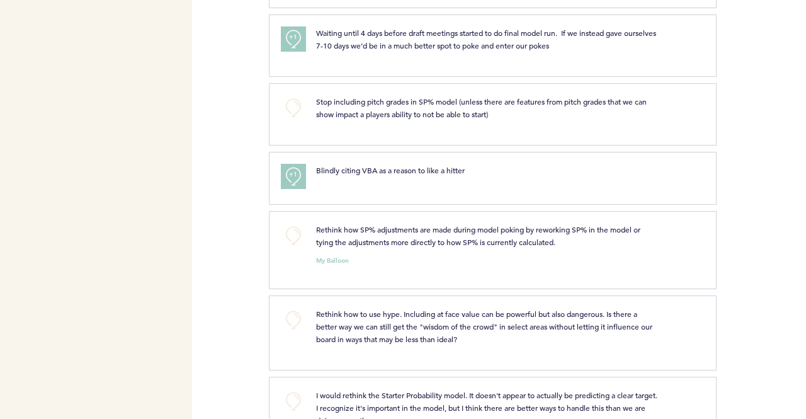
click at [239, 121] on div "Flights Pirates [PERSON_NAME][EMAIL_ADDRESS][PERSON_NAME][DOMAIN_NAME] Team Dom…" at bounding box center [403, 209] width 806 height 419
click at [242, 122] on div "Flights Pirates [PERSON_NAME][EMAIL_ADDRESS][PERSON_NAME][DOMAIN_NAME] Team Dom…" at bounding box center [403, 209] width 806 height 419
click at [247, 118] on div "Flights Pirates [PERSON_NAME][EMAIL_ADDRESS][PERSON_NAME][DOMAIN_NAME] Team Dom…" at bounding box center [403, 209] width 806 height 419
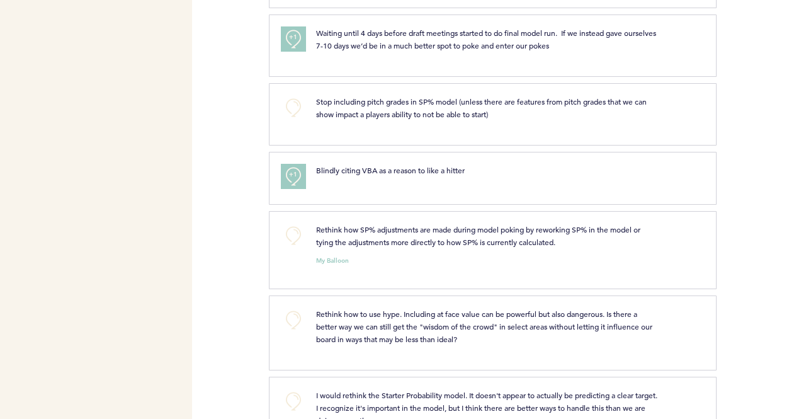
click at [247, 118] on div "Flights Pirates [PERSON_NAME][EMAIL_ADDRESS][PERSON_NAME][DOMAIN_NAME] Team Dom…" at bounding box center [403, 209] width 806 height 419
click at [239, 118] on div "Flights Pirates [PERSON_NAME][EMAIL_ADDRESS][PERSON_NAME][DOMAIN_NAME] Team Dom…" at bounding box center [403, 209] width 806 height 419
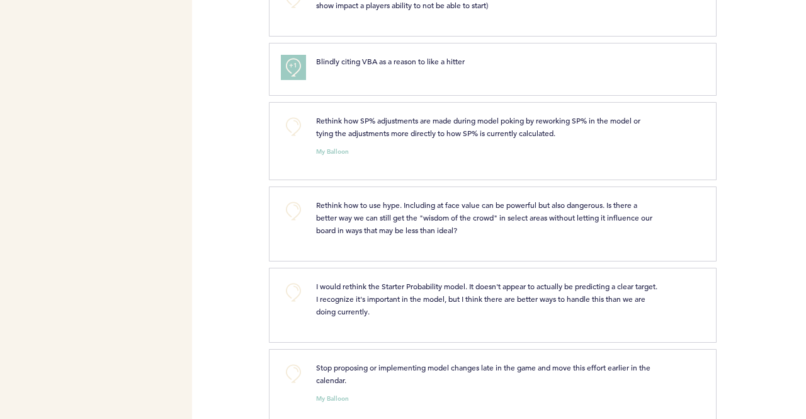
scroll to position [1071, 0]
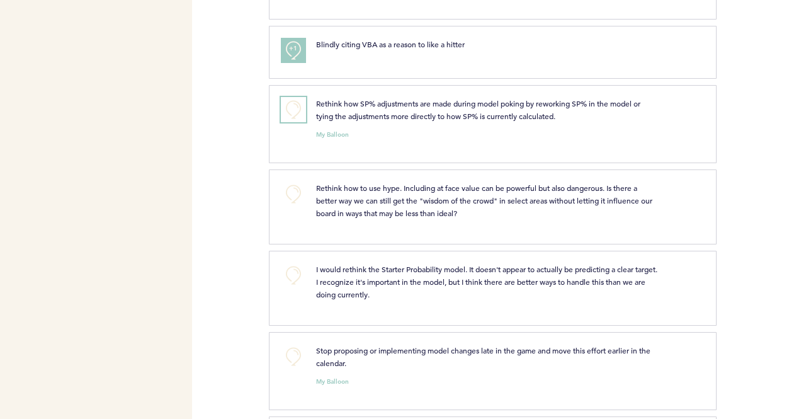
click at [287, 108] on button "+0" at bounding box center [293, 109] width 25 height 25
click at [287, 108] on button "+1" at bounding box center [293, 109] width 25 height 25
click at [281, 110] on button "+1" at bounding box center [293, 109] width 25 height 25
click at [252, 124] on div "Flights Pirates [PERSON_NAME][EMAIL_ADDRESS][PERSON_NAME][DOMAIN_NAME] Team Dom…" at bounding box center [403, 209] width 806 height 419
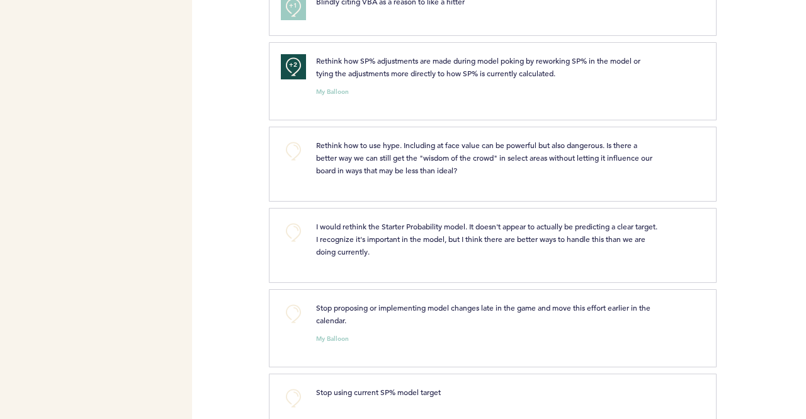
scroll to position [1132, 0]
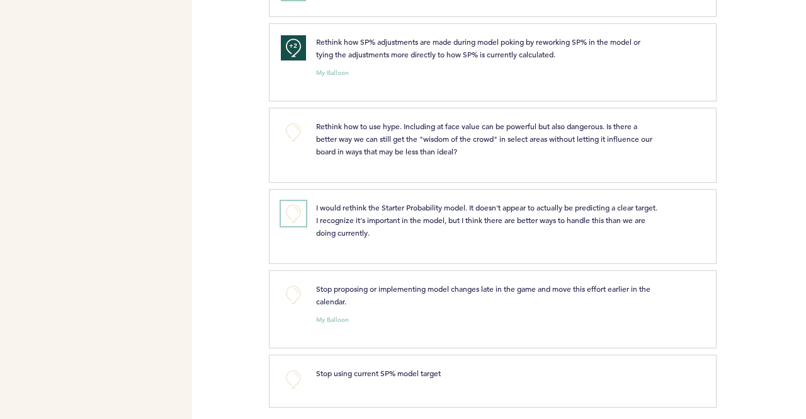
click at [290, 211] on button "+0" at bounding box center [293, 213] width 25 height 25
click at [238, 228] on div "Flights Pirates [PERSON_NAME][EMAIL_ADDRESS][PERSON_NAME][DOMAIN_NAME] Team Dom…" at bounding box center [403, 209] width 806 height 419
click at [290, 216] on button "+1" at bounding box center [293, 213] width 25 height 25
click at [293, 283] on button "+0" at bounding box center [293, 294] width 25 height 25
click at [263, 254] on div "Flights Pirates [PERSON_NAME][EMAIL_ADDRESS][PERSON_NAME][DOMAIN_NAME] Team Dom…" at bounding box center [403, 209] width 806 height 419
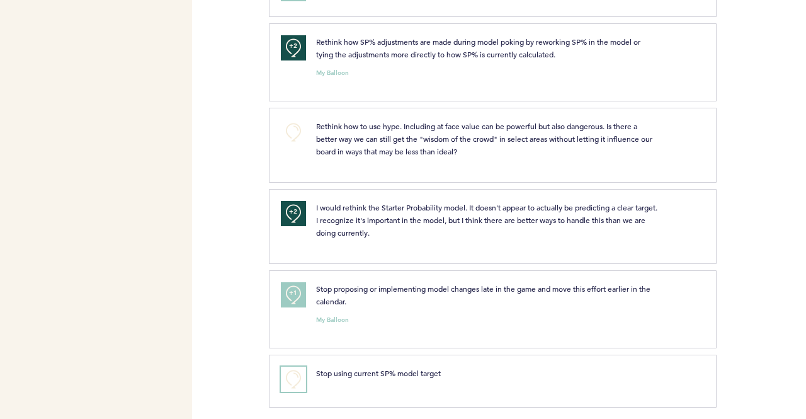
click at [290, 373] on button "+0" at bounding box center [293, 379] width 25 height 25
click at [290, 371] on span "+1" at bounding box center [293, 377] width 9 height 13
click at [307, 311] on div "My Balloon" at bounding box center [503, 317] width 393 height 13
click at [300, 296] on button "+1" at bounding box center [293, 294] width 25 height 25
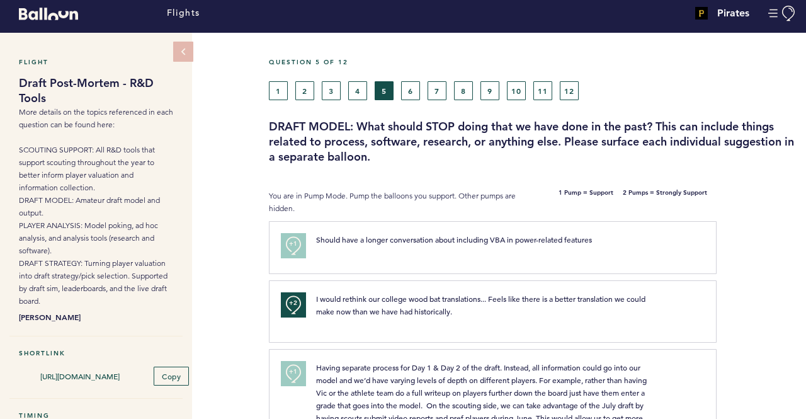
scroll to position [0, 0]
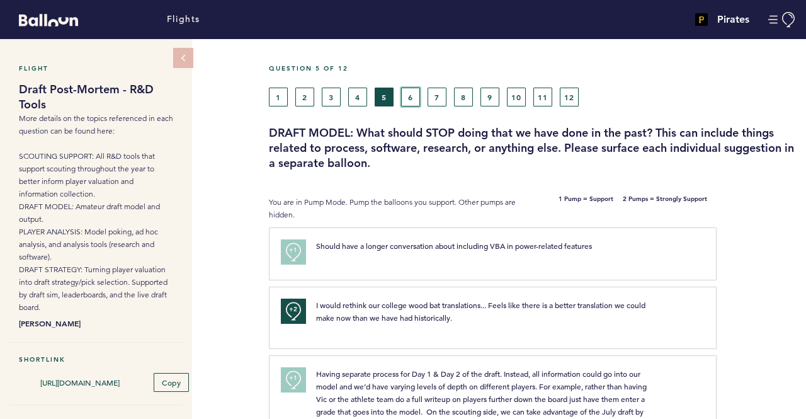
click at [414, 98] on button "6" at bounding box center [410, 97] width 19 height 19
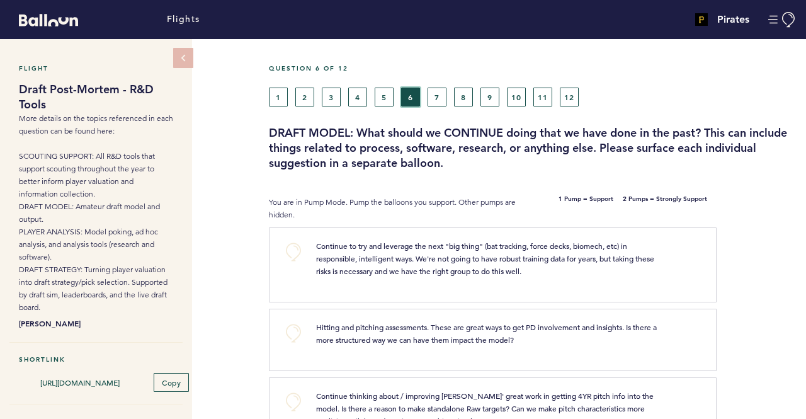
scroll to position [63, 0]
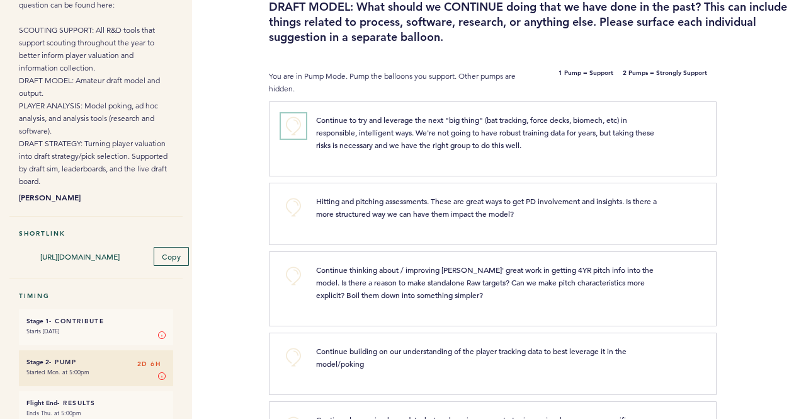
click at [299, 129] on button "+0" at bounding box center [293, 125] width 25 height 25
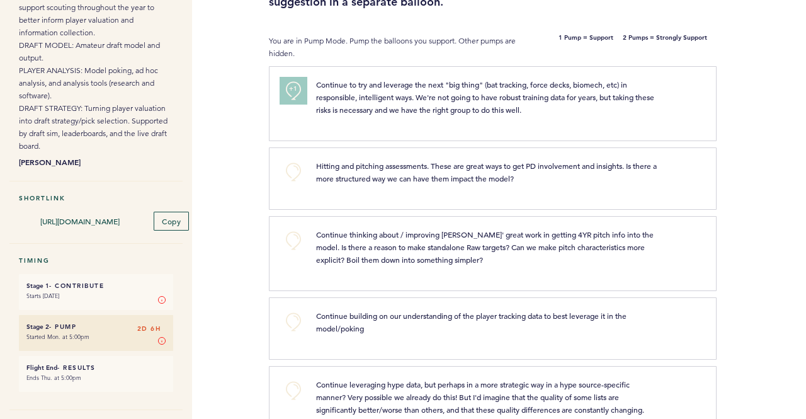
scroll to position [189, 0]
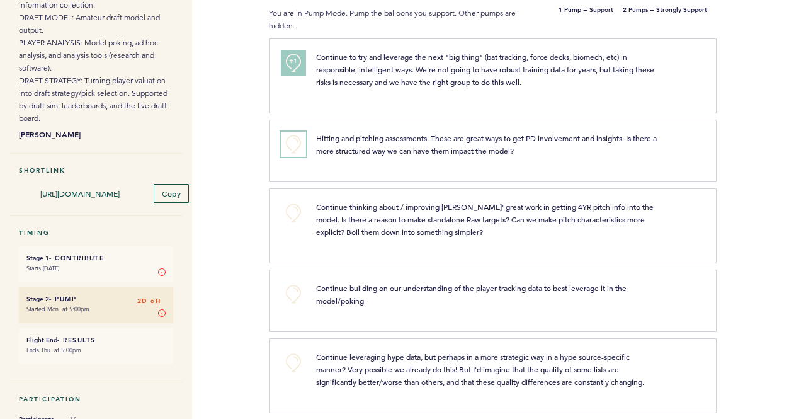
click at [293, 147] on button "+0" at bounding box center [293, 144] width 25 height 25
click at [291, 145] on span "+1" at bounding box center [293, 142] width 9 height 13
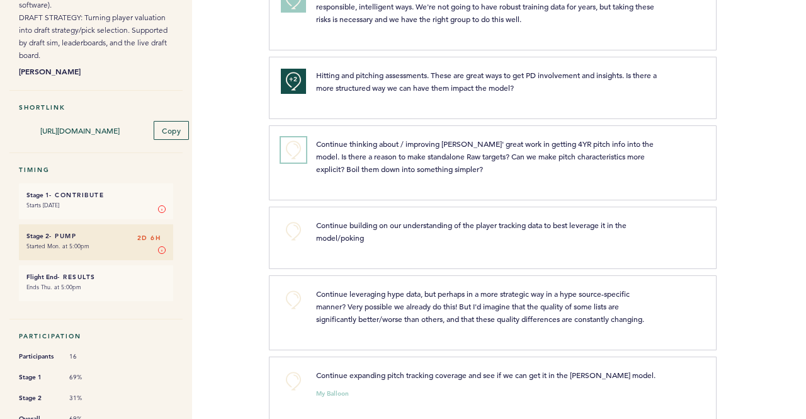
click at [295, 147] on button "+0" at bounding box center [293, 149] width 25 height 25
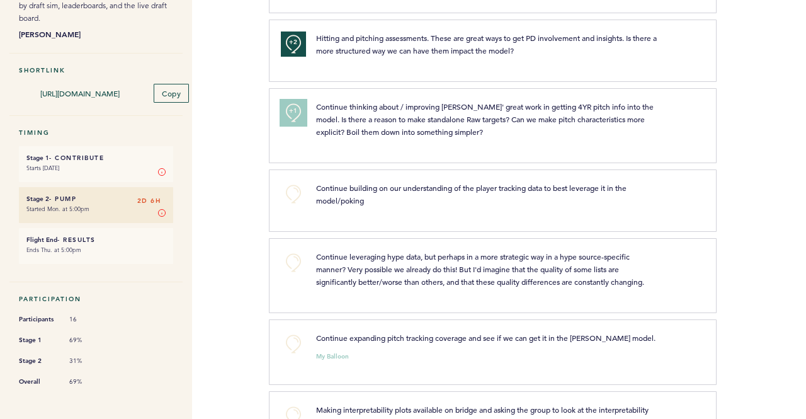
scroll to position [315, 0]
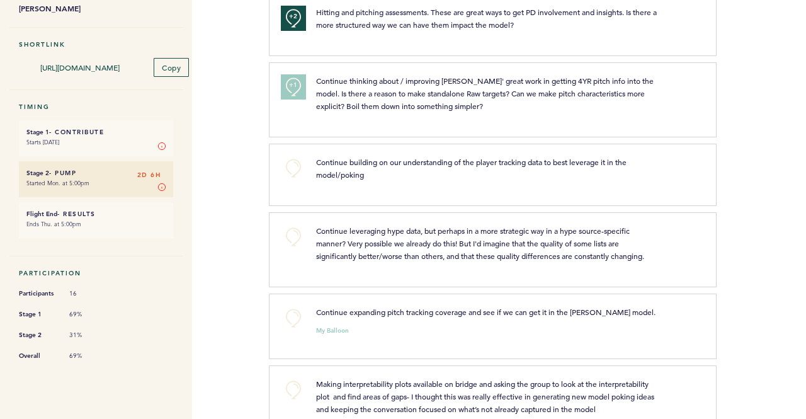
click at [262, 151] on div "Flights Pirates [PERSON_NAME][EMAIL_ADDRESS][PERSON_NAME][DOMAIN_NAME] Team Dom…" at bounding box center [403, 209] width 806 height 419
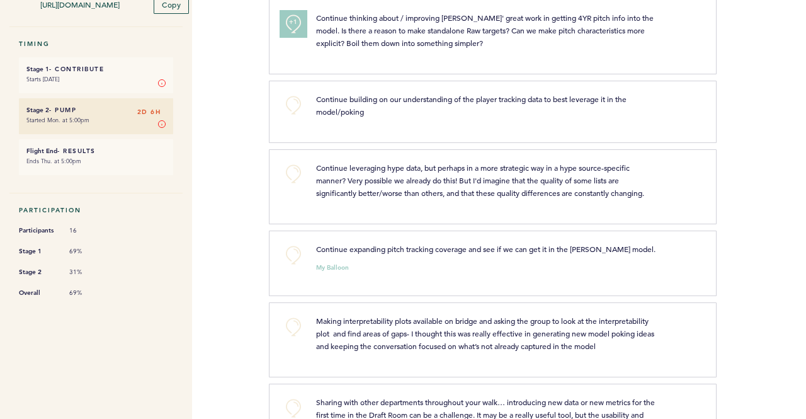
click at [304, 29] on button "+1" at bounding box center [293, 23] width 25 height 25
click at [292, 104] on button "+0" at bounding box center [293, 105] width 25 height 25
click at [292, 103] on span "+1" at bounding box center [293, 103] width 9 height 13
click at [290, 106] on span "+2" at bounding box center [293, 103] width 9 height 13
click at [290, 108] on button "+0" at bounding box center [293, 105] width 25 height 25
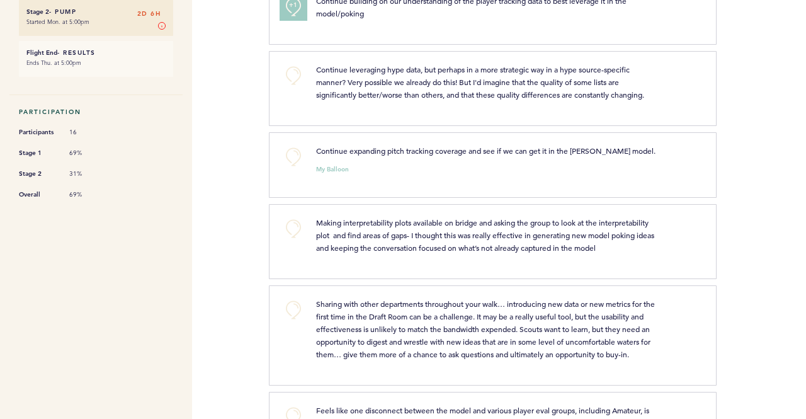
scroll to position [567, 0]
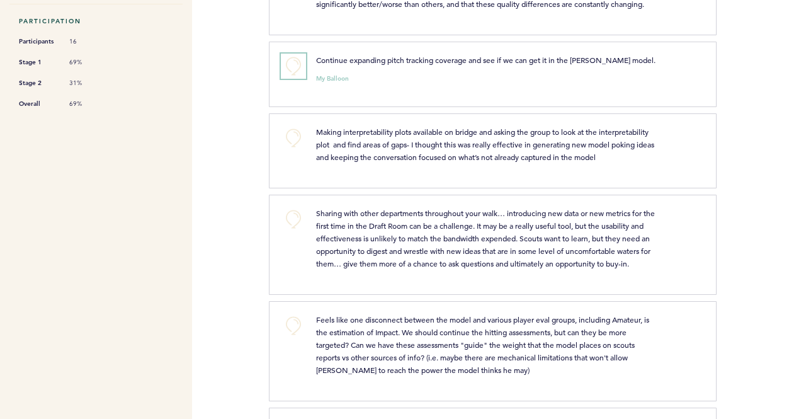
click at [302, 70] on button "+0" at bounding box center [293, 66] width 25 height 25
click at [302, 70] on button "+1" at bounding box center [293, 66] width 25 height 25
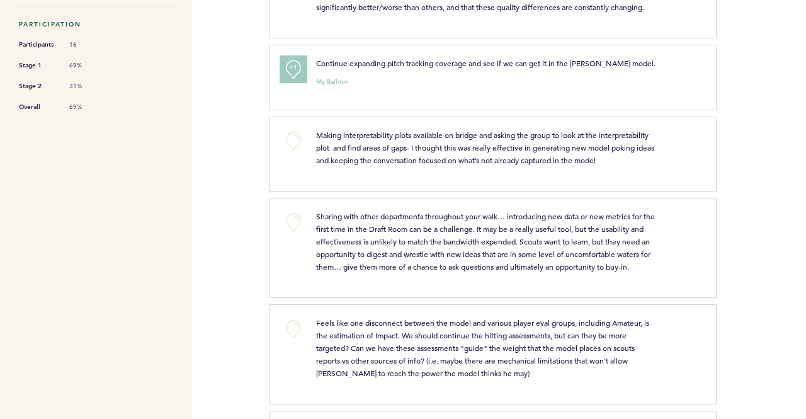
scroll to position [504, 0]
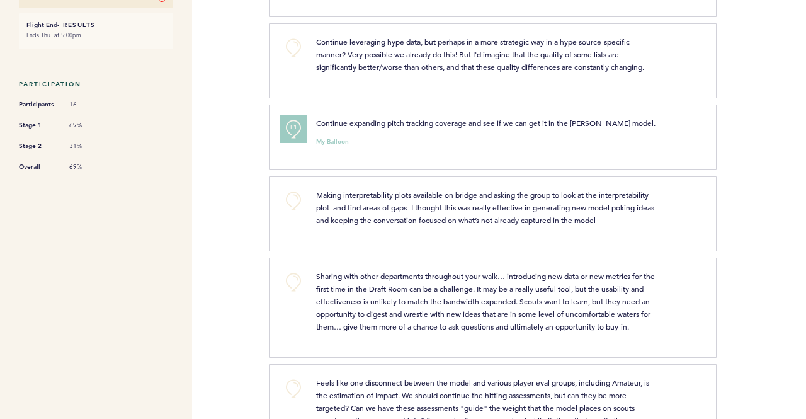
click at [288, 132] on button "+1" at bounding box center [293, 129] width 25 height 25
click at [263, 132] on div "Flights Pirates [PERSON_NAME][EMAIL_ADDRESS][PERSON_NAME][DOMAIN_NAME] Team Dom…" at bounding box center [403, 209] width 806 height 419
click at [288, 123] on button "+0" at bounding box center [293, 129] width 25 height 25
click at [289, 124] on span "+1" at bounding box center [293, 127] width 9 height 13
click at [256, 198] on div "Flights Pirates [PERSON_NAME][EMAIL_ADDRESS][PERSON_NAME][DOMAIN_NAME] Team Dom…" at bounding box center [403, 209] width 806 height 419
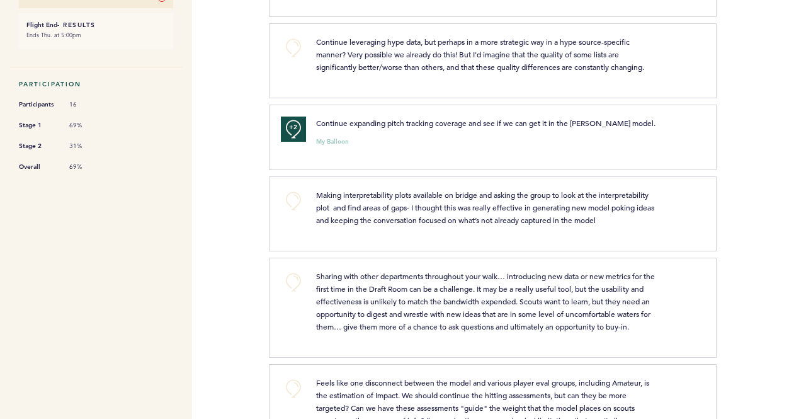
scroll to position [567, 0]
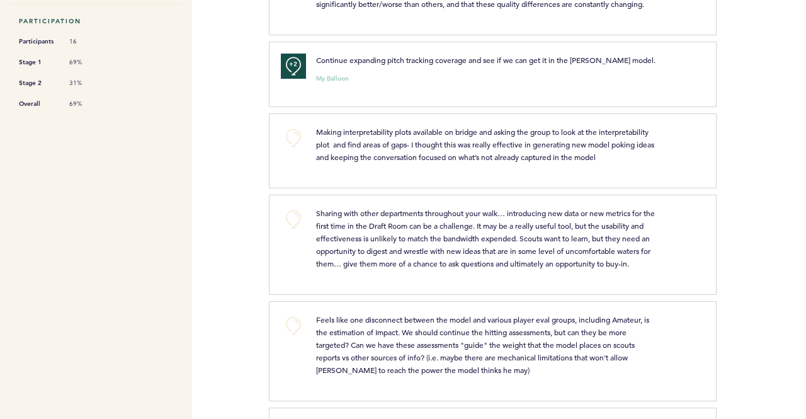
click at [380, 157] on span "Making interpretability plots available on bridge and asking the group to look …" at bounding box center [486, 144] width 340 height 35
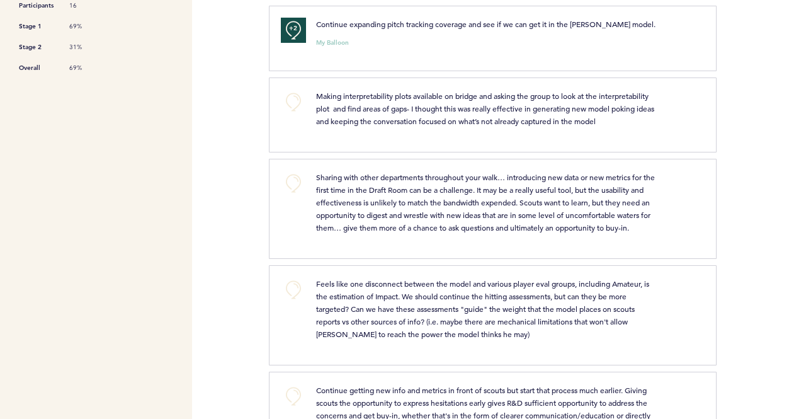
scroll to position [630, 0]
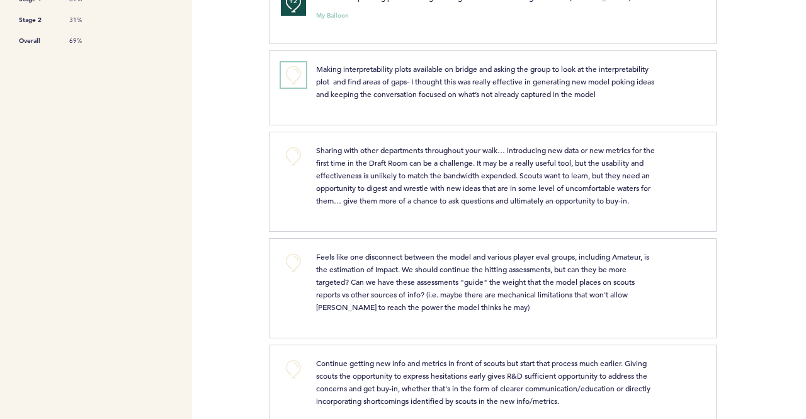
click at [290, 65] on button "+0" at bounding box center [293, 74] width 25 height 25
click at [327, 100] on div "Making interpretability plots available on bridge and asking the group to look …" at bounding box center [503, 85] width 393 height 47
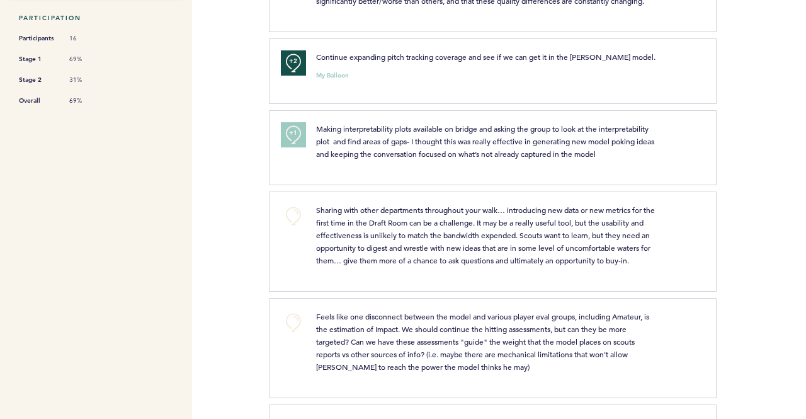
scroll to position [567, 0]
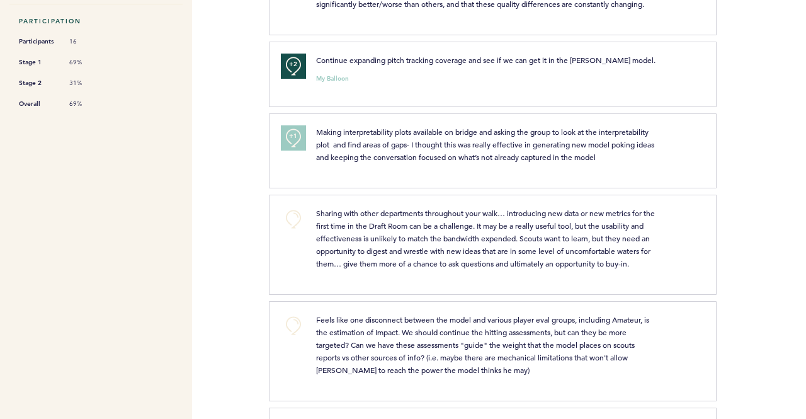
click at [259, 167] on div "Flights Pirates [PERSON_NAME][EMAIL_ADDRESS][PERSON_NAME][DOMAIN_NAME] Team Dom…" at bounding box center [403, 209] width 806 height 419
click at [249, 176] on div "Flights Pirates [PERSON_NAME][EMAIL_ADDRESS][PERSON_NAME][DOMAIN_NAME] Team Dom…" at bounding box center [403, 209] width 806 height 419
click at [246, 219] on div "Flights Pirates [PERSON_NAME][EMAIL_ADDRESS][PERSON_NAME][DOMAIN_NAME] Team Dom…" at bounding box center [403, 209] width 806 height 419
click at [242, 207] on div "Flights Pirates [PERSON_NAME][EMAIL_ADDRESS][PERSON_NAME][DOMAIN_NAME] Team Dom…" at bounding box center [403, 209] width 806 height 419
drag, startPoint x: 188, startPoint y: 185, endPoint x: 181, endPoint y: 183, distance: 6.4
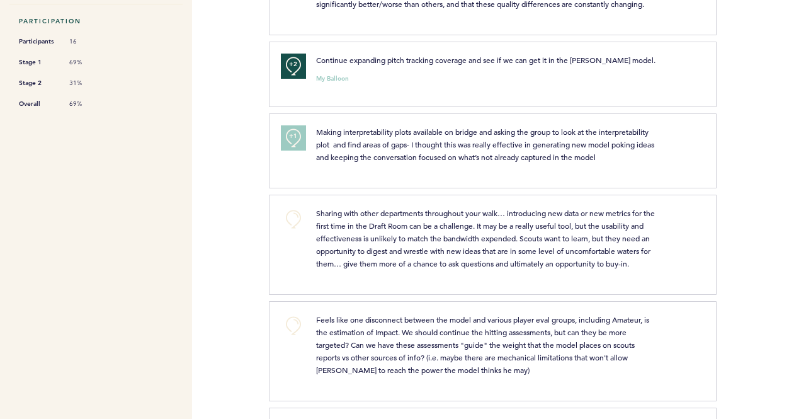
click at [188, 184] on nav "Flight Draft Post-Mortem - R&D Tools More details on the topics referenced in e…" at bounding box center [96, 29] width 192 height 1114
click at [118, 192] on nav "Flight Draft Post-Mortem - R&D Tools More details on the topics referenced in e…" at bounding box center [96, 29] width 192 height 1114
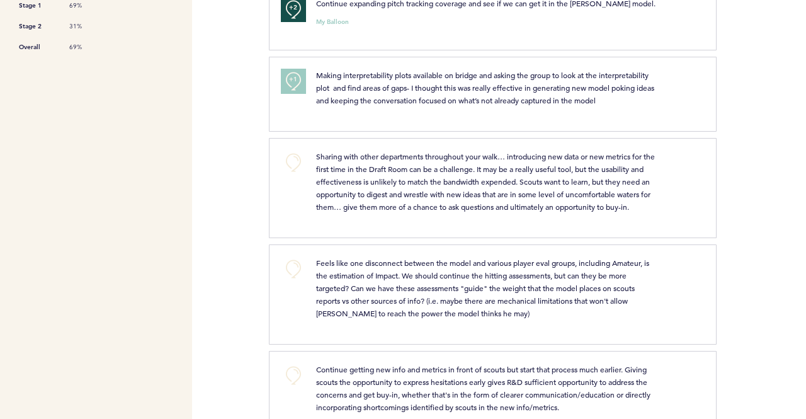
scroll to position [615, 0]
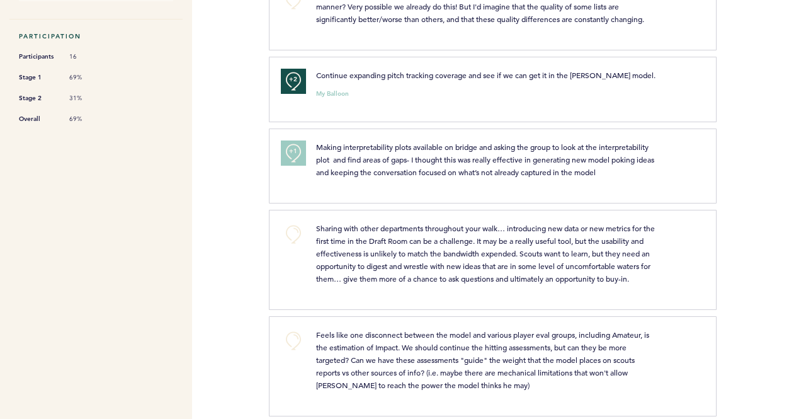
click at [198, 208] on div "Flight Draft Post-Mortem - R&D Tools More details on the topics referenced in e…" at bounding box center [101, 44] width 202 height 1114
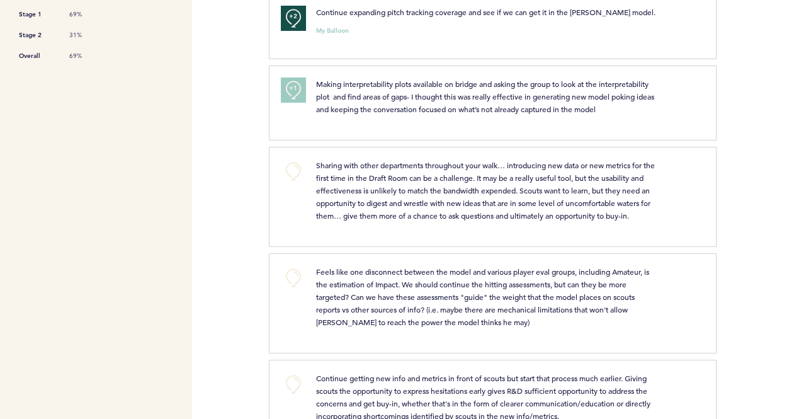
click at [207, 236] on div "Flights Pirates [PERSON_NAME][EMAIL_ADDRESS][PERSON_NAME][DOMAIN_NAME] Team Dom…" at bounding box center [403, 209] width 806 height 419
click at [237, 210] on div "Flights Pirates [PERSON_NAME][EMAIL_ADDRESS][PERSON_NAME][DOMAIN_NAME] Team Dom…" at bounding box center [403, 209] width 806 height 419
click at [233, 208] on div "Flights Pirates [PERSON_NAME][EMAIL_ADDRESS][PERSON_NAME][DOMAIN_NAME] Team Dom…" at bounding box center [403, 209] width 806 height 419
click at [231, 211] on div "Flights Pirates [PERSON_NAME][EMAIL_ADDRESS][PERSON_NAME][DOMAIN_NAME] Team Dom…" at bounding box center [403, 209] width 806 height 419
click at [236, 197] on div "Flights Pirates [PERSON_NAME][EMAIL_ADDRESS][PERSON_NAME][DOMAIN_NAME] Team Dom…" at bounding box center [403, 209] width 806 height 419
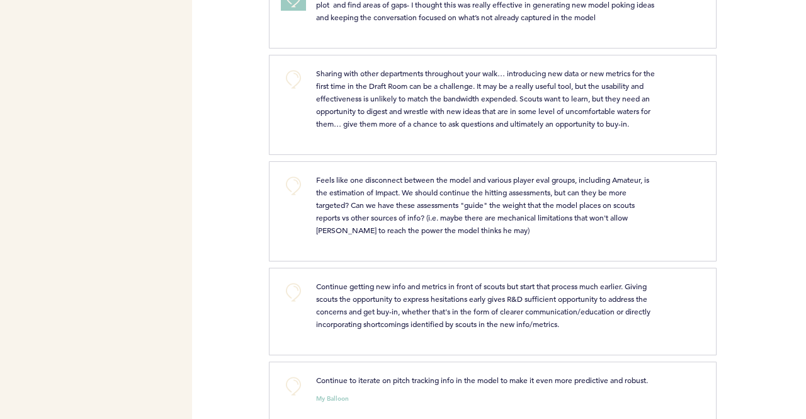
scroll to position [741, 0]
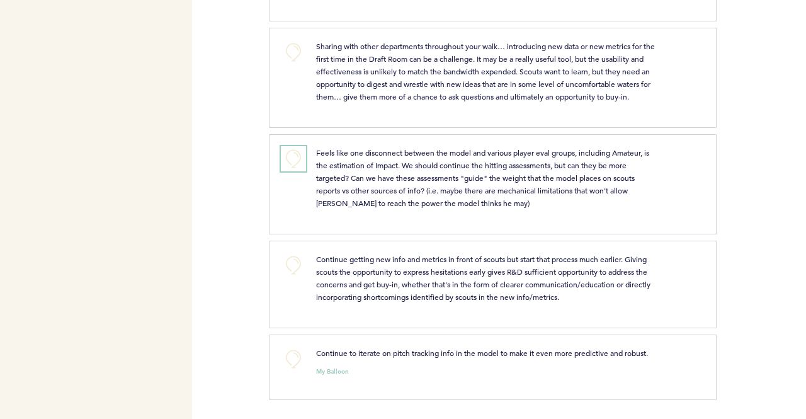
click at [294, 162] on button "+0" at bounding box center [293, 158] width 25 height 25
click at [253, 188] on div "Flights Pirates [PERSON_NAME][EMAIL_ADDRESS][PERSON_NAME][DOMAIN_NAME] Team Dom…" at bounding box center [403, 209] width 806 height 419
click at [292, 160] on span "+1" at bounding box center [293, 157] width 9 height 13
click at [292, 160] on span "+2" at bounding box center [293, 157] width 9 height 13
click at [238, 188] on div "Flights Pirates [PERSON_NAME][EMAIL_ADDRESS][PERSON_NAME][DOMAIN_NAME] Team Dom…" at bounding box center [403, 209] width 806 height 419
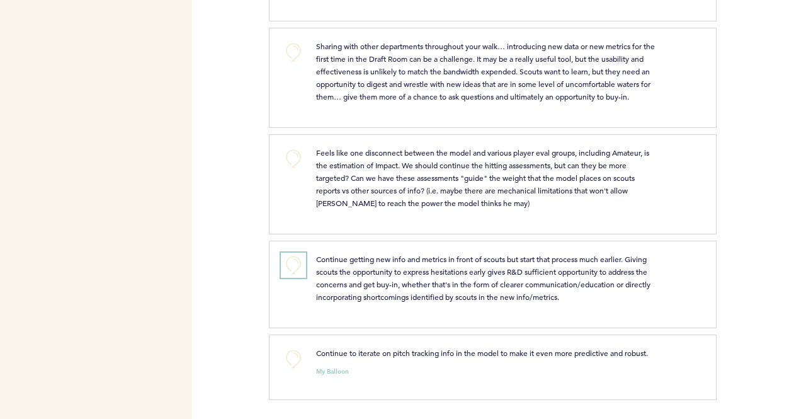
click at [289, 261] on button "+0" at bounding box center [293, 265] width 25 height 25
click at [251, 267] on div "Flights Pirates [PERSON_NAME][EMAIL_ADDRESS][PERSON_NAME][DOMAIN_NAME] Team Dom…" at bounding box center [403, 209] width 806 height 419
click at [283, 355] on button "+0" at bounding box center [293, 358] width 25 height 25
click at [283, 355] on button "+1" at bounding box center [293, 358] width 25 height 25
click at [303, 363] on button "+1" at bounding box center [293, 358] width 25 height 25
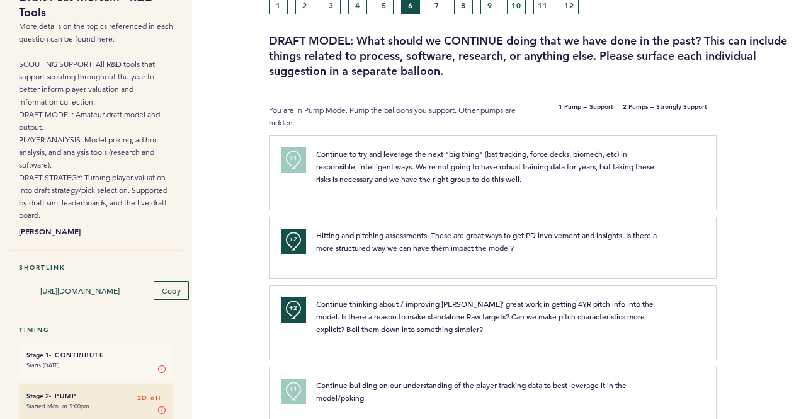
scroll to position [0, 0]
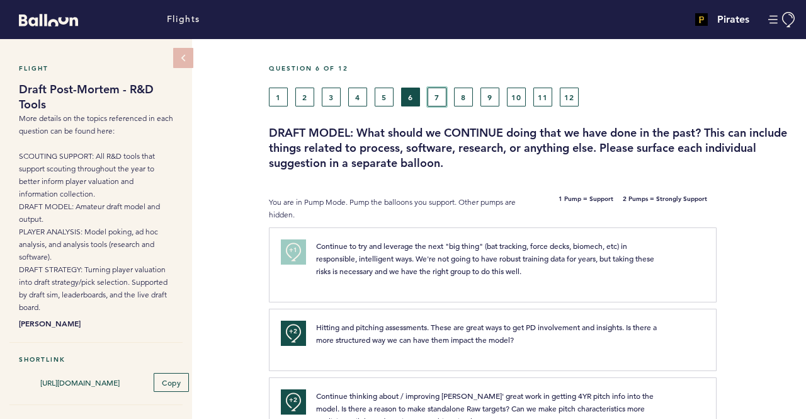
click at [442, 96] on button "7" at bounding box center [437, 97] width 19 height 19
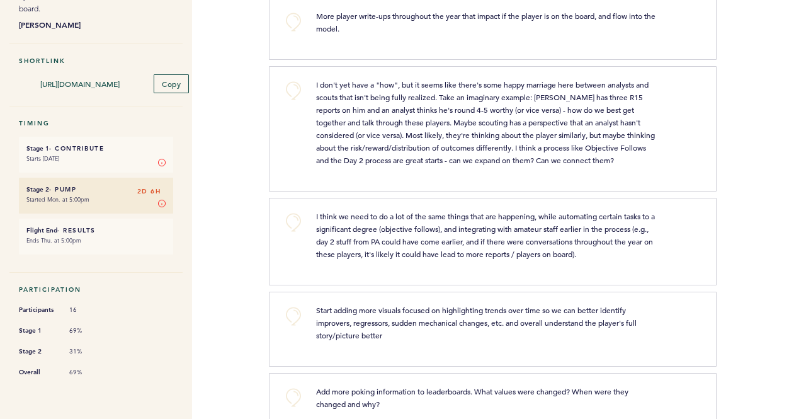
scroll to position [315, 0]
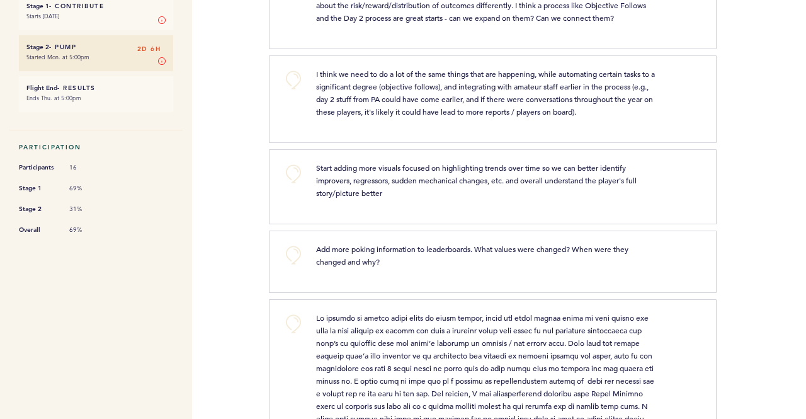
click at [256, 98] on div "Flights Pirates [PERSON_NAME][EMAIL_ADDRESS][PERSON_NAME][DOMAIN_NAME] Team Dom…" at bounding box center [403, 209] width 806 height 419
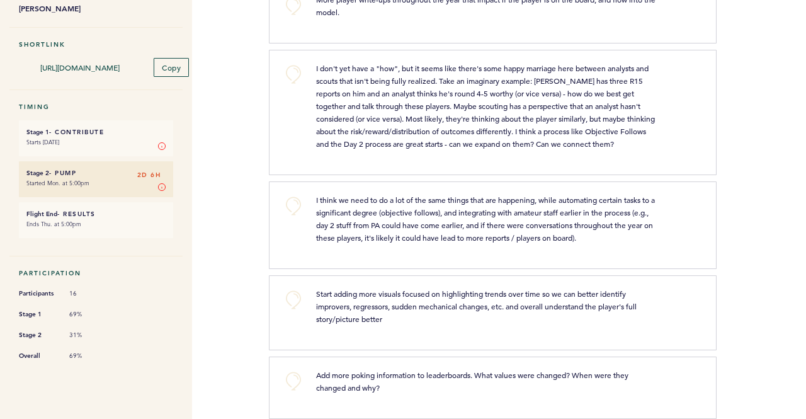
click at [314, 76] on div "I don't yet have a "how", but it seems like there's some happy marriage here be…" at bounding box center [487, 106] width 360 height 88
drag, startPoint x: 292, startPoint y: 101, endPoint x: 301, endPoint y: 83, distance: 20.9
click at [294, 101] on div "+0" at bounding box center [289, 111] width 36 height 98
click at [300, 81] on button "+0" at bounding box center [293, 74] width 25 height 25
click at [262, 120] on div "Flights Pirates [PERSON_NAME][EMAIL_ADDRESS][PERSON_NAME][DOMAIN_NAME] Team Dom…" at bounding box center [403, 209] width 806 height 419
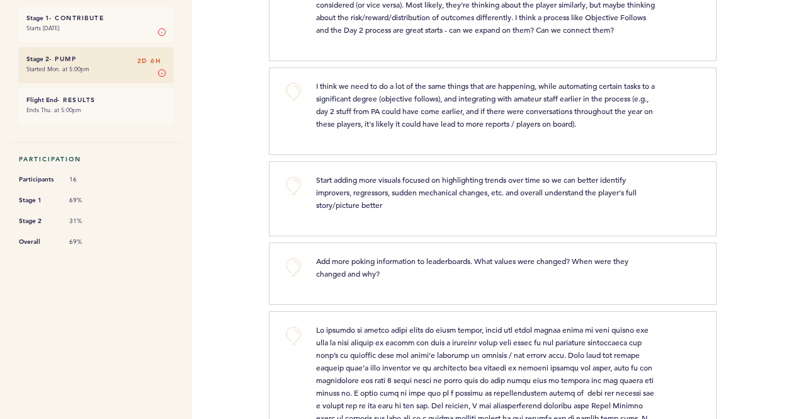
scroll to position [441, 0]
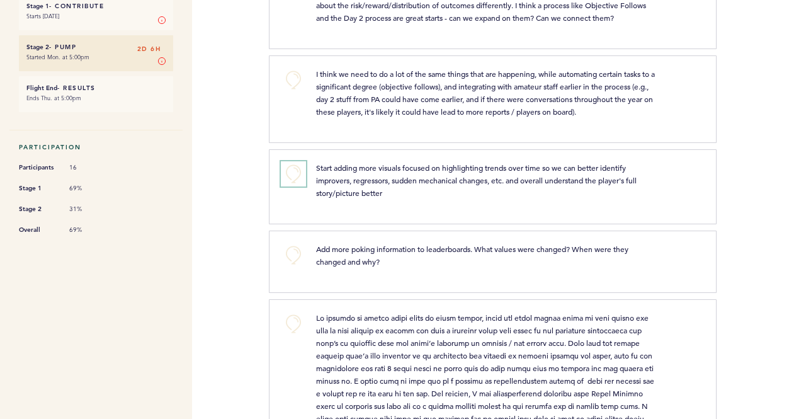
click at [298, 173] on button "+0" at bounding box center [293, 173] width 25 height 25
click at [261, 134] on div "Flights Pirates [PERSON_NAME][EMAIL_ADDRESS][PERSON_NAME][DOMAIN_NAME] Team Dom…" at bounding box center [403, 209] width 806 height 419
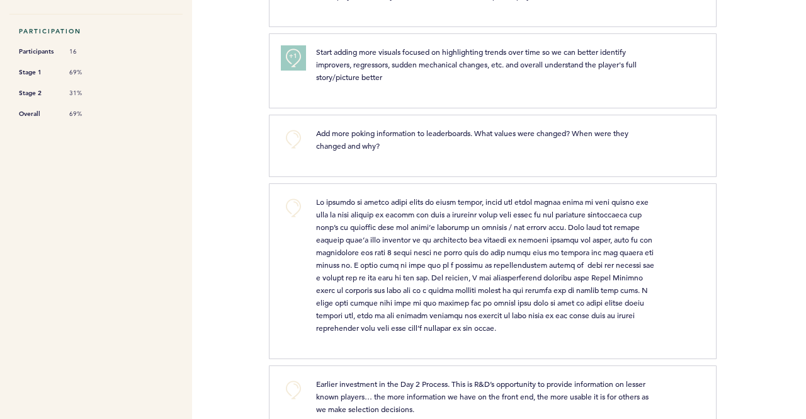
scroll to position [567, 0]
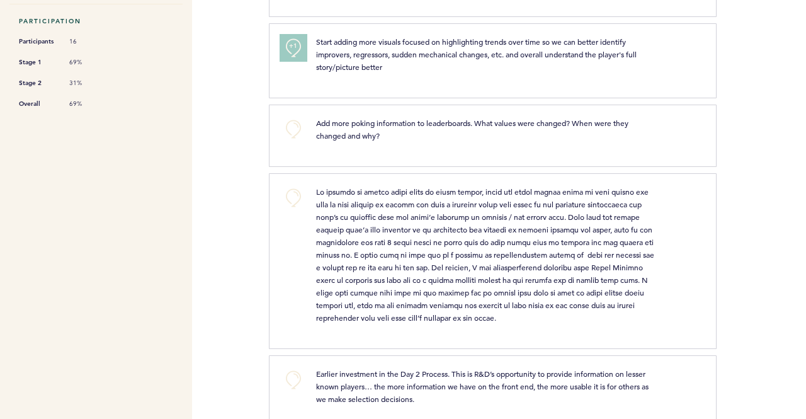
click at [302, 60] on button "+1" at bounding box center [293, 47] width 25 height 25
click at [302, 60] on button "+2" at bounding box center [293, 47] width 25 height 25
click at [302, 60] on button "+0" at bounding box center [293, 47] width 25 height 25
click at [266, 118] on div "Flights Pirates [PERSON_NAME][EMAIL_ADDRESS][PERSON_NAME][DOMAIN_NAME] Team Dom…" at bounding box center [403, 209] width 806 height 419
click at [309, 139] on div "Add more poking information to leaderboards. What values were changed? When wer…" at bounding box center [487, 129] width 360 height 25
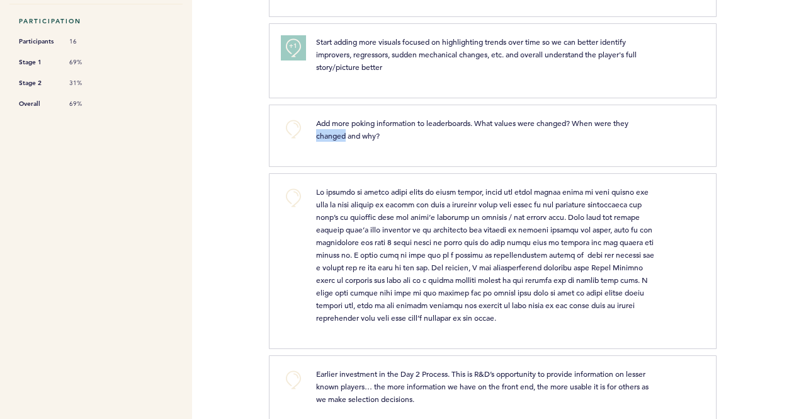
click at [309, 139] on div "Add more poking information to leaderboards. What values were changed? When wer…" at bounding box center [487, 129] width 360 height 25
click at [298, 137] on button "+0" at bounding box center [293, 129] width 25 height 25
click at [0, 0] on span "+0" at bounding box center [0, 0] width 0 height 0
drag, startPoint x: 297, startPoint y: 138, endPoint x: 246, endPoint y: 147, distance: 51.8
click at [246, 147] on div "Flights Pirates [PERSON_NAME][EMAIL_ADDRESS][PERSON_NAME][DOMAIN_NAME] Team Dom…" at bounding box center [403, 209] width 806 height 419
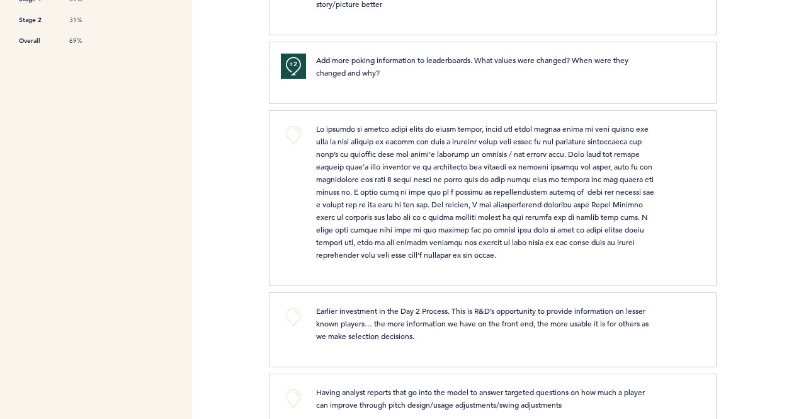
scroll to position [693, 0]
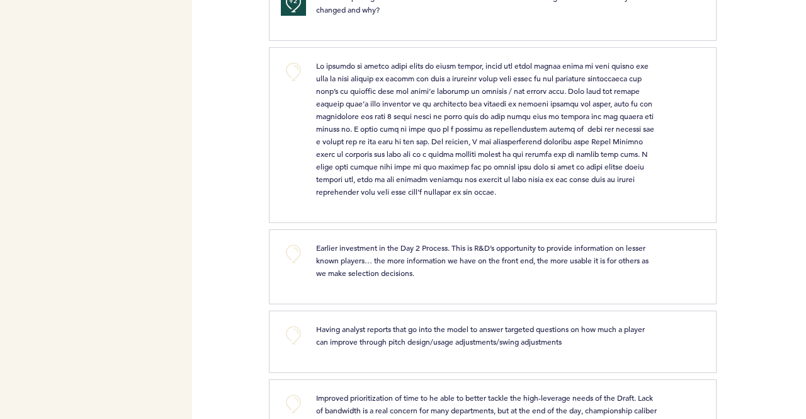
click at [261, 129] on div "Flights Pirates [PERSON_NAME][EMAIL_ADDRESS][PERSON_NAME][DOMAIN_NAME] Team Dom…" at bounding box center [403, 209] width 806 height 419
click at [265, 133] on div "Flights Pirates [PERSON_NAME][EMAIL_ADDRESS][PERSON_NAME][DOMAIN_NAME] Team Dom…" at bounding box center [403, 209] width 806 height 419
click at [266, 122] on div "Flights Pirates [PERSON_NAME][EMAIL_ADDRESS][PERSON_NAME][DOMAIN_NAME] Team Dom…" at bounding box center [403, 209] width 806 height 419
click at [255, 121] on div "Flights Pirates [PERSON_NAME][EMAIL_ADDRESS][PERSON_NAME][DOMAIN_NAME] Team Dom…" at bounding box center [403, 209] width 806 height 419
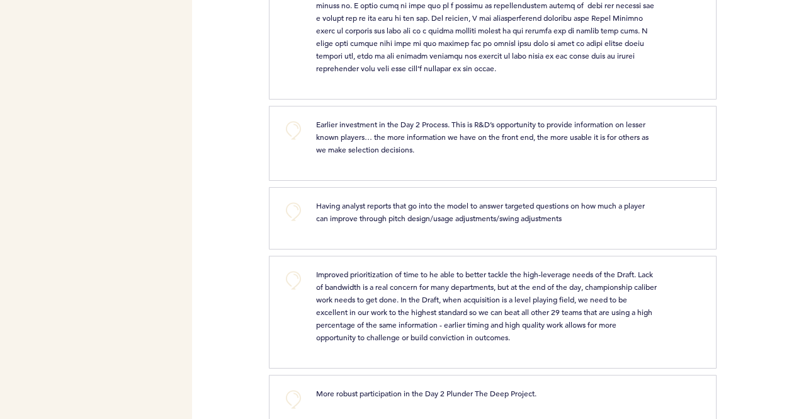
scroll to position [819, 0]
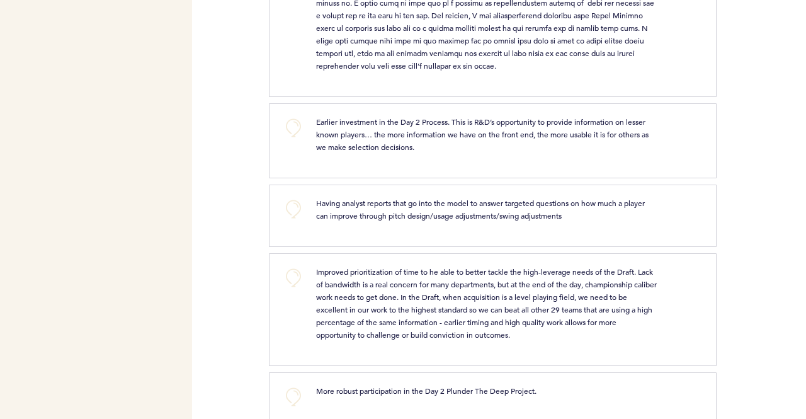
click at [251, 135] on div "Flights Pirates [PERSON_NAME][EMAIL_ADDRESS][PERSON_NAME][DOMAIN_NAME] Team Dom…" at bounding box center [403, 209] width 806 height 419
click at [231, 161] on div "Flights Pirates [PERSON_NAME][EMAIL_ADDRESS][PERSON_NAME][DOMAIN_NAME] Team Dom…" at bounding box center [403, 209] width 806 height 419
click at [285, 140] on button "+0" at bounding box center [293, 127] width 25 height 25
click at [249, 163] on div "Flights Pirates [PERSON_NAME][EMAIL_ADDRESS][PERSON_NAME][DOMAIN_NAME] Team Dom…" at bounding box center [403, 209] width 806 height 419
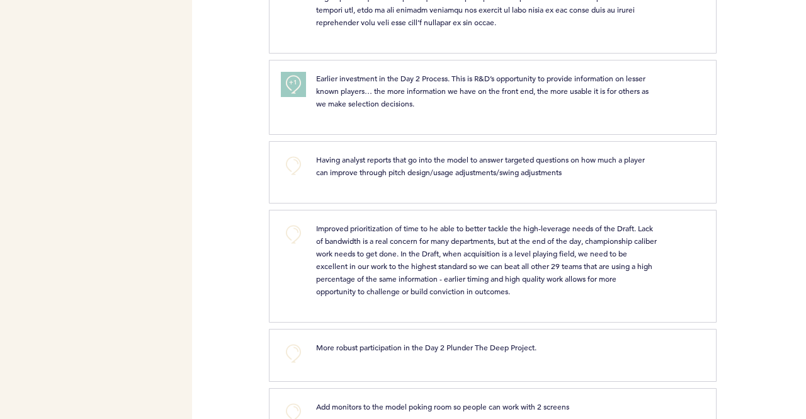
scroll to position [882, 0]
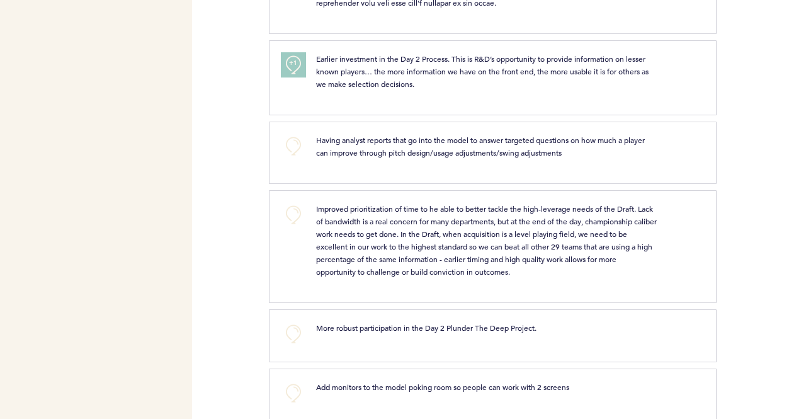
click at [348, 157] on span "Having analyst reports that go into the model to answer targeted questions on h…" at bounding box center [481, 146] width 331 height 23
click at [371, 168] on div "Having analyst reports that go into the model to answer targeted questions on h…" at bounding box center [503, 151] width 393 height 35
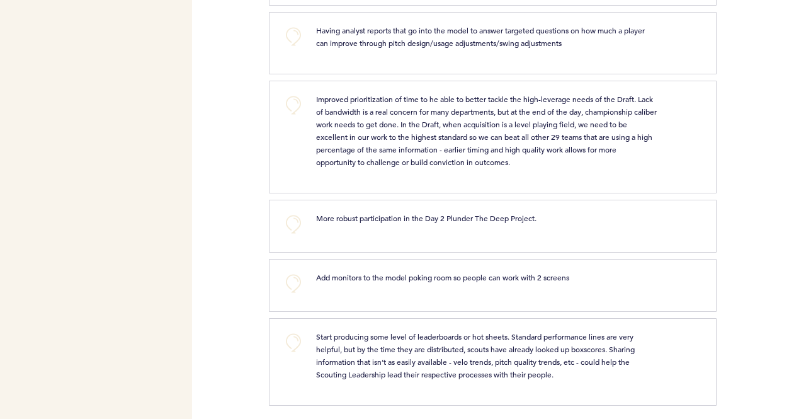
scroll to position [1003, 0]
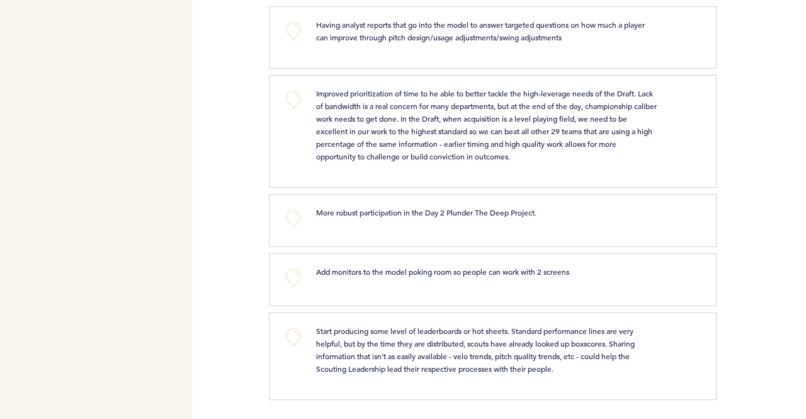
click at [267, 138] on div "Flights Pirates [PERSON_NAME][EMAIL_ADDRESS][PERSON_NAME][DOMAIN_NAME] Team Dom…" at bounding box center [403, 209] width 806 height 419
click at [252, 118] on div "Flights Pirates [PERSON_NAME][EMAIL_ADDRESS][PERSON_NAME][DOMAIN_NAME] Team Dom…" at bounding box center [403, 209] width 806 height 419
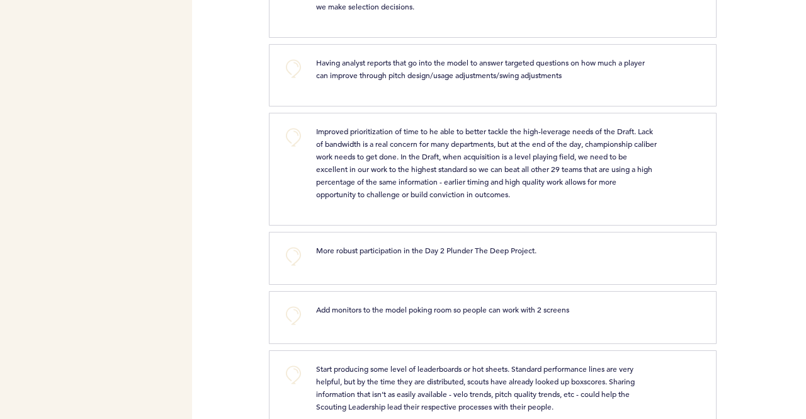
scroll to position [940, 0]
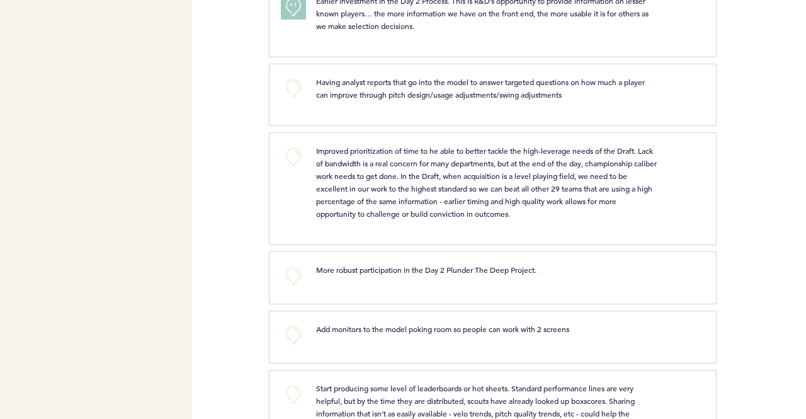
drag, startPoint x: 252, startPoint y: 119, endPoint x: 239, endPoint y: 91, distance: 30.4
click at [242, 94] on div "Flights Pirates [PERSON_NAME][EMAIL_ADDRESS][PERSON_NAME][DOMAIN_NAME] Team Dom…" at bounding box center [403, 209] width 806 height 419
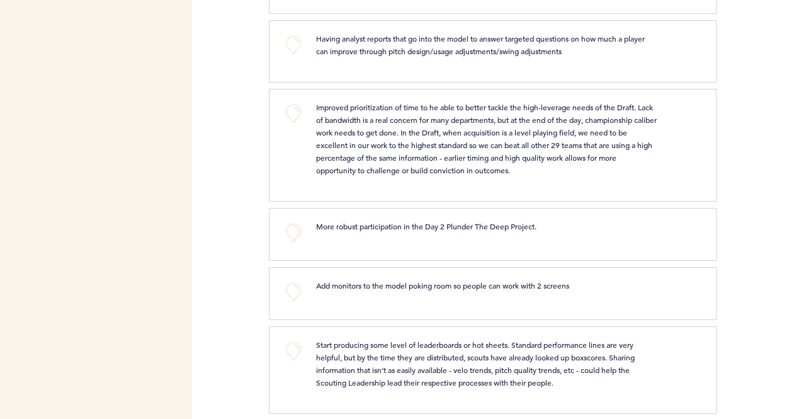
scroll to position [1003, 0]
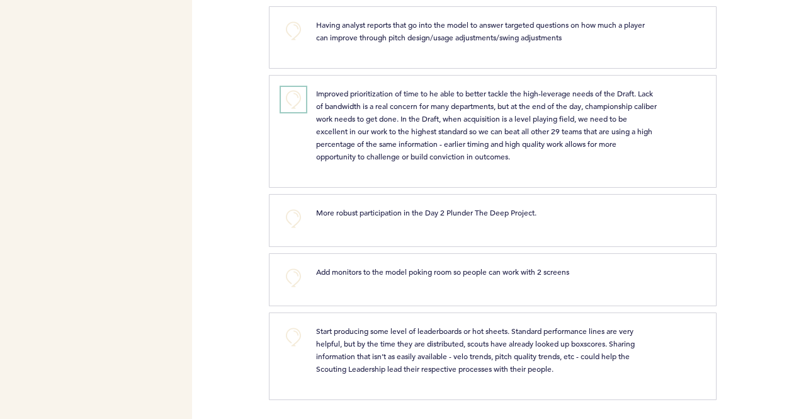
click at [292, 108] on button "+0" at bounding box center [293, 99] width 25 height 25
click at [234, 236] on div "Flights Pirates [PERSON_NAME][EMAIL_ADDRESS][PERSON_NAME][DOMAIN_NAME] Team Dom…" at bounding box center [403, 209] width 806 height 419
click at [351, 297] on div "+0 Add monitors to the model poking room so people can work with 2 screens clea…" at bounding box center [493, 279] width 448 height 53
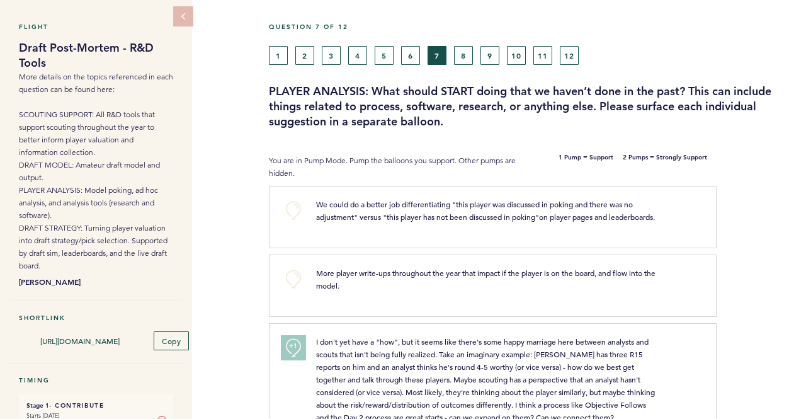
scroll to position [0, 0]
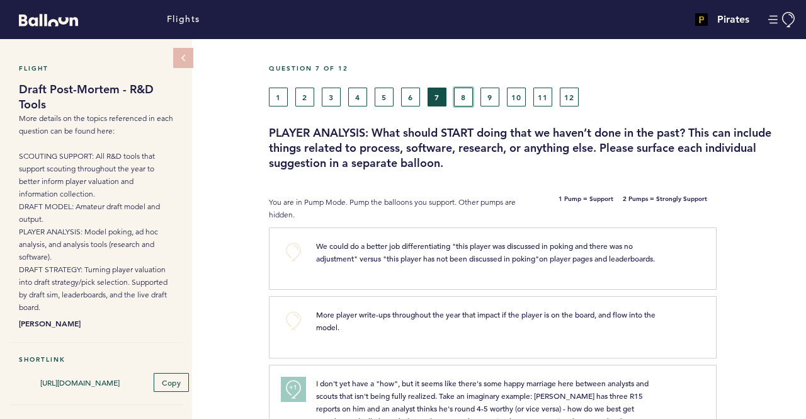
click at [464, 98] on button "8" at bounding box center [463, 97] width 19 height 19
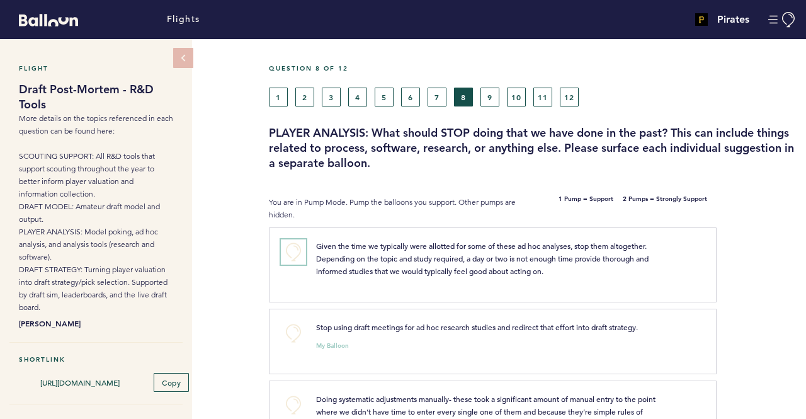
click at [292, 253] on button "+0" at bounding box center [293, 251] width 25 height 25
click at [292, 253] on span "+1" at bounding box center [293, 250] width 9 height 13
click at [290, 253] on span "+1" at bounding box center [293, 250] width 9 height 13
click at [254, 249] on div "Flight Draft Post-Mortem - R&D Tools More details on the topics referenced in e…" at bounding box center [403, 229] width 806 height 380
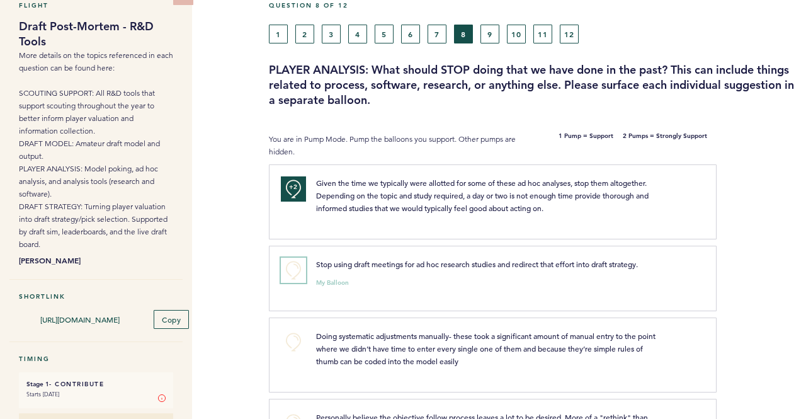
click at [290, 274] on button "+0" at bounding box center [293, 270] width 25 height 25
click at [290, 274] on button "+1" at bounding box center [293, 270] width 25 height 25
click at [236, 220] on div "Flight Draft Post-Mortem - R&D Tools More details on the topics referenced in e…" at bounding box center [403, 166] width 806 height 380
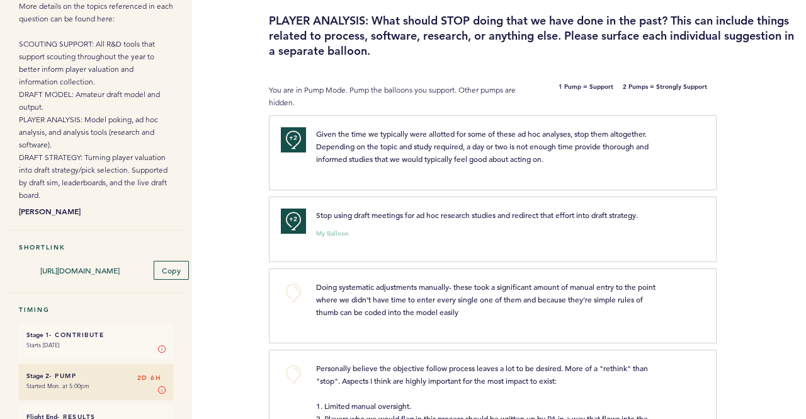
scroll to position [126, 0]
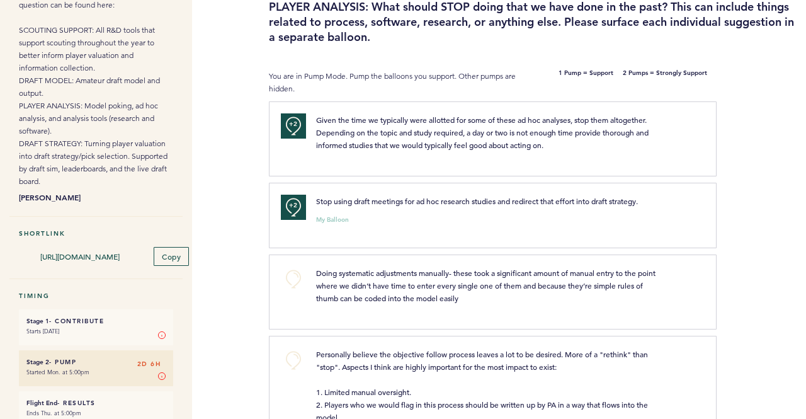
click at [238, 30] on div "Flight Draft Post-Mortem - R&D Tools More details on the topics referenced in e…" at bounding box center [403, 103] width 806 height 380
click at [241, 30] on div "Flight Draft Post-Mortem - R&D Tools More details on the topics referenced in e…" at bounding box center [403, 103] width 806 height 380
click at [248, 57] on div "Flight Draft Post-Mortem - R&D Tools More details on the topics referenced in e…" at bounding box center [403, 103] width 806 height 380
click at [241, 56] on div "Flight Draft Post-Mortem - R&D Tools More details on the topics referenced in e…" at bounding box center [403, 103] width 806 height 380
click at [236, 64] on div "Flight Draft Post-Mortem - R&D Tools More details on the topics referenced in e…" at bounding box center [403, 103] width 806 height 380
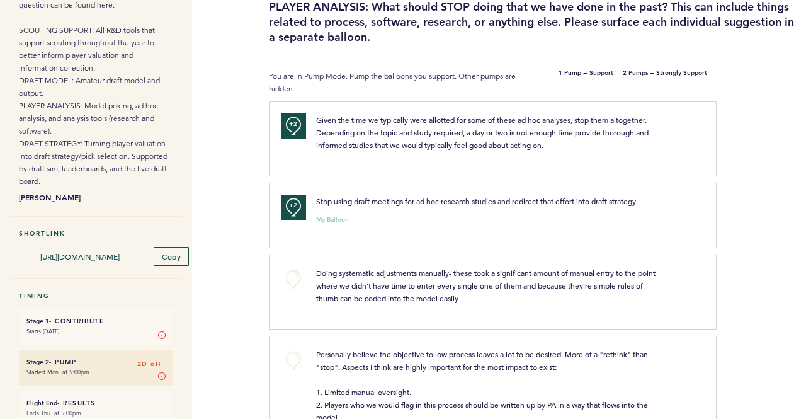
click at [228, 69] on div "Flight Draft Post-Mortem - R&D Tools More details on the topics referenced in e…" at bounding box center [403, 103] width 806 height 380
click at [292, 275] on button "+0" at bounding box center [293, 278] width 25 height 25
click at [242, 275] on div "Flight Draft Post-Mortem - R&D Tools More details on the topics referenced in e…" at bounding box center [403, 103] width 806 height 380
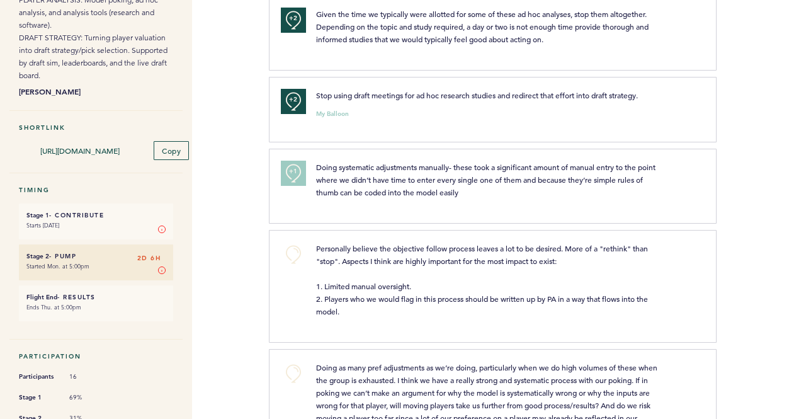
scroll to position [252, 0]
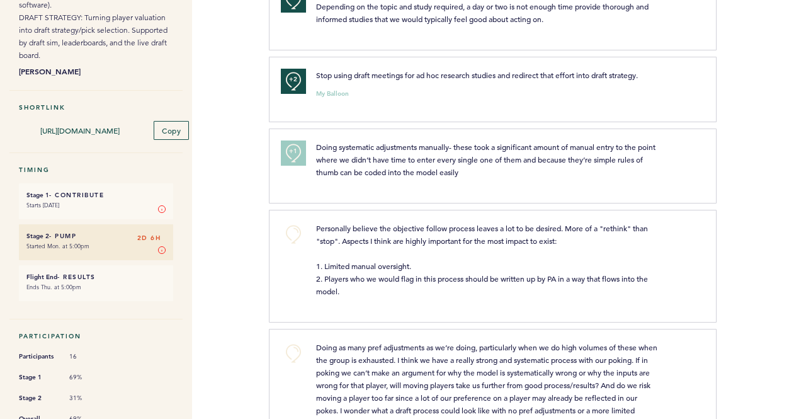
click at [226, 185] on div "Flights Pirates [PERSON_NAME][EMAIL_ADDRESS][PERSON_NAME][DOMAIN_NAME] Team Dom…" at bounding box center [403, 209] width 806 height 419
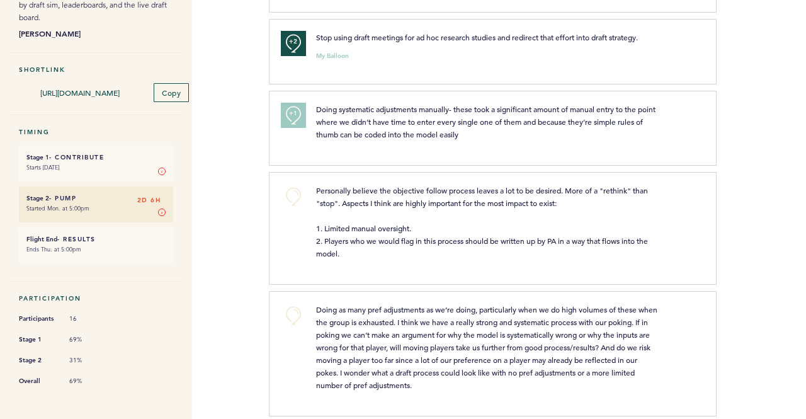
scroll to position [315, 0]
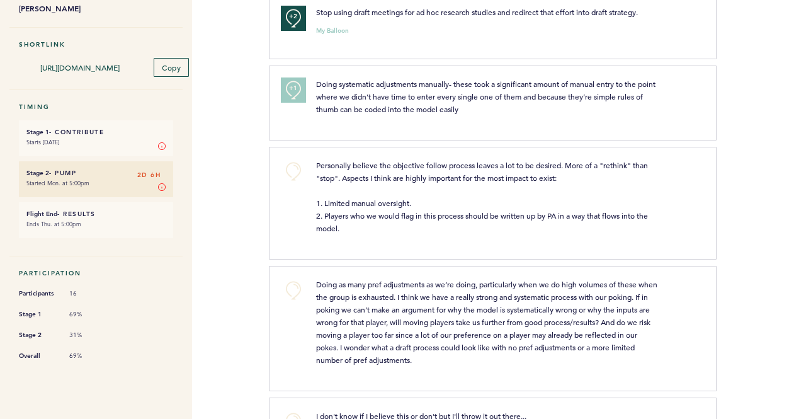
click at [238, 178] on div "Flights Pirates [PERSON_NAME][EMAIL_ADDRESS][PERSON_NAME][DOMAIN_NAME] Team Dom…" at bounding box center [403, 209] width 806 height 419
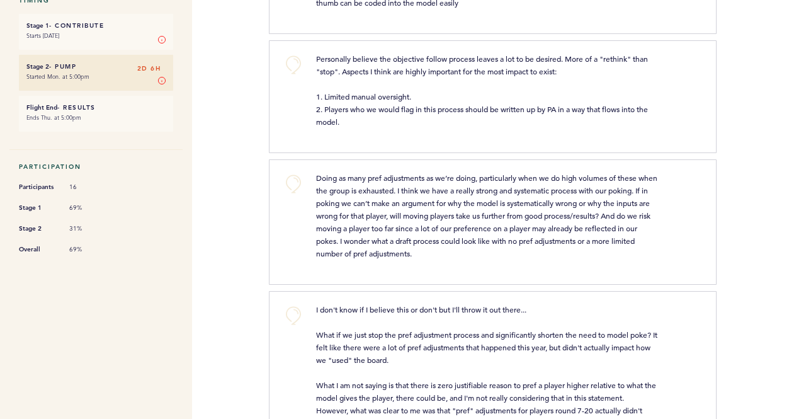
scroll to position [441, 0]
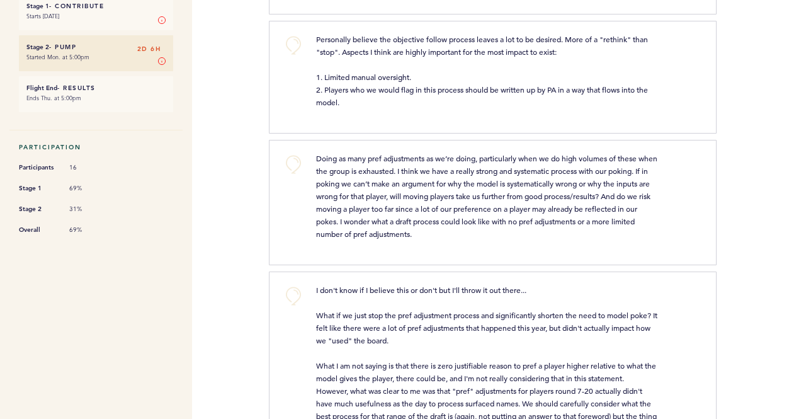
click at [242, 195] on div "Flights Pirates [PERSON_NAME][EMAIL_ADDRESS][PERSON_NAME][DOMAIN_NAME] Team Dom…" at bounding box center [403, 209] width 806 height 419
click at [232, 178] on div "Flights Pirates [PERSON_NAME][EMAIL_ADDRESS][PERSON_NAME][DOMAIN_NAME] Team Dom…" at bounding box center [403, 209] width 806 height 419
click at [266, 156] on div "Flights Pirates [PERSON_NAME][EMAIL_ADDRESS][PERSON_NAME][DOMAIN_NAME] Team Dom…" at bounding box center [403, 209] width 806 height 419
click at [248, 156] on div "Flights Pirates [PERSON_NAME][EMAIL_ADDRESS][PERSON_NAME][DOMAIN_NAME] Team Dom…" at bounding box center [403, 209] width 806 height 419
click at [291, 160] on button "+0" at bounding box center [293, 164] width 25 height 25
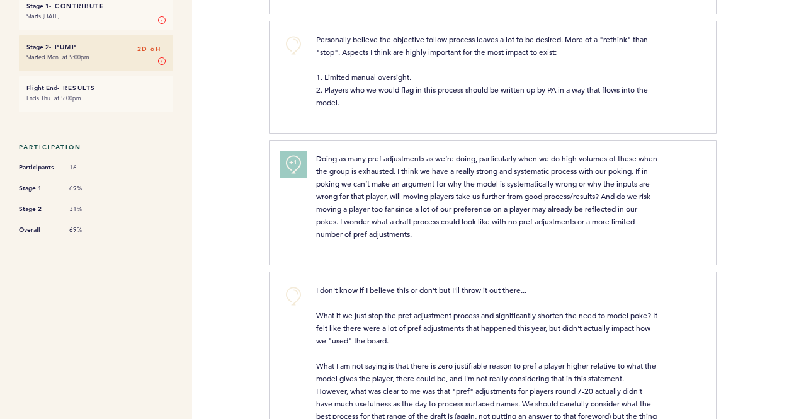
click at [291, 160] on span "+1" at bounding box center [293, 162] width 9 height 13
click at [248, 180] on div "Flights Pirates [PERSON_NAME][EMAIL_ADDRESS][PERSON_NAME][DOMAIN_NAME] Team Dom…" at bounding box center [403, 209] width 806 height 419
click at [253, 247] on div "Flights Pirates [PERSON_NAME][EMAIL_ADDRESS][PERSON_NAME][DOMAIN_NAME] Team Dom…" at bounding box center [403, 209] width 806 height 419
click at [258, 82] on div "Flights Pirates [PERSON_NAME][EMAIL_ADDRESS][PERSON_NAME][DOMAIN_NAME] Team Dom…" at bounding box center [403, 209] width 806 height 419
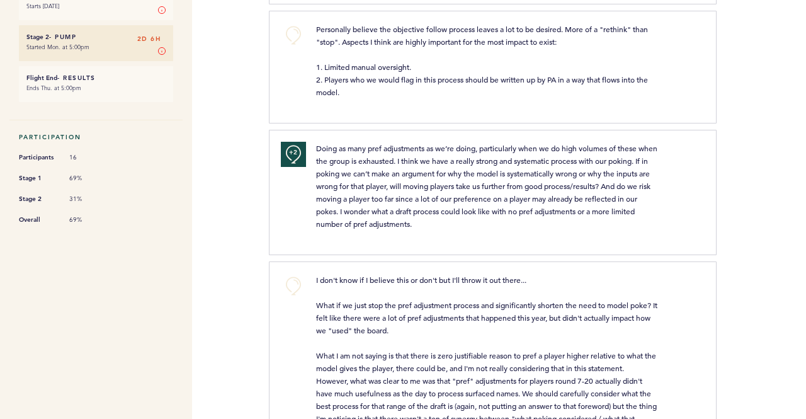
scroll to position [510, 0]
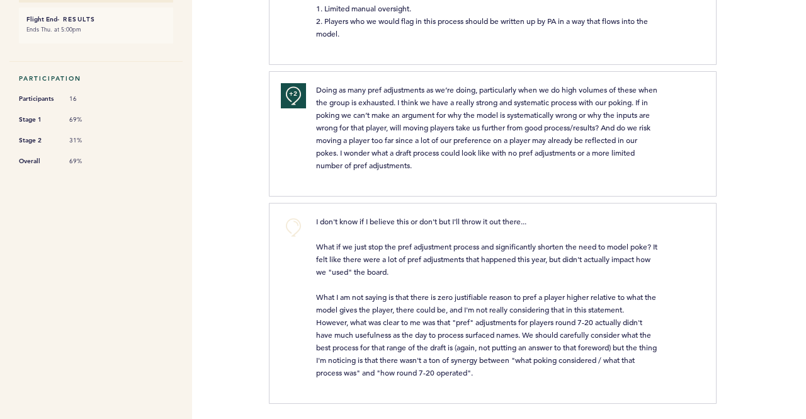
click at [266, 262] on div "Flights Pirates [PERSON_NAME][EMAIL_ADDRESS][PERSON_NAME][DOMAIN_NAME] Team Dom…" at bounding box center [403, 209] width 806 height 419
click at [266, 251] on div "Flights Pirates [PERSON_NAME][EMAIL_ADDRESS][PERSON_NAME][DOMAIN_NAME] Team Dom…" at bounding box center [403, 209] width 806 height 419
click at [251, 257] on div "Flights Pirates [PERSON_NAME][EMAIL_ADDRESS][PERSON_NAME][DOMAIN_NAME] Team Dom…" at bounding box center [403, 209] width 806 height 419
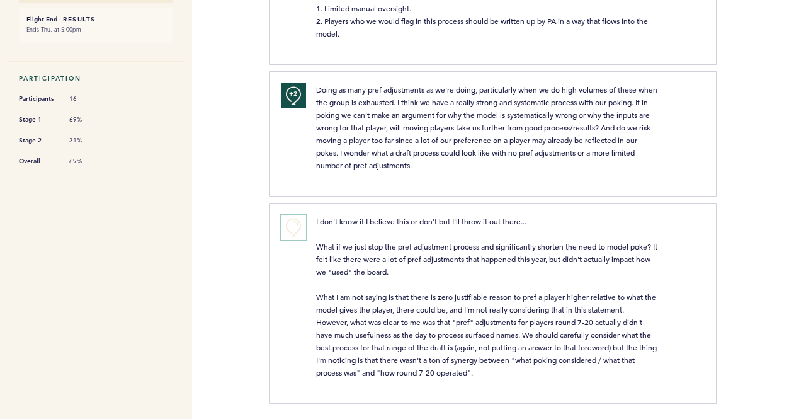
click at [285, 224] on button "+0" at bounding box center [293, 227] width 25 height 25
click at [254, 221] on div "Flights Pirates [PERSON_NAME][EMAIL_ADDRESS][PERSON_NAME][DOMAIN_NAME] Team Dom…" at bounding box center [403, 209] width 806 height 419
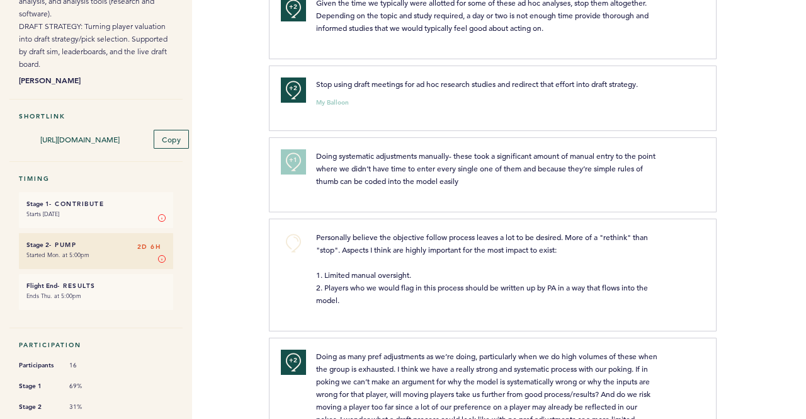
scroll to position [252, 0]
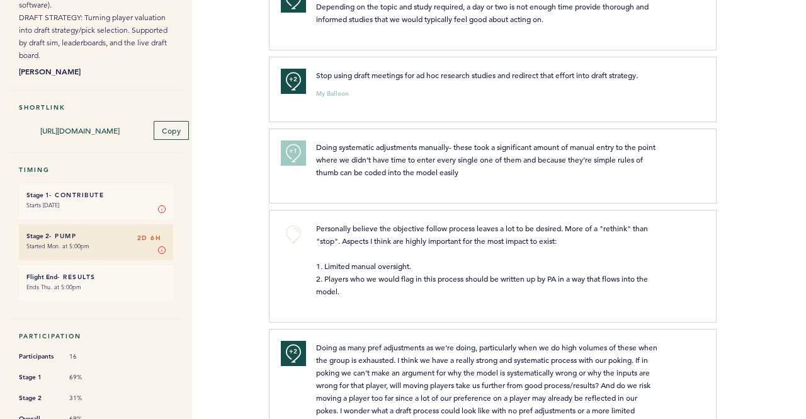
click at [259, 215] on div "Flights Pirates [PERSON_NAME][EMAIL_ADDRESS][PERSON_NAME][DOMAIN_NAME] Team Dom…" at bounding box center [403, 209] width 806 height 419
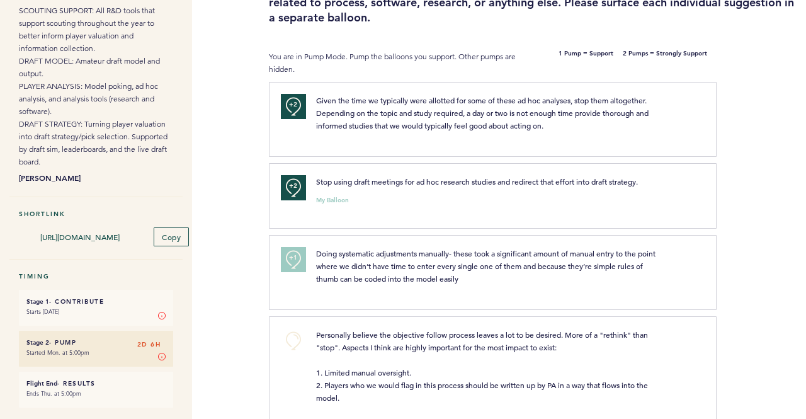
scroll to position [0, 0]
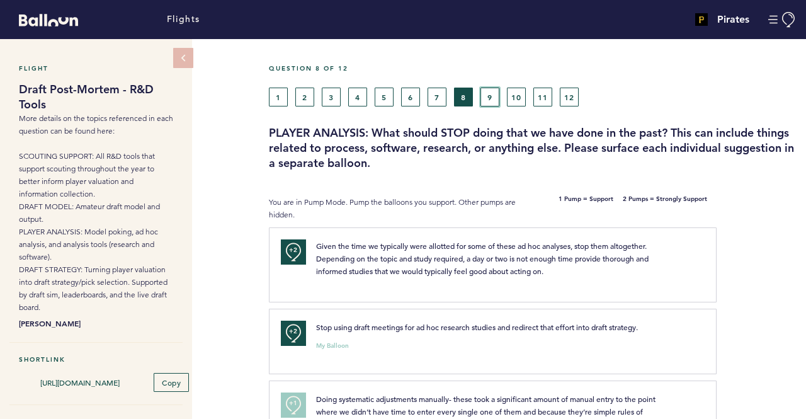
click at [483, 99] on button "9" at bounding box center [490, 97] width 19 height 19
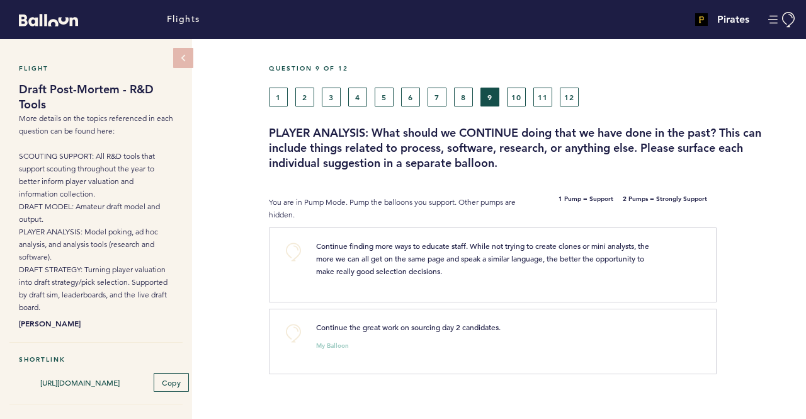
click at [260, 264] on div "Flight Draft Post-Mortem - R&D Tools More details on the topics referenced in e…" at bounding box center [403, 229] width 806 height 380
click at [285, 254] on button "+0" at bounding box center [293, 251] width 25 height 25
click at [247, 266] on div "Flight Draft Post-Mortem - R&D Tools More details on the topics referenced in e…" at bounding box center [403, 229] width 806 height 380
click at [295, 324] on button "+0" at bounding box center [293, 333] width 25 height 25
click at [510, 91] on button "10" at bounding box center [516, 97] width 19 height 19
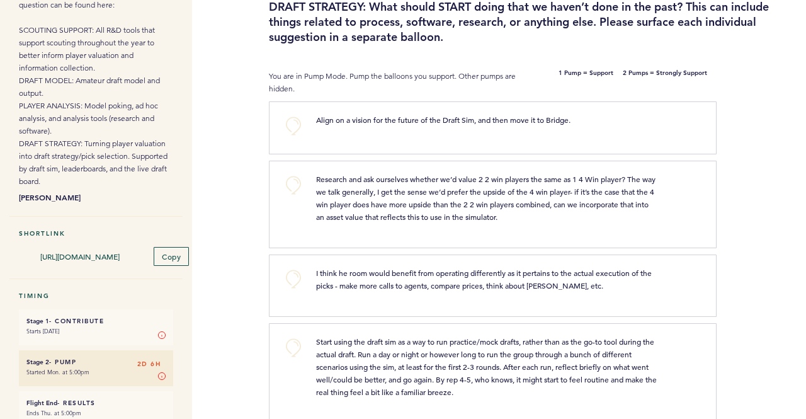
scroll to position [189, 0]
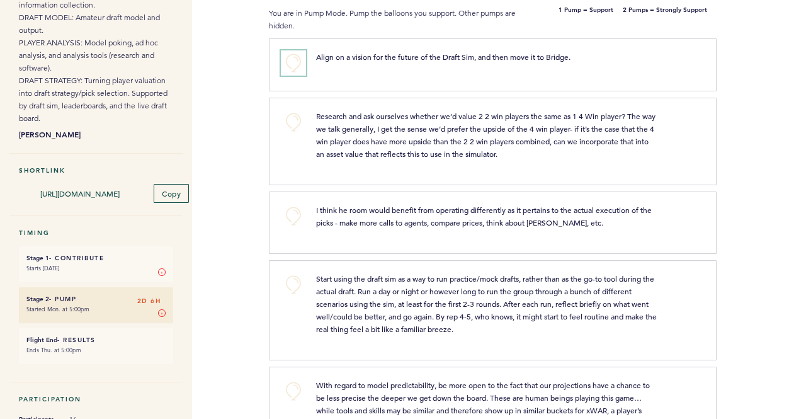
click at [294, 61] on button "+0" at bounding box center [293, 62] width 25 height 25
click at [294, 61] on span "+1" at bounding box center [293, 61] width 9 height 13
click at [283, 60] on button "+1" at bounding box center [293, 62] width 25 height 25
click at [421, 132] on p "Research and ask ourselves whether we’d value 2 2 win players the same as 1 4 W…" at bounding box center [486, 135] width 341 height 50
click at [422, 131] on span "Research and ask ourselves whether we’d value 2 2 win players the same as 1 4 W…" at bounding box center [486, 135] width 341 height 48
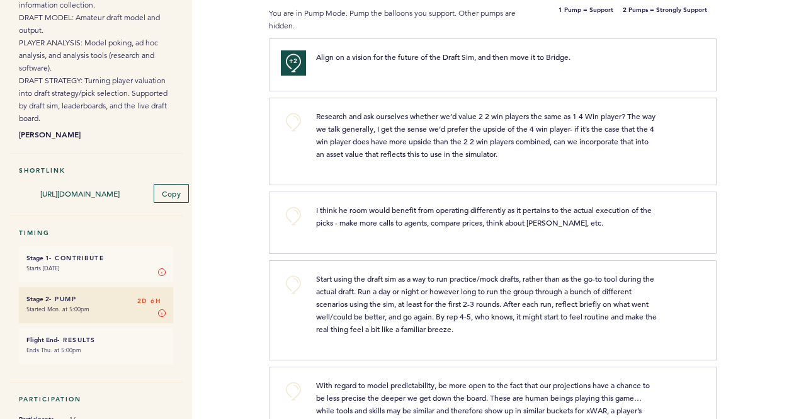
click at [453, 139] on span "Research and ask ourselves whether we’d value 2 2 win players the same as 1 4 W…" at bounding box center [486, 135] width 341 height 48
click at [362, 154] on span "Research and ask ourselves whether we’d value 2 2 win players the same as 1 4 W…" at bounding box center [486, 135] width 341 height 48
click at [299, 120] on button "+0" at bounding box center [293, 122] width 25 height 25
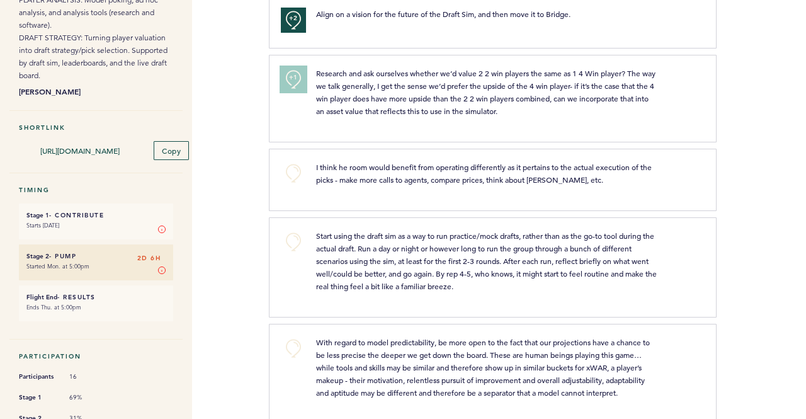
scroll to position [252, 0]
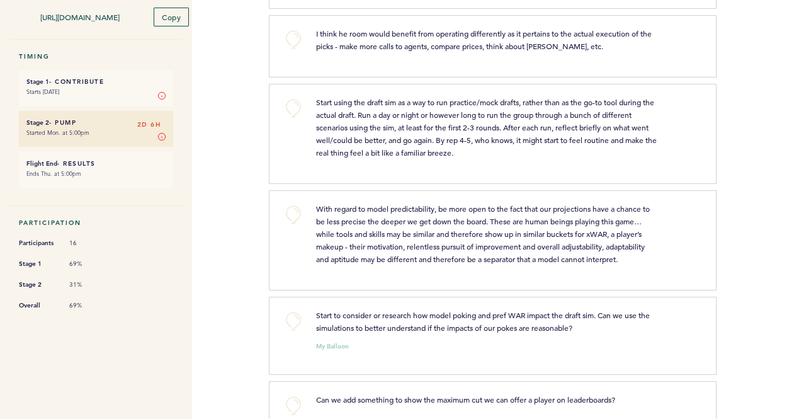
scroll to position [378, 0]
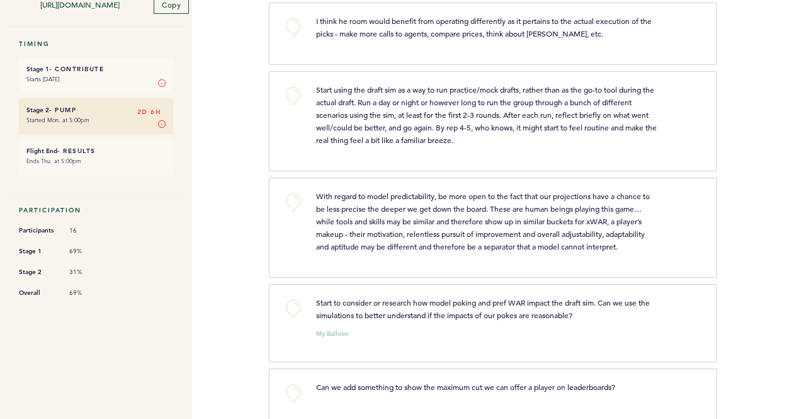
click at [486, 144] on p "Start using the draft sim as a way to run practice/mock drafts, rather than as …" at bounding box center [486, 114] width 341 height 63
click at [227, 145] on div "Flights Pirates [PERSON_NAME][EMAIL_ADDRESS][PERSON_NAME][DOMAIN_NAME] Team Dom…" at bounding box center [403, 209] width 806 height 419
click at [240, 118] on div "Flights Pirates [PERSON_NAME][EMAIL_ADDRESS][PERSON_NAME][DOMAIN_NAME] Team Dom…" at bounding box center [403, 209] width 806 height 419
click at [283, 98] on button "+0" at bounding box center [293, 95] width 25 height 25
click at [259, 115] on div "Flights Pirates [PERSON_NAME][EMAIL_ADDRESS][PERSON_NAME][DOMAIN_NAME] Team Dom…" at bounding box center [403, 209] width 806 height 419
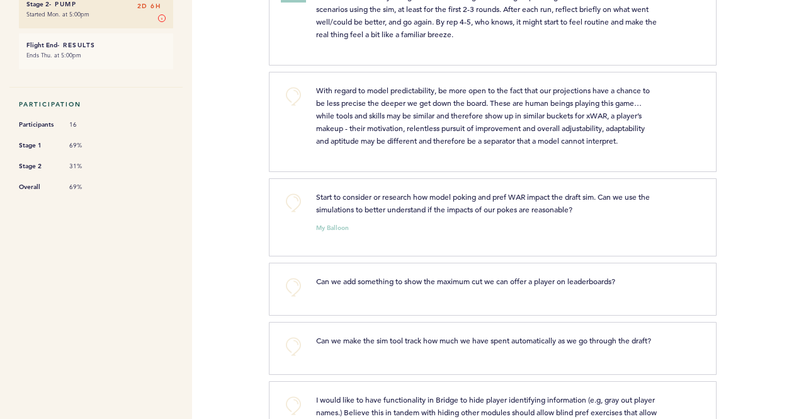
scroll to position [504, 0]
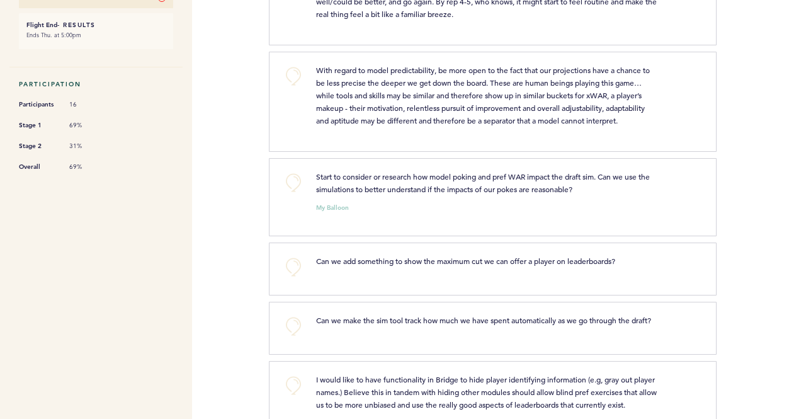
click at [219, 120] on div "Flights Pirates [PERSON_NAME][EMAIL_ADDRESS][PERSON_NAME][DOMAIN_NAME] Team Dom…" at bounding box center [403, 209] width 806 height 419
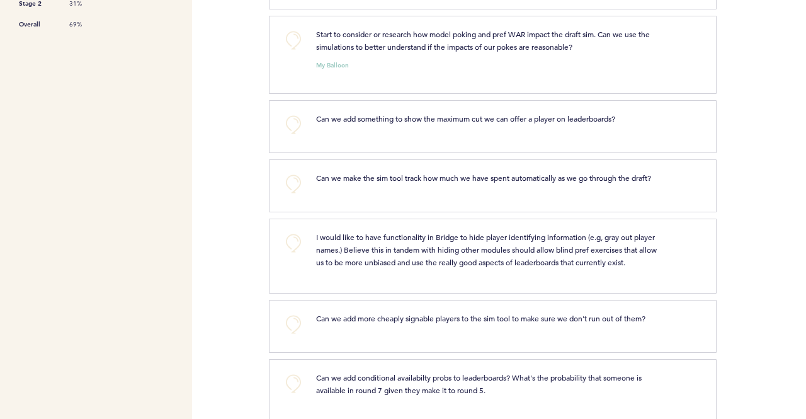
scroll to position [630, 0]
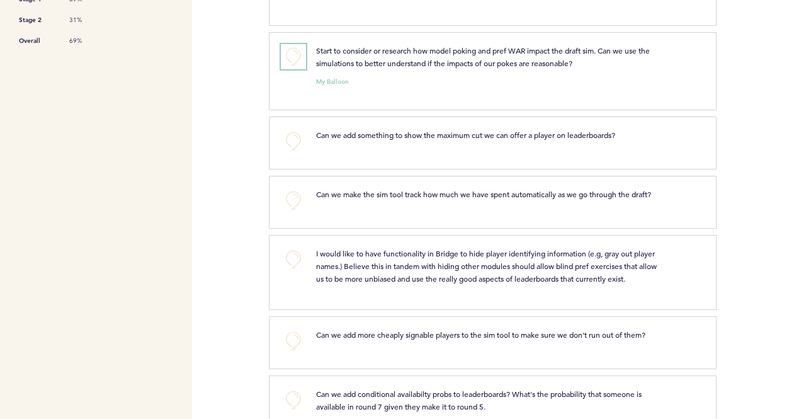
click at [293, 55] on button "+0" at bounding box center [293, 56] width 25 height 25
click at [246, 91] on div "Flights Pirates [PERSON_NAME][EMAIL_ADDRESS][PERSON_NAME][DOMAIN_NAME] Team Dom…" at bounding box center [403, 209] width 806 height 419
click at [287, 51] on button "+1" at bounding box center [293, 56] width 25 height 25
click at [227, 120] on div "Flights Pirates [PERSON_NAME][EMAIL_ADDRESS][PERSON_NAME][DOMAIN_NAME] Team Dom…" at bounding box center [403, 209] width 806 height 419
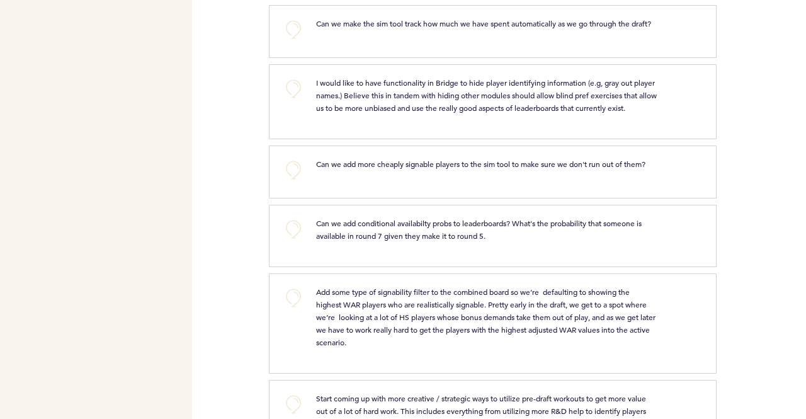
scroll to position [819, 0]
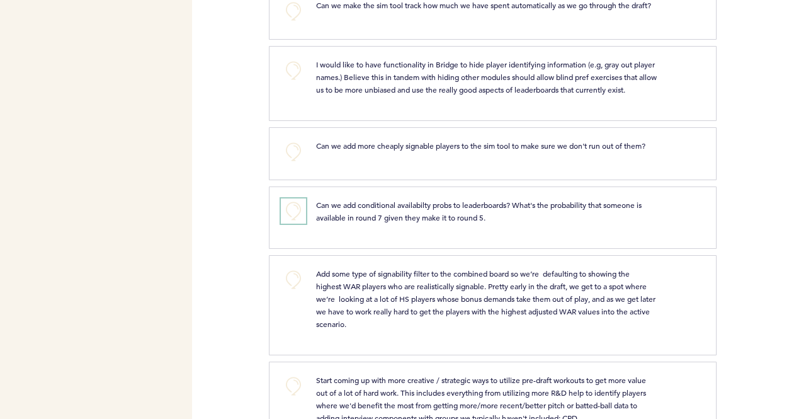
click at [293, 216] on button "+0" at bounding box center [293, 210] width 25 height 25
click at [232, 211] on div "Flights Pirates [PERSON_NAME][EMAIL_ADDRESS][PERSON_NAME][DOMAIN_NAME] Team Dom…" at bounding box center [403, 209] width 806 height 419
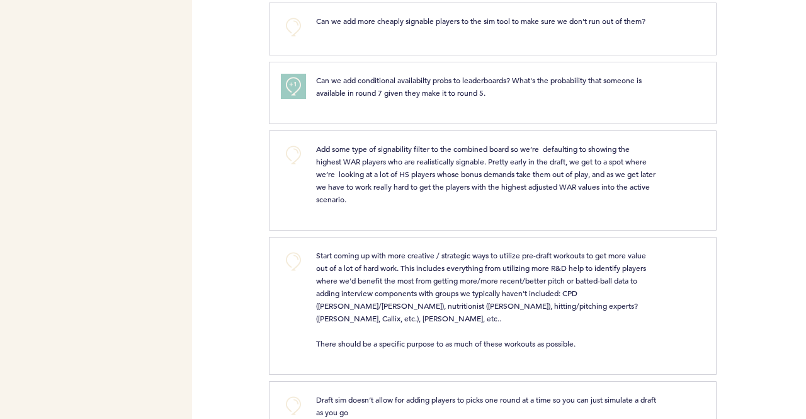
scroll to position [945, 0]
click at [511, 183] on span "Add some type of signability filter to the combined board so we’re defaulting t…" at bounding box center [486, 172] width 341 height 60
click at [176, 152] on nav "Flight Draft Post-Mortem - R&D Tools More details on the topics referenced in e…" at bounding box center [96, 158] width 192 height 2129
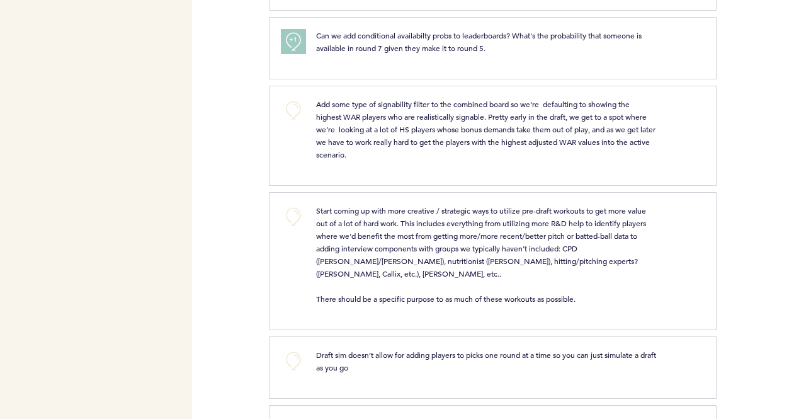
scroll to position [1008, 0]
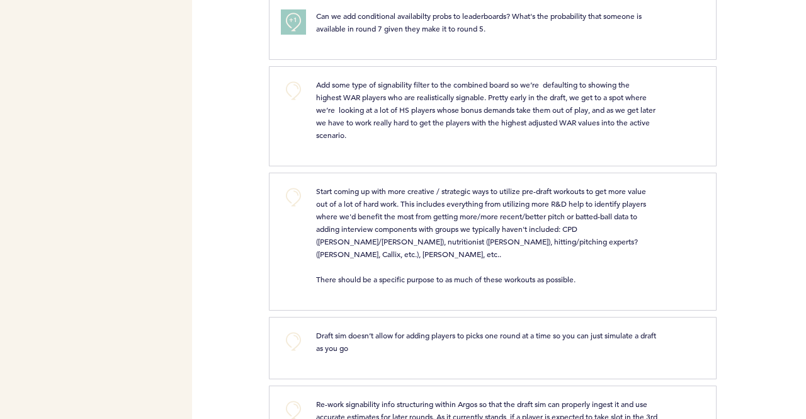
click at [205, 146] on div "Flights Pirates [PERSON_NAME][EMAIL_ADDRESS][PERSON_NAME][DOMAIN_NAME] Team Dom…" at bounding box center [403, 209] width 806 height 419
click at [290, 91] on button "+0" at bounding box center [293, 90] width 25 height 25
click at [234, 117] on div "Flights Pirates [PERSON_NAME][EMAIL_ADDRESS][PERSON_NAME][DOMAIN_NAME] Team Dom…" at bounding box center [403, 209] width 806 height 419
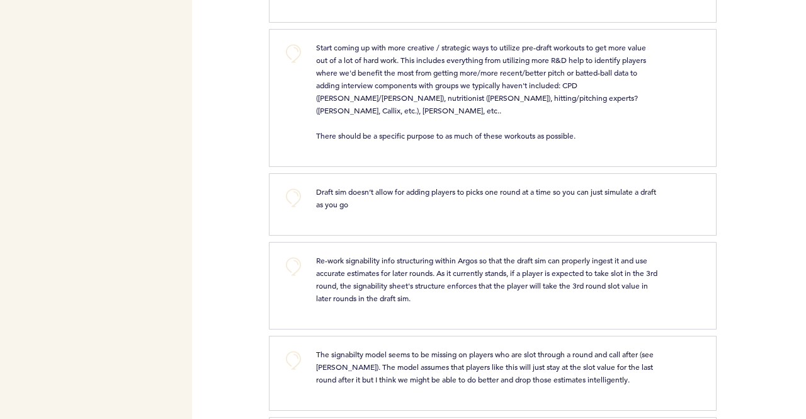
scroll to position [1134, 0]
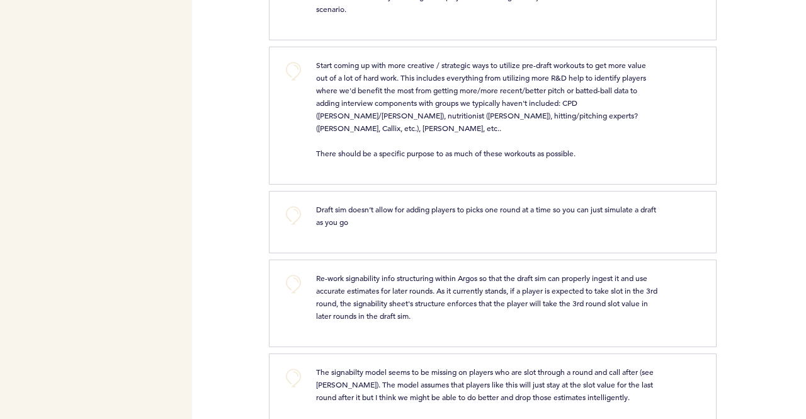
click at [250, 212] on div "Flights Pirates [PERSON_NAME][EMAIL_ADDRESS][PERSON_NAME][DOMAIN_NAME] Team Dom…" at bounding box center [403, 209] width 806 height 419
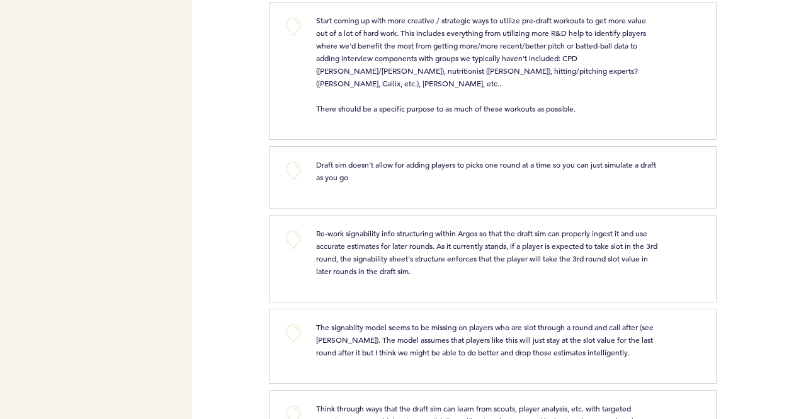
scroll to position [1197, 0]
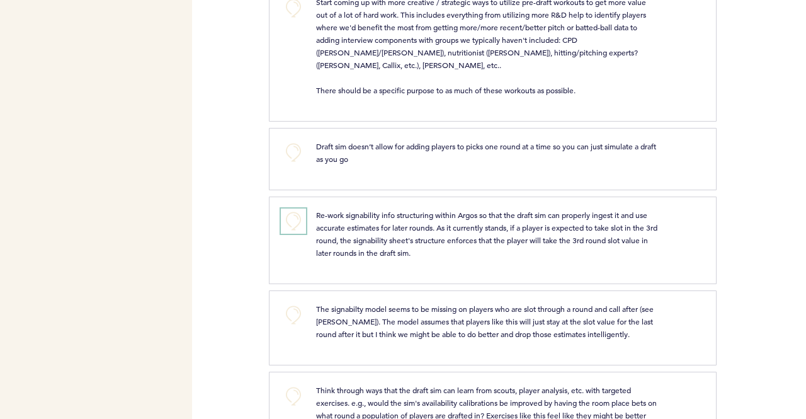
click at [295, 215] on button "+0" at bounding box center [293, 220] width 25 height 25
click at [292, 217] on span "+1" at bounding box center [293, 219] width 9 height 13
click at [561, 248] on p "Re-work signability info structuring within Argos so that the draft sim can pro…" at bounding box center [486, 233] width 341 height 50
click at [301, 216] on button "+2" at bounding box center [293, 220] width 25 height 25
click at [300, 215] on button "+0" at bounding box center [293, 220] width 25 height 25
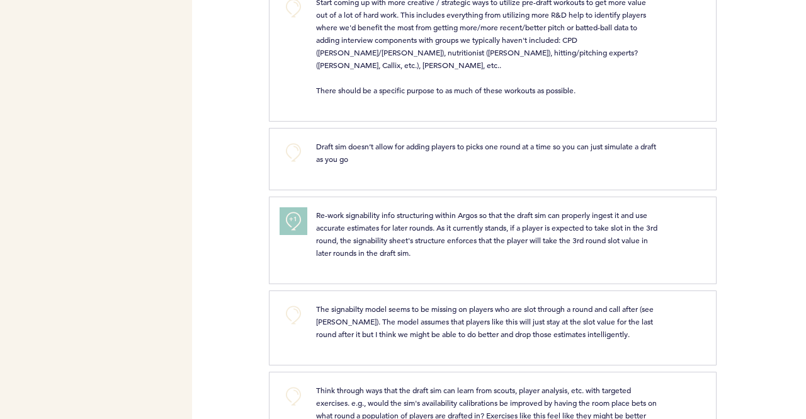
click at [300, 215] on button "+1" at bounding box center [293, 220] width 25 height 25
click at [586, 248] on p "Re-work signability info structuring within Argos so that the draft sim can pro…" at bounding box center [486, 233] width 341 height 50
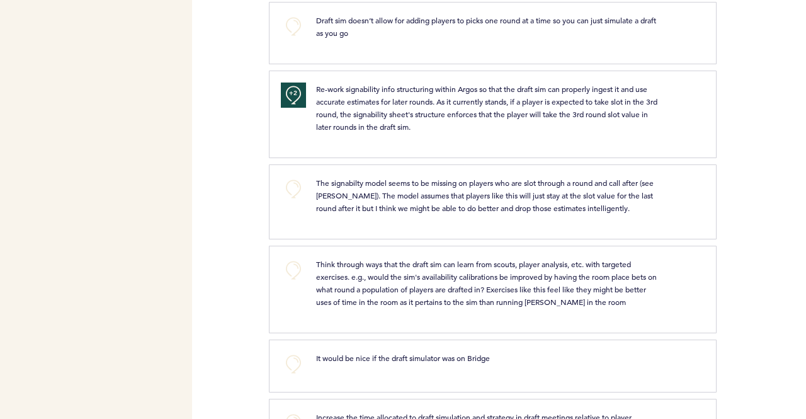
scroll to position [1386, 0]
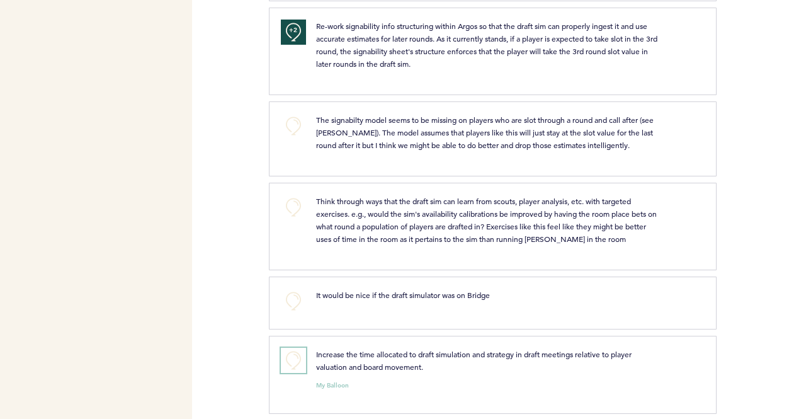
click at [297, 353] on button "+0" at bounding box center [293, 360] width 25 height 25
click at [299, 353] on button "+1" at bounding box center [293, 360] width 25 height 25
click at [239, 249] on div "Flights Pirates [PERSON_NAME][EMAIL_ADDRESS][PERSON_NAME][DOMAIN_NAME] Team Dom…" at bounding box center [403, 209] width 806 height 419
click at [286, 294] on button "+0" at bounding box center [293, 300] width 25 height 25
click at [236, 241] on div "Flights Pirates [PERSON_NAME][EMAIL_ADDRESS][PERSON_NAME][DOMAIN_NAME] Team Dom…" at bounding box center [403, 209] width 806 height 419
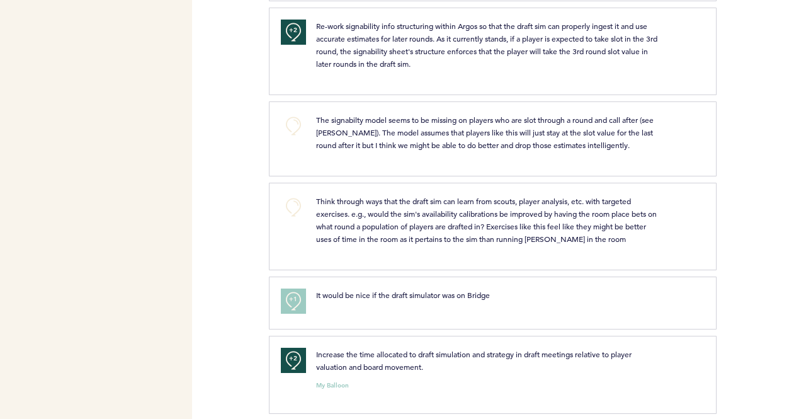
click at [232, 224] on div "Flights Pirates [PERSON_NAME][EMAIL_ADDRESS][PERSON_NAME][DOMAIN_NAME] Team Dom…" at bounding box center [403, 209] width 806 height 419
click at [244, 197] on div "Flights Pirates [PERSON_NAME][EMAIL_ADDRESS][PERSON_NAME][DOMAIN_NAME] Team Dom…" at bounding box center [403, 209] width 806 height 419
click at [262, 207] on div "Flights Pirates [PERSON_NAME][EMAIL_ADDRESS][PERSON_NAME][DOMAIN_NAME] Team Dom…" at bounding box center [403, 209] width 806 height 419
click at [235, 200] on div "Flights Pirates [PERSON_NAME][EMAIL_ADDRESS][PERSON_NAME][DOMAIN_NAME] Team Dom…" at bounding box center [403, 209] width 806 height 419
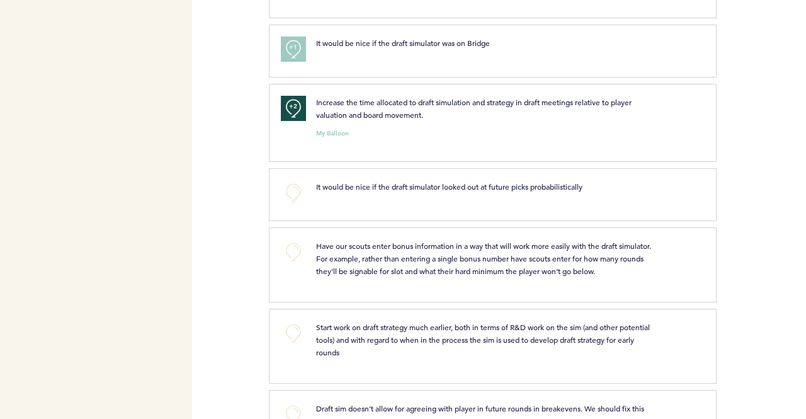
scroll to position [1701, 0]
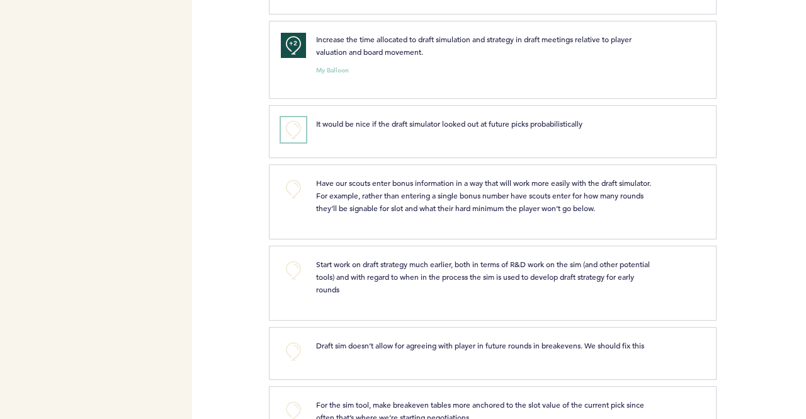
click at [297, 123] on button "+0" at bounding box center [293, 129] width 25 height 25
click at [247, 152] on div "Flights Pirates [PERSON_NAME][EMAIL_ADDRESS][PERSON_NAME][DOMAIN_NAME] Team Dom…" at bounding box center [403, 209] width 806 height 419
click at [239, 154] on div "Flights Pirates [PERSON_NAME][EMAIL_ADDRESS][PERSON_NAME][DOMAIN_NAME] Team Dom…" at bounding box center [403, 209] width 806 height 419
click at [249, 154] on div "Flights Pirates [PERSON_NAME][EMAIL_ADDRESS][PERSON_NAME][DOMAIN_NAME] Team Dom…" at bounding box center [403, 209] width 806 height 419
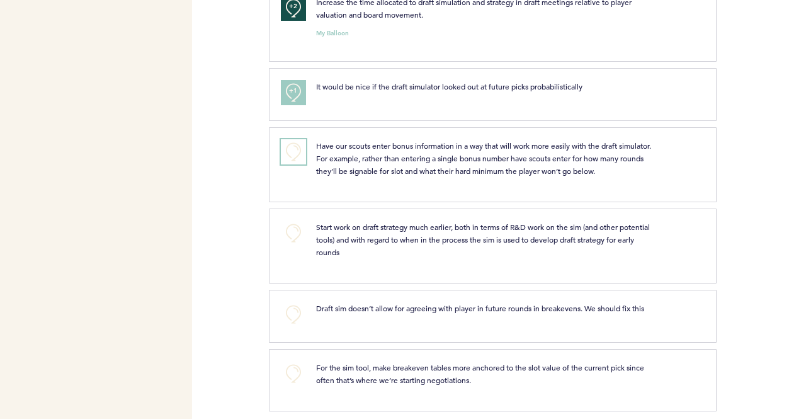
click at [294, 140] on button "+0" at bounding box center [293, 151] width 25 height 25
click at [291, 144] on span "+1" at bounding box center [293, 150] width 9 height 13
drag, startPoint x: 248, startPoint y: 215, endPoint x: 264, endPoint y: 188, distance: 31.3
click at [248, 213] on div "Flights Pirates [PERSON_NAME][EMAIL_ADDRESS][PERSON_NAME][DOMAIN_NAME] Team Dom…" at bounding box center [403, 209] width 806 height 419
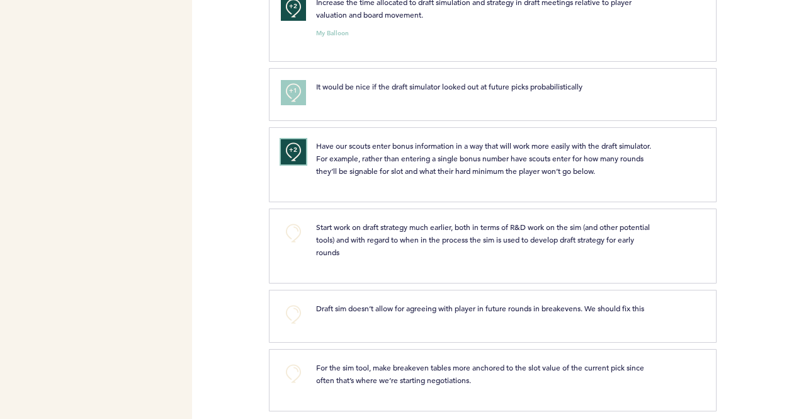
click at [302, 148] on button "+2" at bounding box center [293, 151] width 25 height 25
click at [297, 152] on button "+0" at bounding box center [293, 151] width 25 height 25
click at [256, 157] on div "Flights Pirates [PERSON_NAME][EMAIL_ADDRESS][PERSON_NAME][DOMAIN_NAME] Team Dom…" at bounding box center [403, 209] width 806 height 419
click at [297, 225] on button "+0" at bounding box center [293, 232] width 25 height 25
click at [297, 225] on span "+1" at bounding box center [293, 231] width 9 height 13
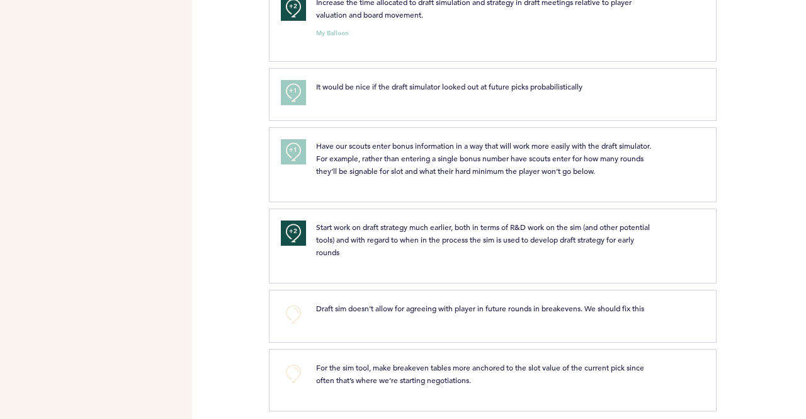
click at [251, 311] on div "Flights Pirates [PERSON_NAME][EMAIL_ADDRESS][PERSON_NAME][DOMAIN_NAME] Team Dom…" at bounding box center [403, 209] width 806 height 419
click at [280, 361] on div "+0" at bounding box center [289, 378] width 36 height 35
click at [290, 363] on button "+0" at bounding box center [293, 373] width 25 height 25
click at [310, 368] on div "For the sim tool, make breakeven tables more anchored to the slot value of the …" at bounding box center [487, 373] width 360 height 25
drag, startPoint x: 310, startPoint y: 368, endPoint x: 301, endPoint y: 370, distance: 9.0
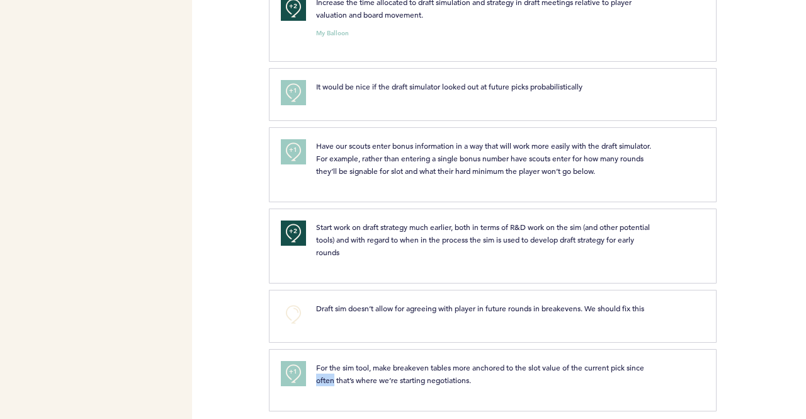
click at [311, 368] on div "For the sim tool, make breakeven tables more anchored to the slot value of the …" at bounding box center [487, 373] width 360 height 25
click at [301, 370] on button "+1" at bounding box center [293, 373] width 25 height 25
click at [300, 371] on button "+1" at bounding box center [293, 373] width 25 height 25
click at [298, 372] on button "+0" at bounding box center [293, 373] width 25 height 25
click at [230, 334] on div "Flights Pirates [PERSON_NAME][EMAIL_ADDRESS][PERSON_NAME][DOMAIN_NAME] Team Dom…" at bounding box center [403, 209] width 806 height 419
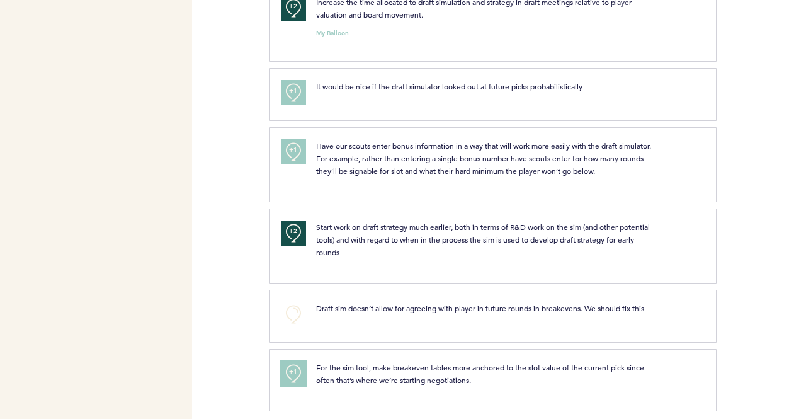
click at [294, 365] on span "+1" at bounding box center [293, 371] width 9 height 13
click at [293, 365] on span "+2" at bounding box center [293, 371] width 9 height 13
click at [248, 305] on div "Flights Pirates [PERSON_NAME][EMAIL_ADDRESS][PERSON_NAME][DOMAIN_NAME] Team Dom…" at bounding box center [403, 209] width 806 height 419
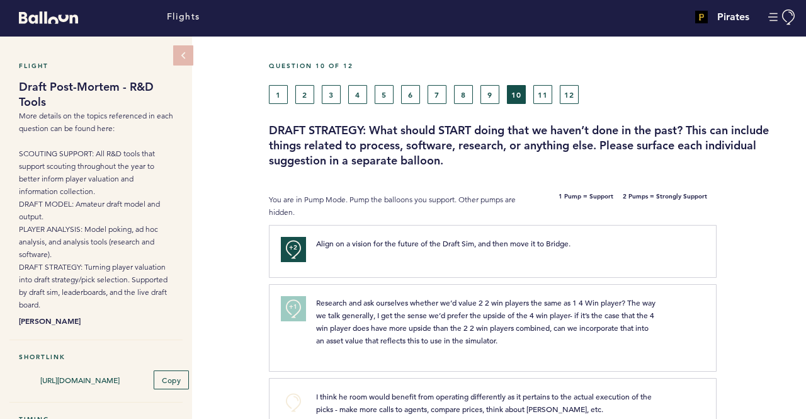
scroll to position [0, 0]
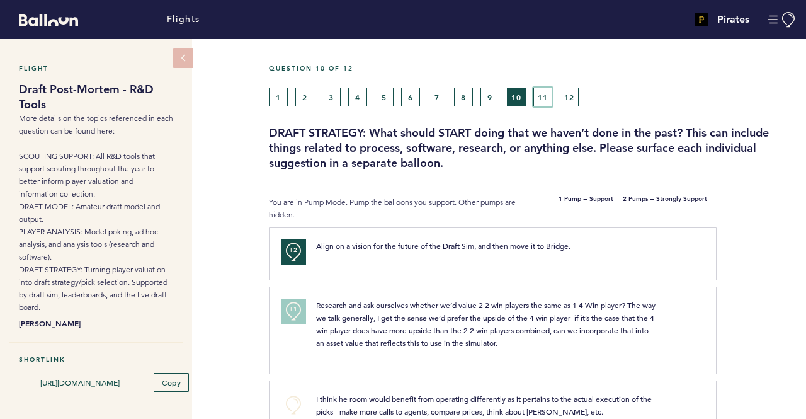
click at [541, 101] on button "11" at bounding box center [542, 97] width 19 height 19
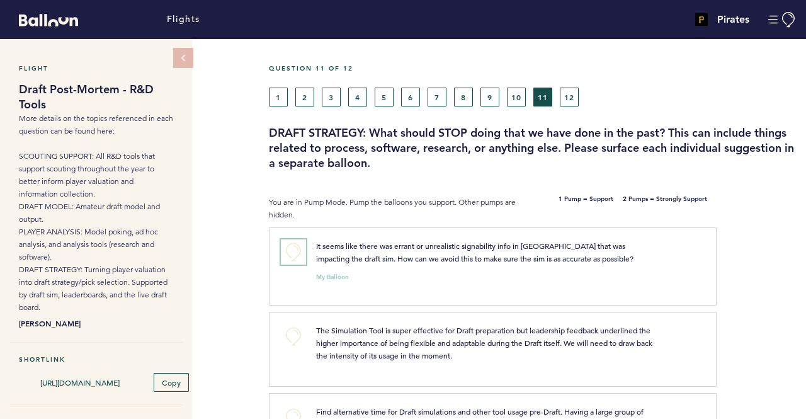
click at [299, 250] on button "+0" at bounding box center [293, 251] width 25 height 25
click at [299, 250] on button "+1" at bounding box center [293, 251] width 25 height 25
click at [238, 154] on div "Flight Draft Post-Mortem - R&D Tools More details on the topics referenced in e…" at bounding box center [403, 229] width 806 height 380
click at [641, 89] on div "1 2 3 4 5 6 7 8 9 10 11 12" at bounding box center [464, 97] width 391 height 19
click at [638, 85] on div "Question 11 of 12" at bounding box center [532, 75] width 547 height 23
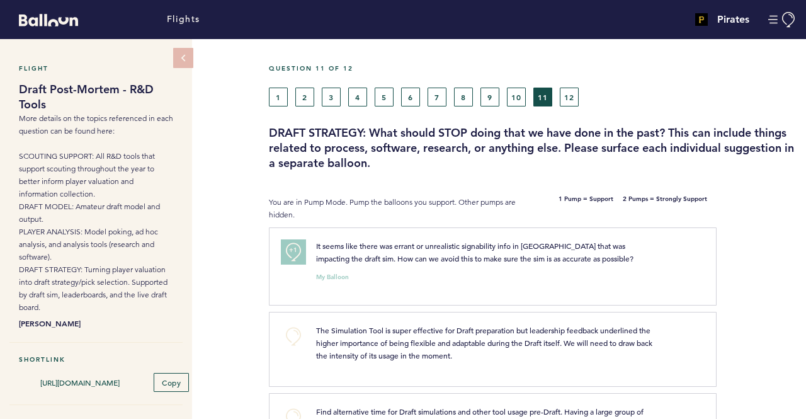
click at [637, 88] on div "1 2 3 4 5 6 7 8 9 10 11 12" at bounding box center [464, 97] width 391 height 19
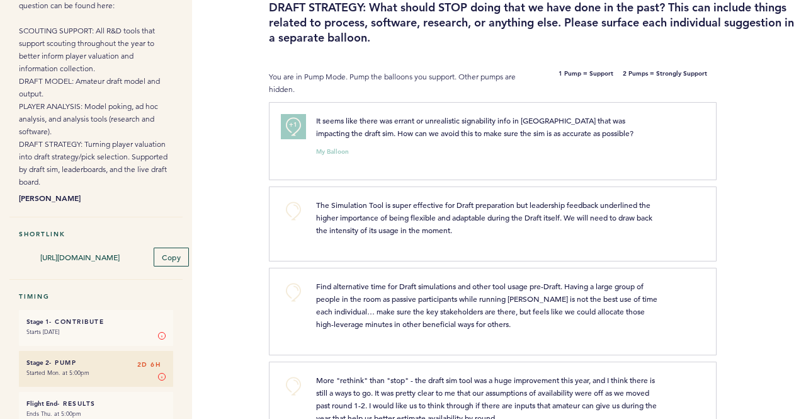
scroll to position [126, 0]
click at [244, 229] on div "Flight Draft Post-Mortem - R&D Tools More details on the topics referenced in e…" at bounding box center [403, 103] width 806 height 380
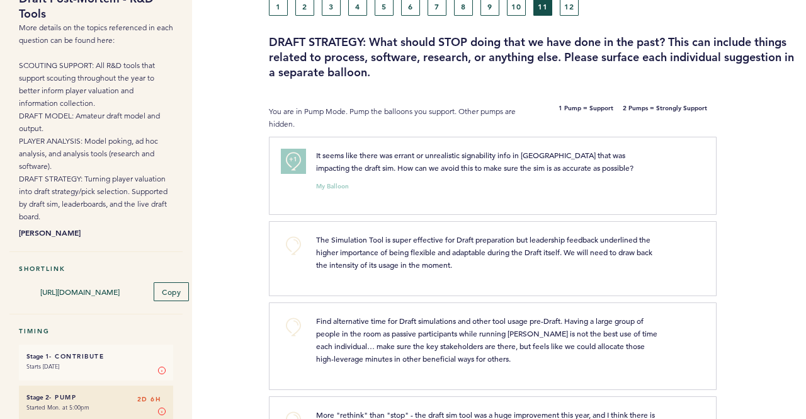
click at [262, 187] on div "Flight Draft Post-Mortem - R&D Tools More details on the topics referenced in e…" at bounding box center [403, 138] width 806 height 380
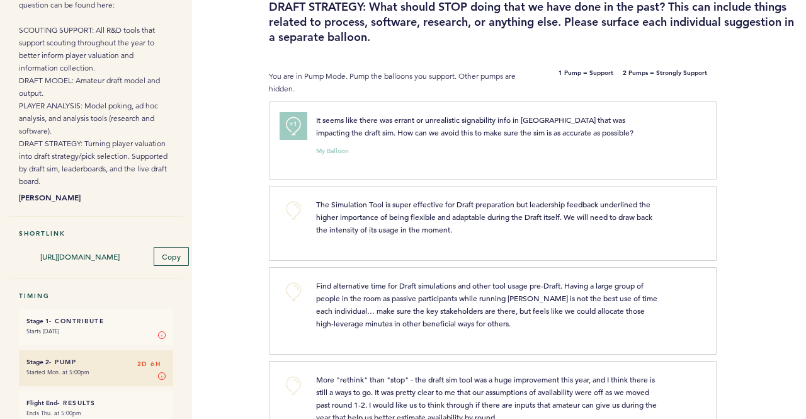
click at [298, 129] on button "+1" at bounding box center [293, 125] width 25 height 25
click at [232, 150] on div "Flight Draft Post-Mortem - R&D Tools More details on the topics referenced in e…" at bounding box center [403, 103] width 806 height 380
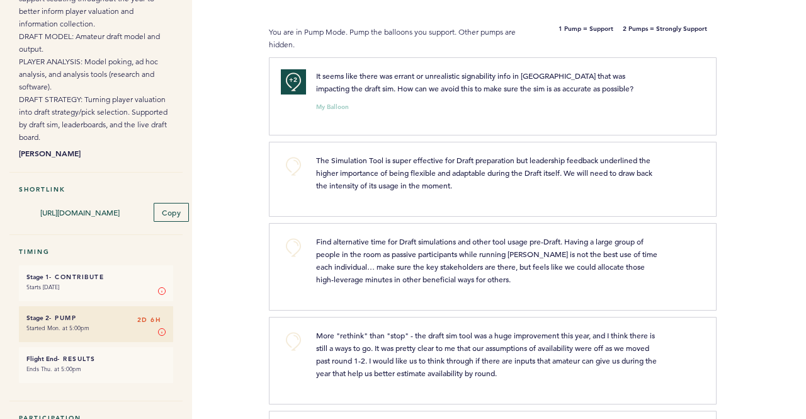
scroll to position [189, 0]
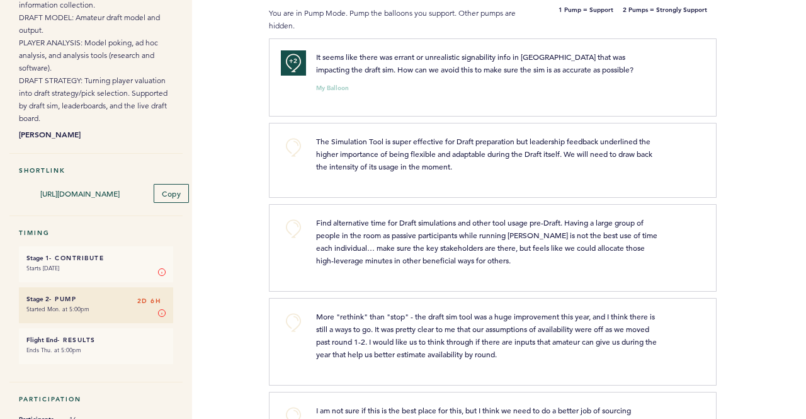
click at [798, 204] on section "+0 Find alternative time for Draft simulations and other tool usage pre-Draft. …" at bounding box center [537, 251] width 537 height 94
click at [790, 192] on div at bounding box center [761, 165] width 89 height 78
click at [766, 204] on section "+0 Find alternative time for Draft simulations and other tool usage pre-Draft. …" at bounding box center [537, 251] width 537 height 94
click at [751, 224] on div at bounding box center [761, 252] width 89 height 91
click at [746, 220] on div at bounding box center [761, 252] width 89 height 91
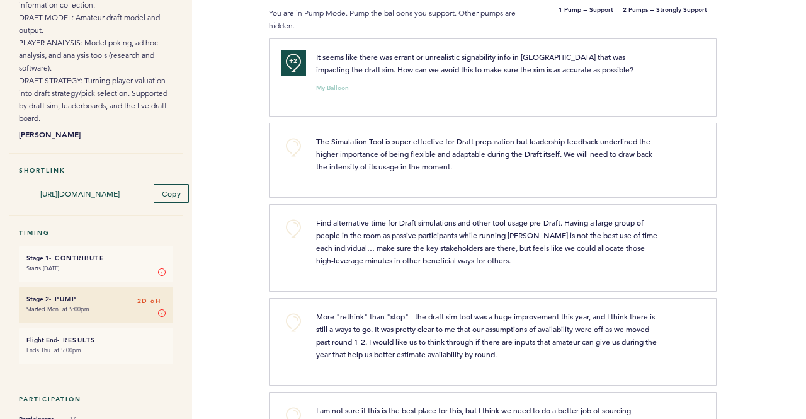
click at [222, 169] on div "Flight Draft Post-Mortem - R&D Tools More details on the topics referenced in e…" at bounding box center [403, 40] width 806 height 380
click at [215, 189] on div "Flight Draft Post-Mortem - R&D Tools More details on the topics referenced in e…" at bounding box center [403, 40] width 806 height 380
click at [221, 186] on div "Flight Draft Post-Mortem - R&D Tools More details on the topics referenced in e…" at bounding box center [403, 40] width 806 height 380
click at [220, 186] on div "Flight Draft Post-Mortem - R&D Tools More details on the topics referenced in e…" at bounding box center [403, 40] width 806 height 380
click at [231, 186] on div "Flight Draft Post-Mortem - R&D Tools More details on the topics referenced in e…" at bounding box center [403, 40] width 806 height 380
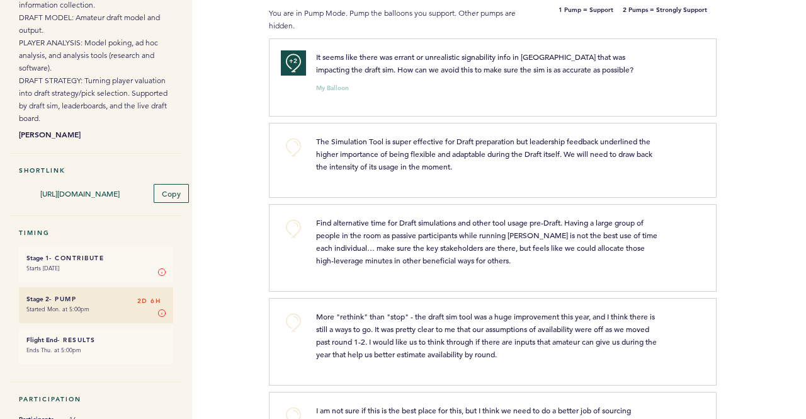
click at [244, 191] on div "Flight Draft Post-Mortem - R&D Tools More details on the topics referenced in e…" at bounding box center [403, 40] width 806 height 380
drag, startPoint x: 238, startPoint y: 190, endPoint x: 232, endPoint y: 187, distance: 6.8
click at [232, 187] on div "Flight Draft Post-Mortem - R&D Tools More details on the topics referenced in e…" at bounding box center [403, 40] width 806 height 380
click at [236, 187] on div "Flight Draft Post-Mortem - R&D Tools More details on the topics referenced in e…" at bounding box center [403, 40] width 806 height 380
click at [243, 195] on div "Flight Draft Post-Mortem - R&D Tools More details on the topics referenced in e…" at bounding box center [403, 40] width 806 height 380
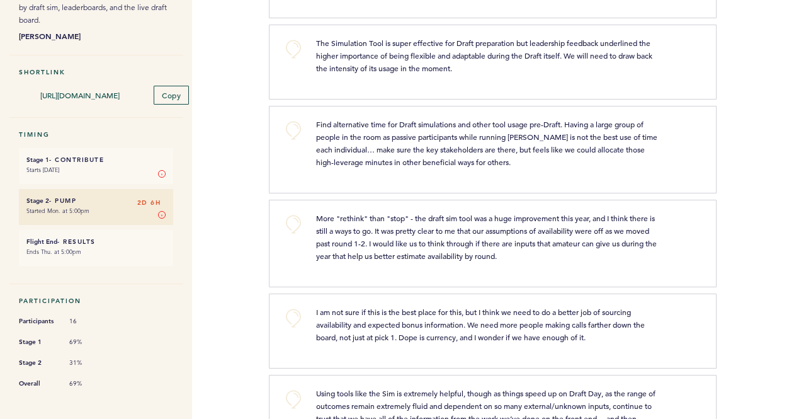
scroll to position [315, 0]
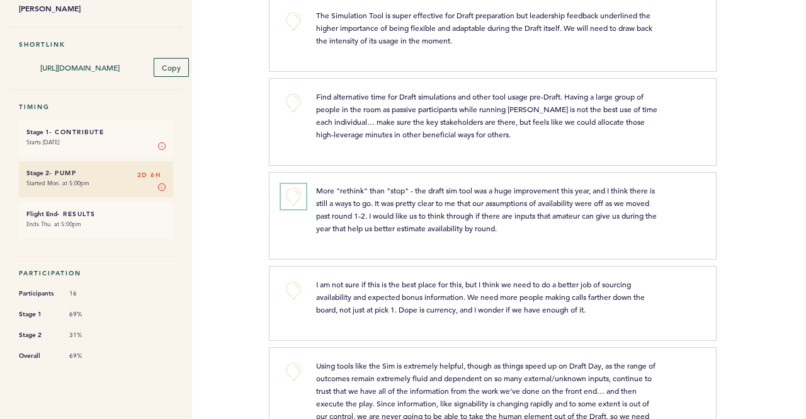
click at [290, 193] on button "+0" at bounding box center [293, 196] width 25 height 25
click at [261, 218] on div "Flights Pirates [PERSON_NAME][EMAIL_ADDRESS][PERSON_NAME][DOMAIN_NAME] Team Dom…" at bounding box center [403, 209] width 806 height 419
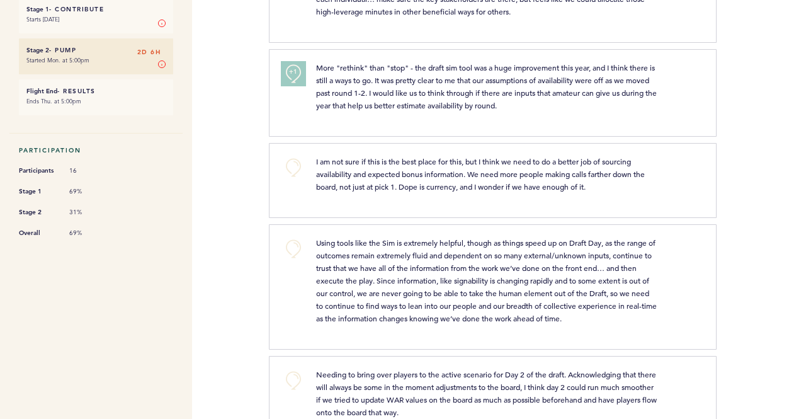
scroll to position [441, 0]
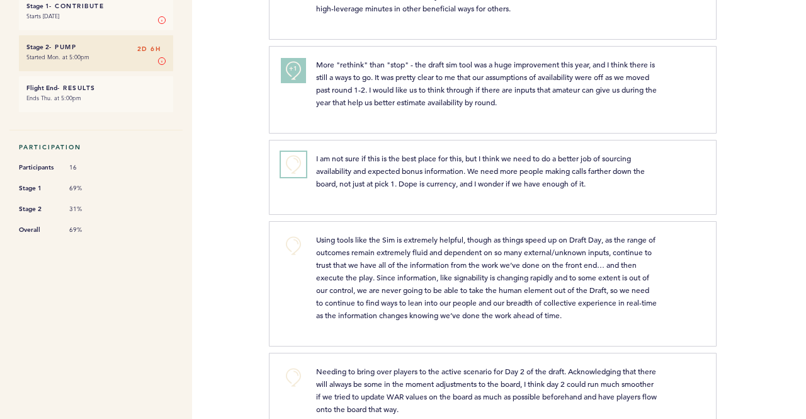
click at [298, 159] on button "+0" at bounding box center [293, 164] width 25 height 25
click at [251, 173] on div "Flights Pirates [PERSON_NAME][EMAIL_ADDRESS][PERSON_NAME][DOMAIN_NAME] Team Dom…" at bounding box center [403, 209] width 806 height 419
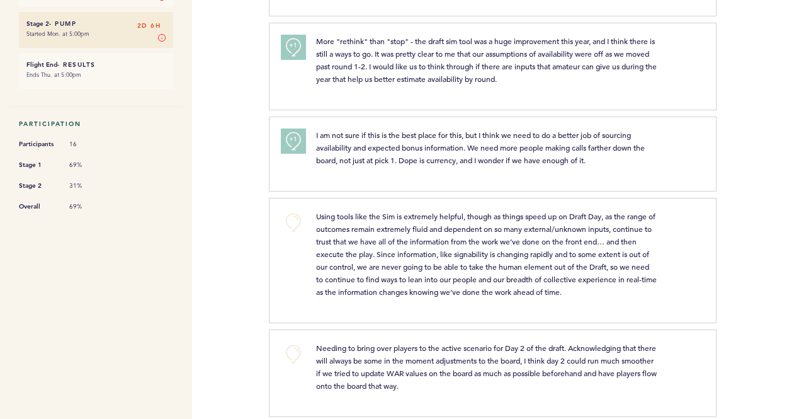
scroll to position [477, 0]
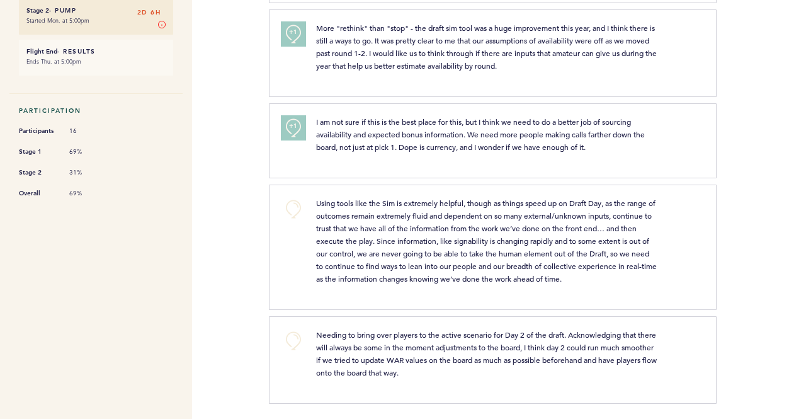
click at [241, 245] on div "Flights Pirates [PERSON_NAME][EMAIL_ADDRESS][PERSON_NAME][DOMAIN_NAME] Team Dom…" at bounding box center [403, 209] width 806 height 419
click at [245, 260] on div "Flights Pirates [PERSON_NAME][EMAIL_ADDRESS][PERSON_NAME][DOMAIN_NAME] Team Dom…" at bounding box center [403, 209] width 806 height 419
click at [251, 272] on div "Flights Pirates [PERSON_NAME][EMAIL_ADDRESS][PERSON_NAME][DOMAIN_NAME] Team Dom…" at bounding box center [403, 209] width 806 height 419
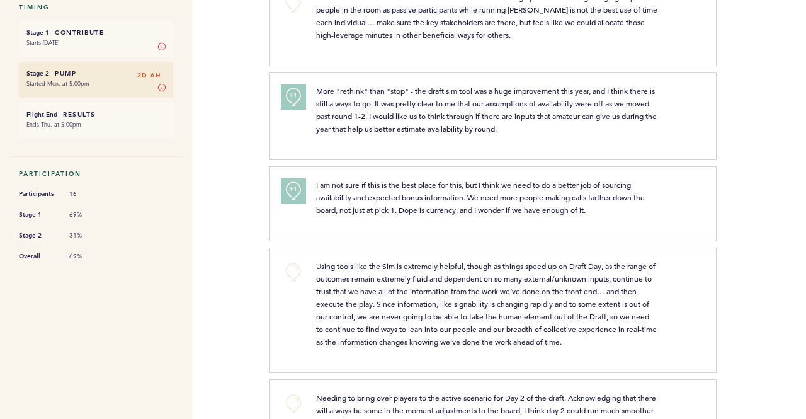
click at [253, 297] on div "Flights Pirates [PERSON_NAME][EMAIL_ADDRESS][PERSON_NAME][DOMAIN_NAME] Team Dom…" at bounding box center [403, 209] width 806 height 419
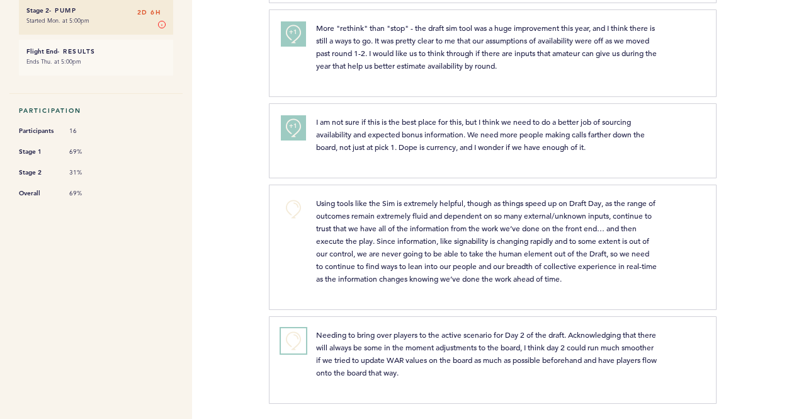
click at [300, 339] on button "+0" at bounding box center [293, 340] width 25 height 25
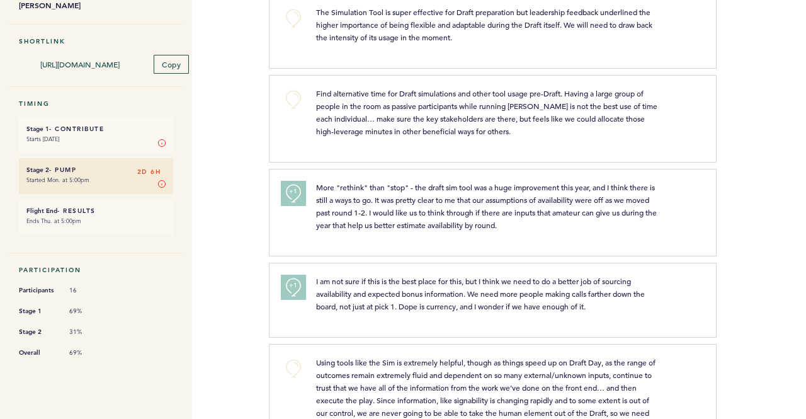
scroll to position [0, 0]
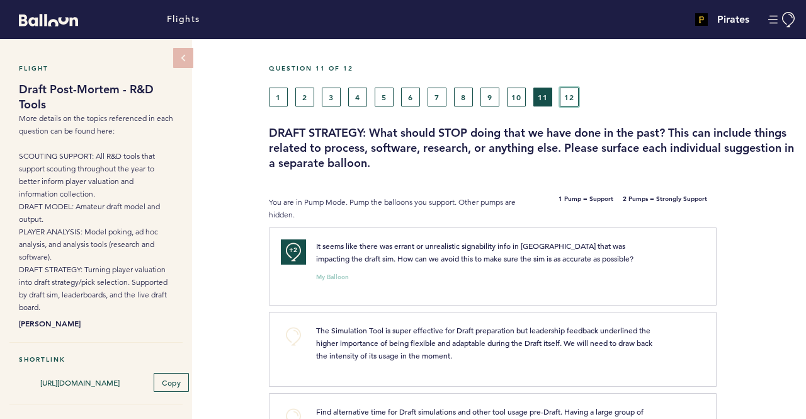
click at [569, 96] on button "12" at bounding box center [569, 97] width 19 height 19
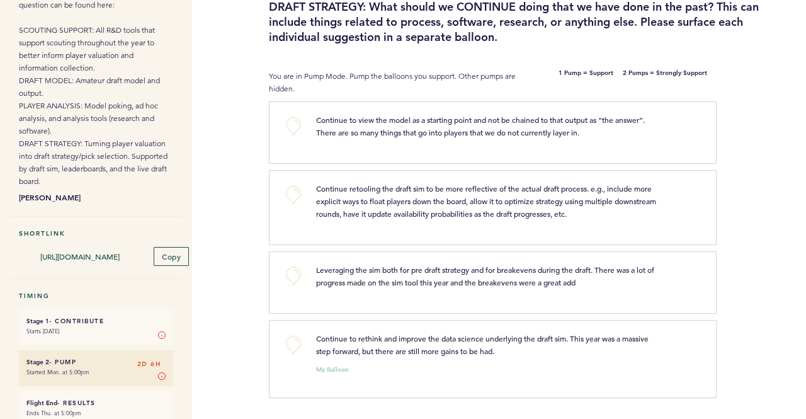
scroll to position [189, 0]
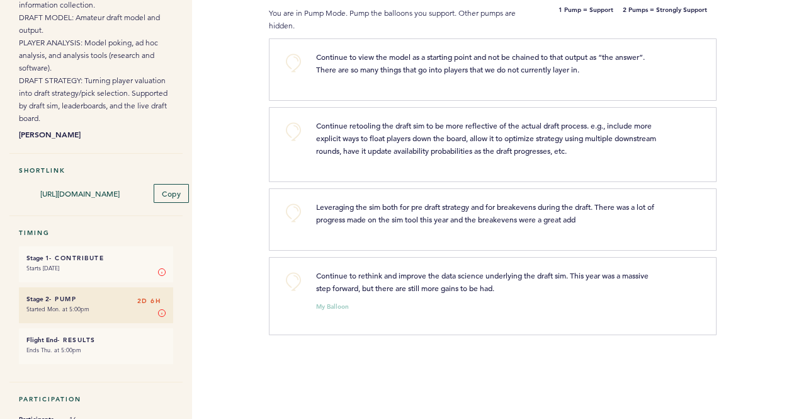
click at [253, 162] on div "Flight Draft Post-Mortem - R&D Tools More details on the topics referenced in e…" at bounding box center [403, 40] width 806 height 380
click at [294, 134] on button "+0" at bounding box center [293, 131] width 25 height 25
click at [297, 278] on button "+0" at bounding box center [293, 281] width 25 height 25
click at [0, 0] on span "+0" at bounding box center [0, 0] width 0 height 0
click at [243, 156] on div "Flight Draft Post-Mortem - R&D Tools More details on the topics referenced in e…" at bounding box center [403, 40] width 806 height 380
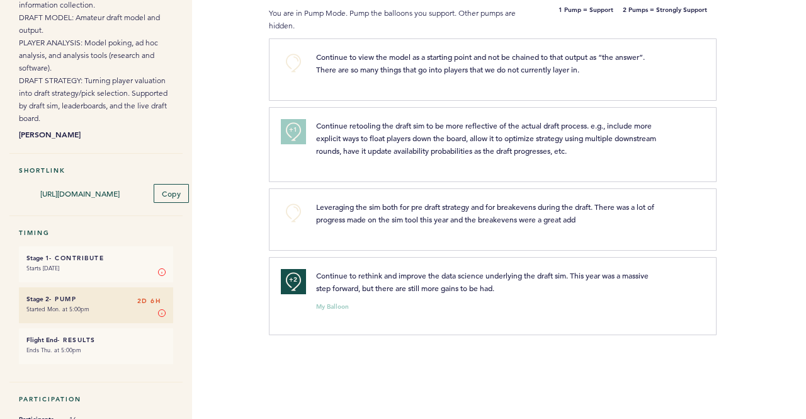
click at [247, 171] on div "Flight Draft Post-Mortem - R&D Tools More details on the topics referenced in e…" at bounding box center [403, 40] width 806 height 380
drag, startPoint x: 244, startPoint y: 149, endPoint x: 261, endPoint y: 128, distance: 27.0
click at [246, 147] on div "Flight Draft Post-Mortem - R&D Tools More details on the topics referenced in e…" at bounding box center [403, 40] width 806 height 380
click at [290, 206] on button "+0" at bounding box center [293, 212] width 25 height 25
click at [290, 206] on span "+1" at bounding box center [293, 211] width 9 height 13
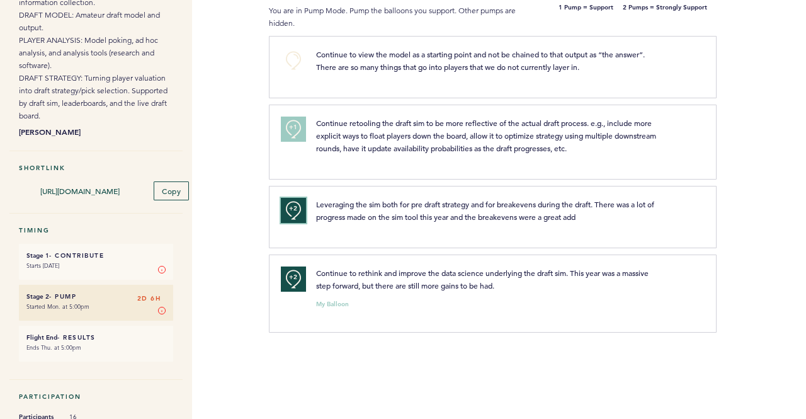
scroll to position [290, 0]
